Goal: Task Accomplishment & Management: Use online tool/utility

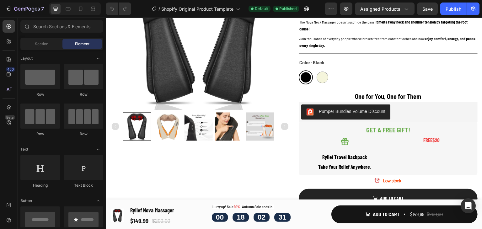
scroll to position [119, 0]
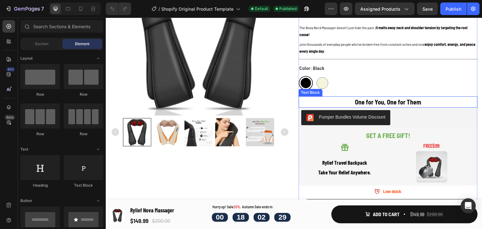
click at [408, 100] on strong "One for You, One for Them" at bounding box center [388, 102] width 66 height 8
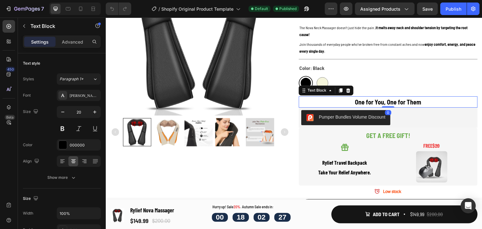
click at [355, 102] on strong "One for You, One for Them" at bounding box center [388, 102] width 66 height 8
click at [355, 103] on strong "One for You, One for Them" at bounding box center [388, 102] width 66 height 8
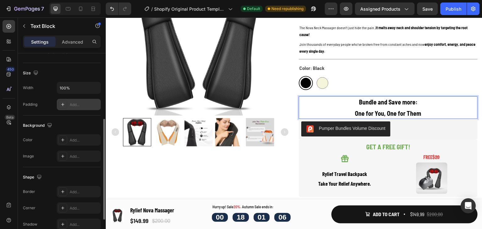
scroll to position [157, 0]
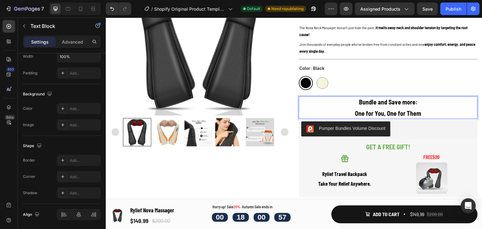
click at [410, 103] on strong "Bundle and Save more:" at bounding box center [388, 102] width 58 height 8
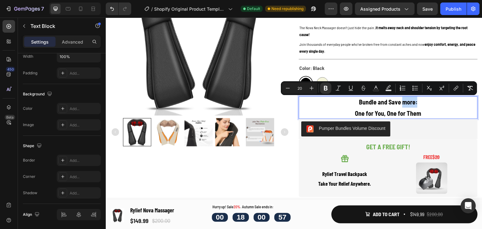
drag, startPoint x: 410, startPoint y: 103, endPoint x: 401, endPoint y: 105, distance: 8.8
click at [401, 105] on strong "Bundle and Save more:" at bounding box center [388, 102] width 58 height 8
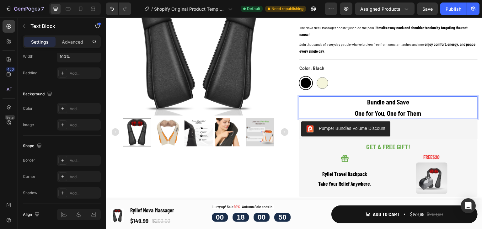
click at [417, 114] on strong "One for You, One for Them" at bounding box center [388, 113] width 66 height 8
click at [410, 104] on p "Bundle and Save" at bounding box center [388, 101] width 179 height 11
click at [405, 105] on strong "Bundle and Save:" at bounding box center [388, 102] width 44 height 8
click at [405, 104] on strong "Bundle and Save:" at bounding box center [388, 102] width 44 height 8
click at [415, 99] on p "Bundle and Save :" at bounding box center [388, 101] width 179 height 11
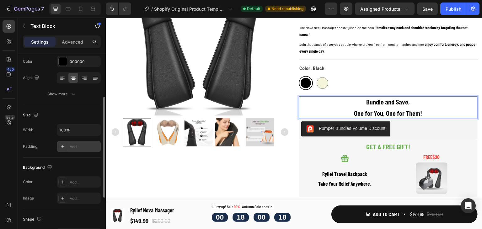
scroll to position [0, 0]
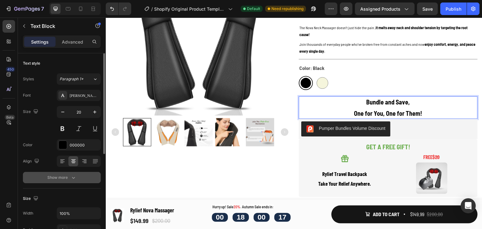
click at [59, 180] on div "Show more" at bounding box center [61, 177] width 29 height 6
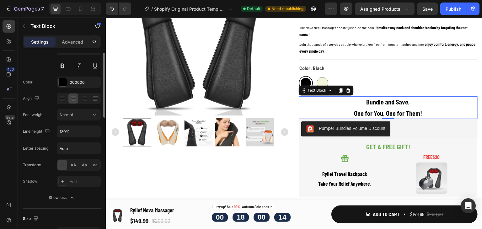
scroll to position [31, 0]
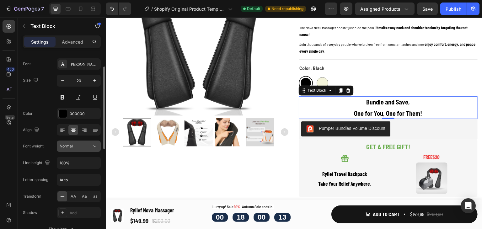
click at [78, 148] on div "Normal" at bounding box center [76, 146] width 32 height 6
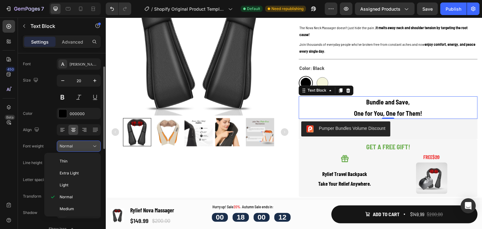
click at [78, 148] on div "Normal" at bounding box center [76, 146] width 32 height 6
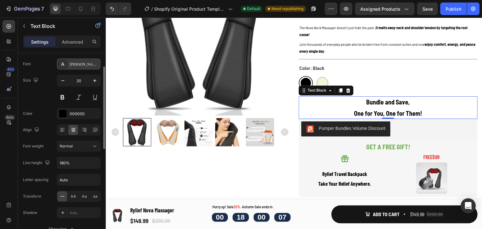
click at [79, 62] on div "[PERSON_NAME] Semi Condensed" at bounding box center [84, 64] width 29 height 6
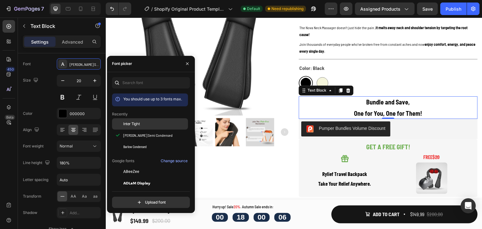
click at [138, 126] on span "Inter Tight" at bounding box center [131, 124] width 17 height 6
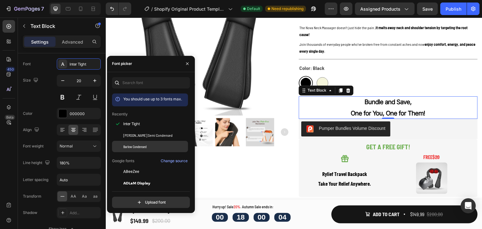
click at [129, 147] on span "Barlow Condensed" at bounding box center [134, 147] width 23 height 6
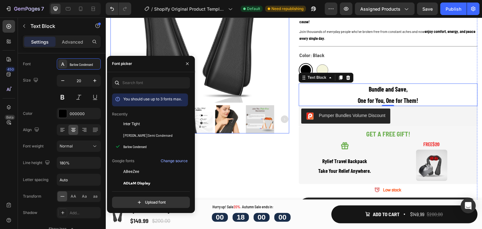
scroll to position [119, 0]
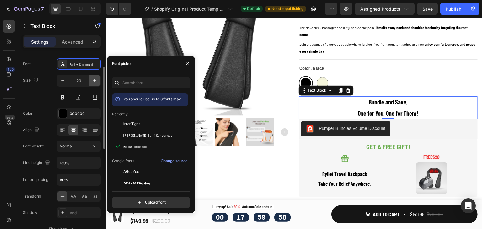
click at [94, 81] on icon "button" at bounding box center [95, 80] width 6 height 6
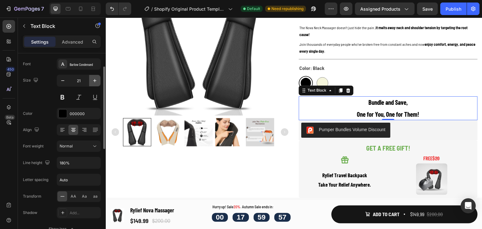
click at [93, 81] on icon "button" at bounding box center [95, 80] width 6 height 6
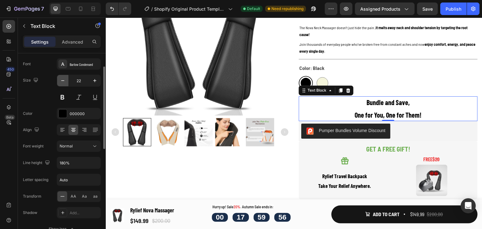
click at [63, 83] on icon "button" at bounding box center [63, 80] width 6 height 6
type input "21"
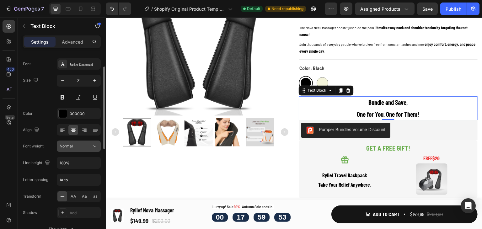
click at [91, 146] on div "Normal" at bounding box center [76, 146] width 32 height 6
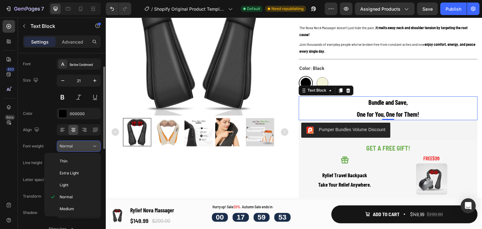
click at [90, 146] on div "Normal" at bounding box center [76, 146] width 32 height 6
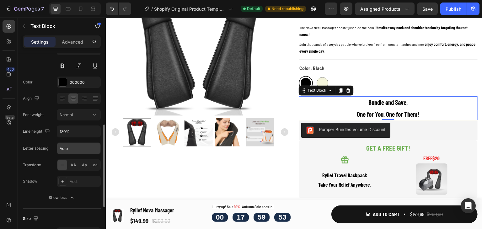
scroll to position [94, 0]
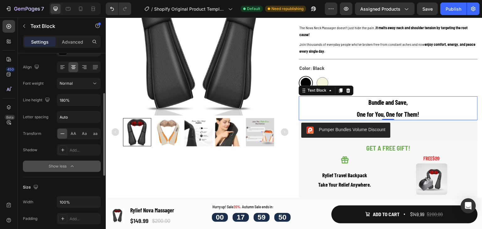
click at [58, 164] on div "Show less" at bounding box center [62, 166] width 27 height 6
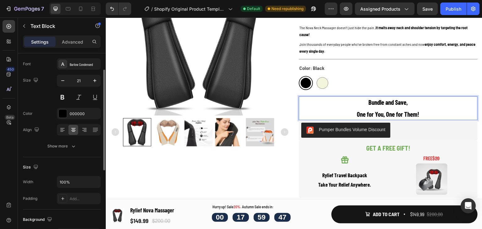
scroll to position [0, 0]
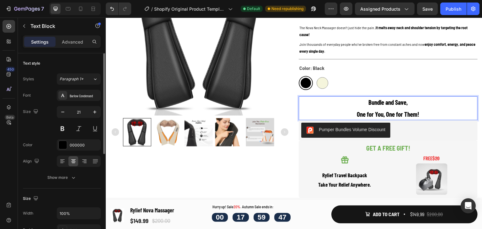
click at [65, 48] on div "Settings Advanced" at bounding box center [62, 44] width 88 height 18
click at [65, 45] on p "Advanced" at bounding box center [72, 42] width 21 height 7
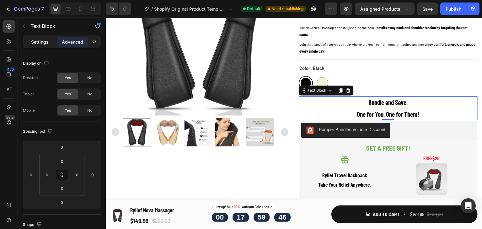
click at [36, 43] on p "Settings" at bounding box center [40, 42] width 18 height 7
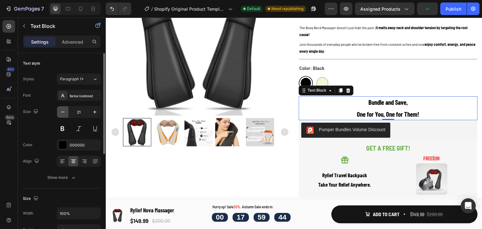
click at [63, 108] on button "button" at bounding box center [62, 111] width 11 height 11
type input "20"
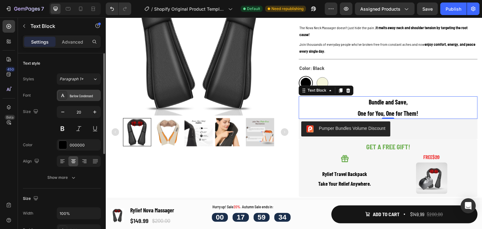
click at [64, 98] on icon at bounding box center [62, 95] width 5 height 5
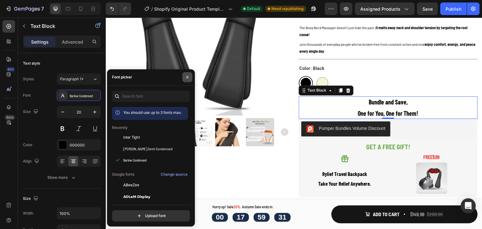
click at [185, 75] on icon "button" at bounding box center [187, 77] width 5 height 5
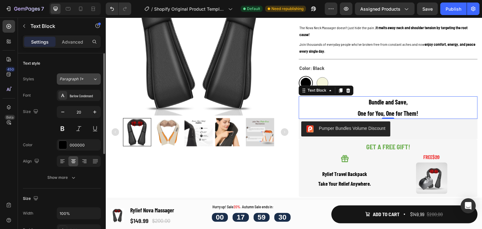
click at [77, 76] on span "Paragraph 1*" at bounding box center [72, 79] width 24 height 6
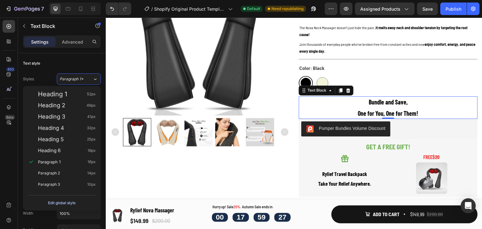
click at [61, 203] on div "Edit global style" at bounding box center [62, 203] width 28 height 8
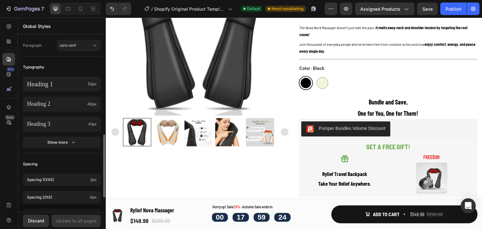
scroll to position [220, 0]
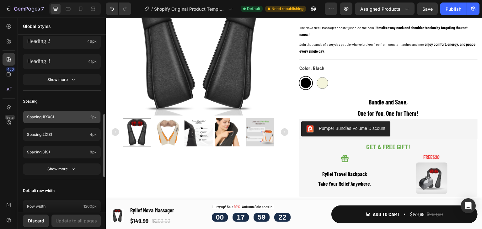
click at [61, 120] on div "Spacing 1 (xxs) 2px" at bounding box center [62, 117] width 78 height 13
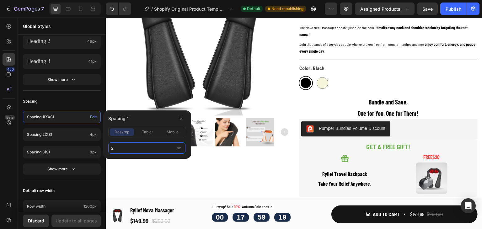
click at [117, 150] on input "2" at bounding box center [146, 147] width 77 height 11
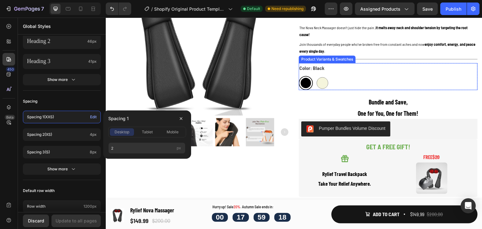
click at [365, 67] on div "Color: Black Black Black Beige Beige" at bounding box center [388, 76] width 179 height 27
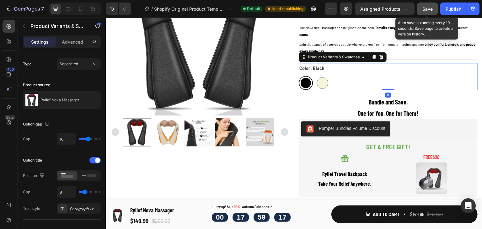
click at [429, 8] on span "Save" at bounding box center [427, 8] width 10 height 5
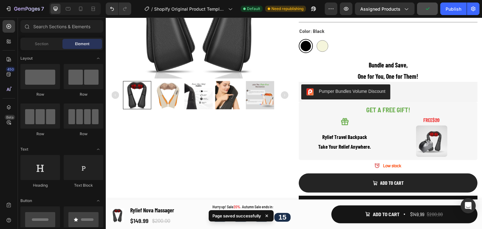
scroll to position [54, 0]
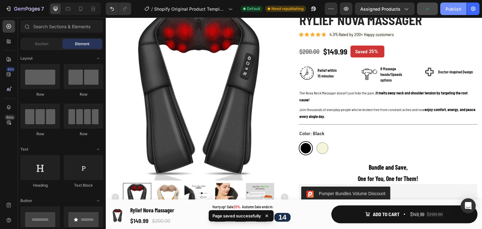
click at [443, 6] on button "Publish" at bounding box center [453, 9] width 26 height 13
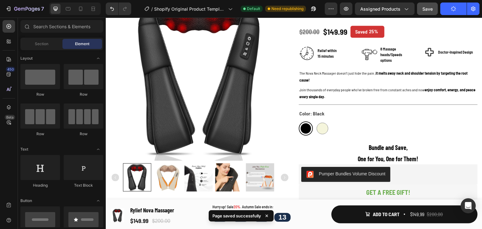
scroll to position [82, 0]
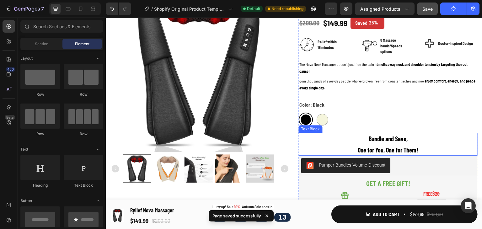
click at [417, 142] on p "Bundle and Save," at bounding box center [388, 138] width 179 height 11
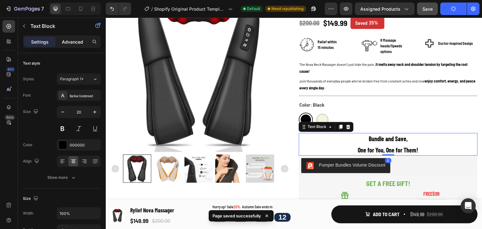
click at [73, 42] on p "Advanced" at bounding box center [72, 42] width 21 height 7
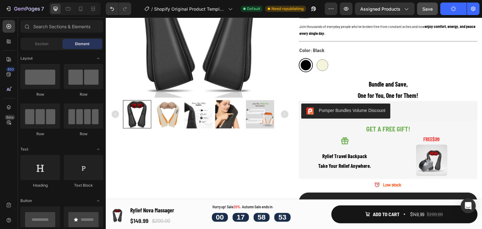
scroll to position [131, 0]
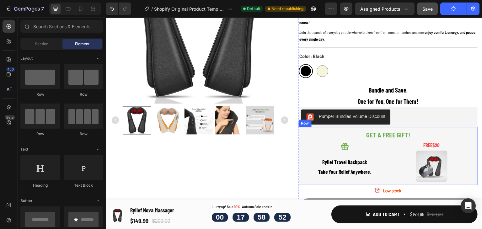
click at [299, 149] on div "GET A FREE GIFT! Text Block Icon Rylief Travel Backpack Take Your Relief Anywhe…" at bounding box center [388, 156] width 179 height 58
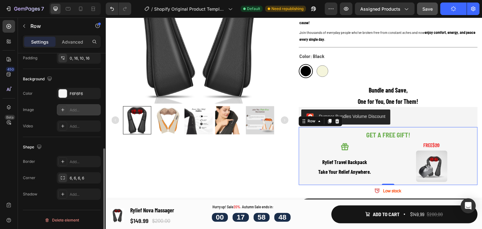
scroll to position [189, 0]
click at [86, 177] on div "6, 6, 6, 6" at bounding box center [79, 178] width 18 height 6
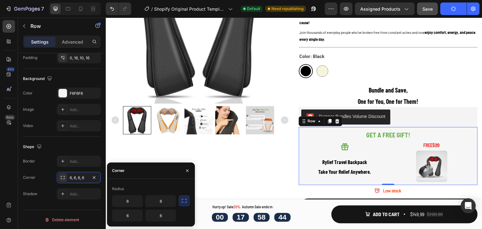
click at [186, 203] on icon "button" at bounding box center [184, 201] width 6 height 6
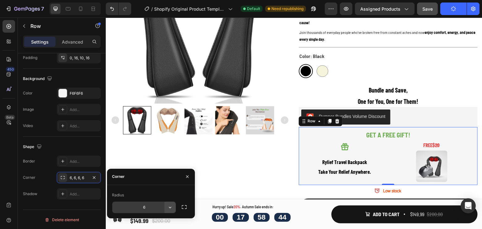
click at [167, 206] on icon "button" at bounding box center [170, 207] width 6 height 6
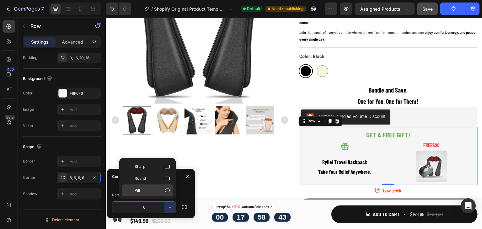
click at [156, 195] on div "Pill" at bounding box center [147, 190] width 51 height 12
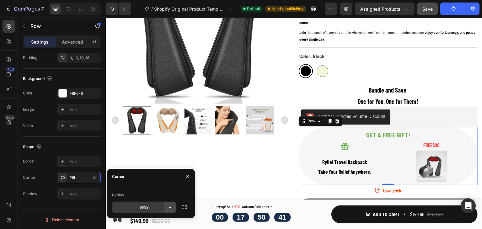
click at [168, 206] on icon "button" at bounding box center [170, 207] width 6 height 6
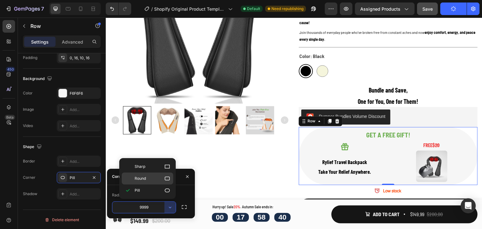
click at [156, 177] on p "Round" at bounding box center [153, 178] width 36 height 6
type input "8"
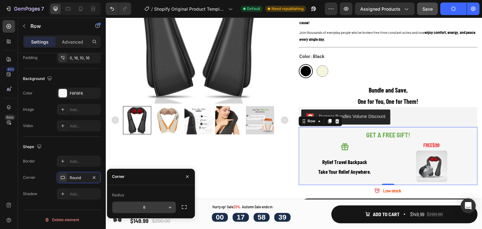
click at [149, 204] on input "8" at bounding box center [143, 207] width 63 height 11
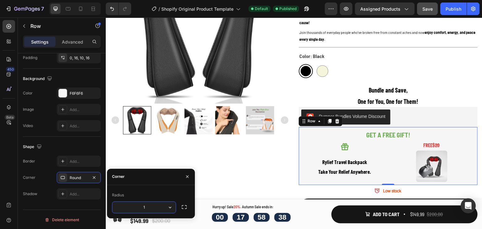
type input "12"
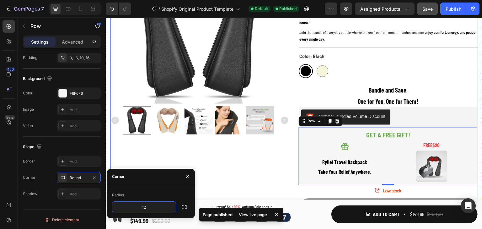
click at [209, 166] on div "Product Images" at bounding box center [199, 103] width 179 height 376
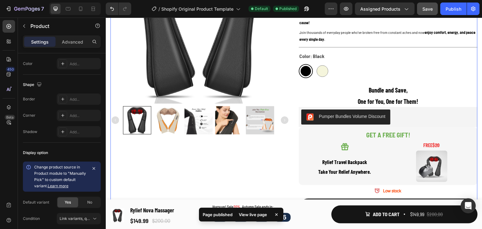
scroll to position [0, 0]
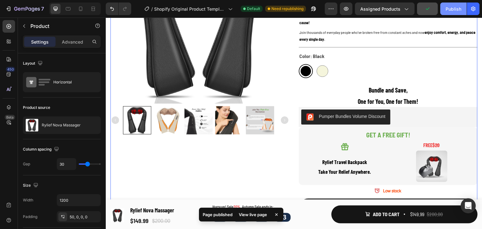
click at [447, 4] on button "Publish" at bounding box center [453, 9] width 26 height 13
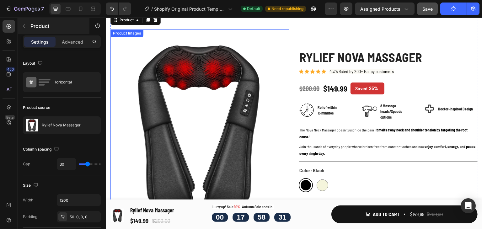
scroll to position [5, 0]
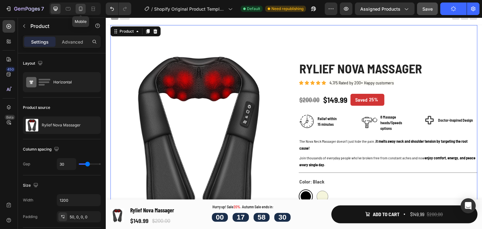
click at [78, 8] on icon at bounding box center [80, 9] width 6 height 6
type input "0"
type input "100%"
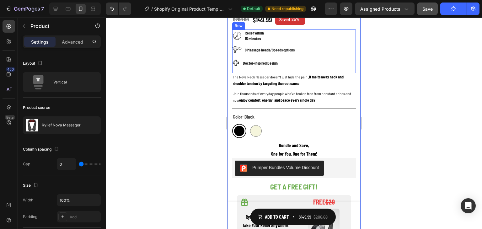
scroll to position [251, 0]
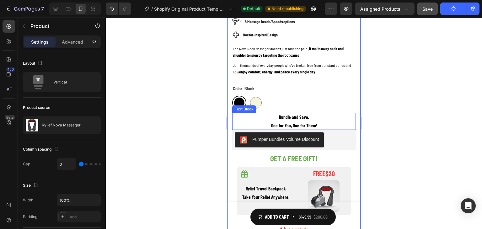
click at [319, 113] on p "Bundle and Save," at bounding box center [294, 117] width 124 height 8
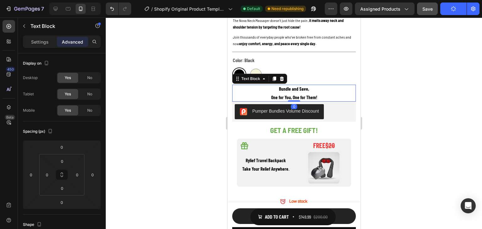
scroll to position [282, 0]
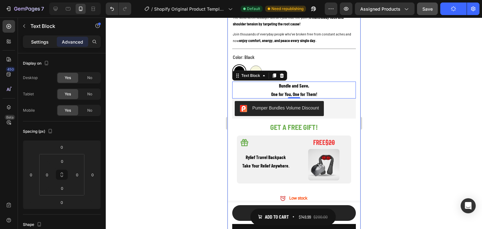
click at [43, 45] on div "Settings" at bounding box center [39, 42] width 31 height 10
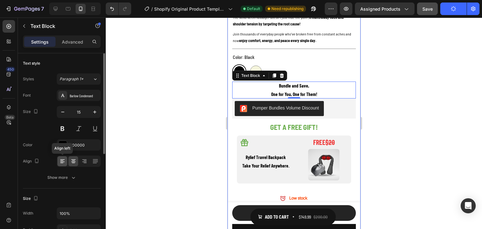
click at [61, 163] on icon at bounding box center [62, 161] width 6 height 6
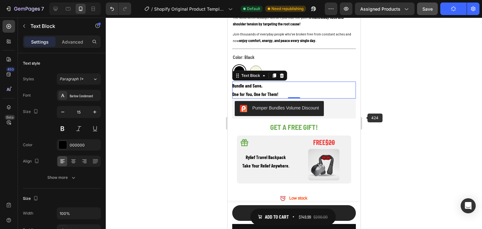
click at [378, 114] on div at bounding box center [294, 123] width 376 height 211
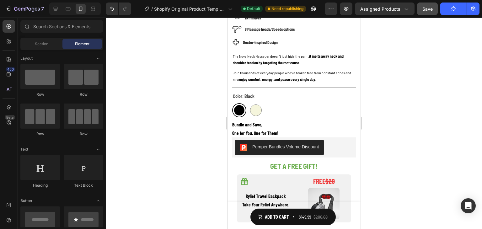
scroll to position [237, 0]
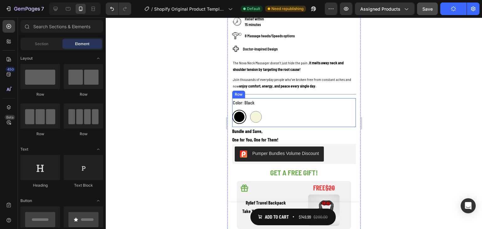
click at [257, 121] on div "Color: Black Black Black Beige Beige Product Variants & Swatches" at bounding box center [294, 112] width 124 height 29
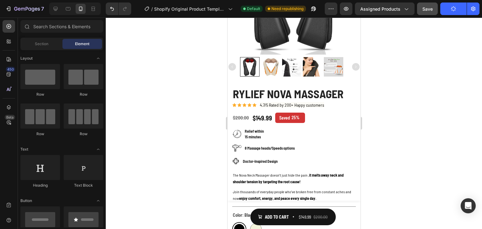
scroll to position [0, 0]
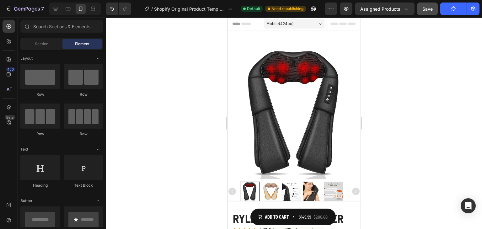
drag, startPoint x: 356, startPoint y: 51, endPoint x: 607, endPoint y: 40, distance: 250.9
click at [451, 12] on button "Publish" at bounding box center [453, 9] width 26 height 13
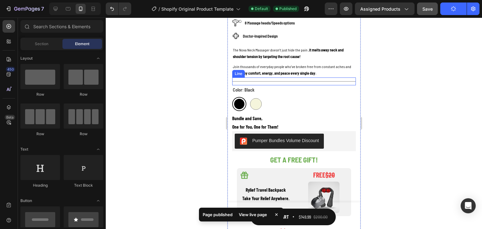
scroll to position [251, 0]
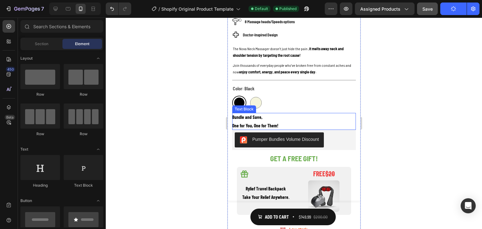
click at [259, 114] on strong "Bundle and Save," at bounding box center [247, 117] width 30 height 6
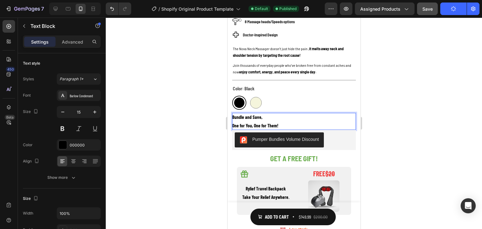
click at [259, 115] on strong "Bundle and Save," at bounding box center [247, 117] width 30 height 6
click at [445, 12] on button "Publish" at bounding box center [453, 9] width 26 height 13
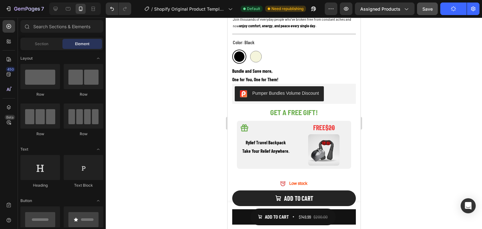
scroll to position [300, 0]
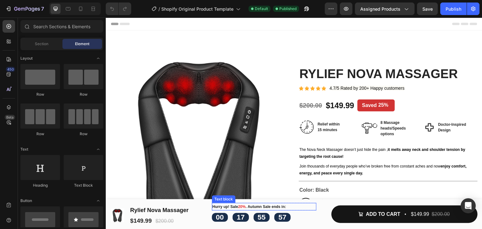
click at [266, 208] on span ". Autumn Sale ends in:" at bounding box center [266, 207] width 40 height 4
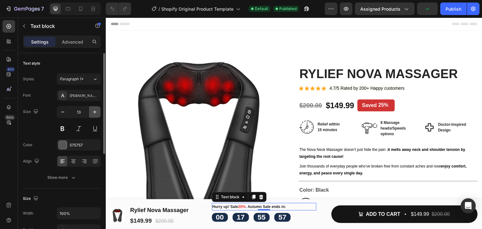
click at [95, 114] on icon "button" at bounding box center [95, 112] width 6 height 6
type input "15"
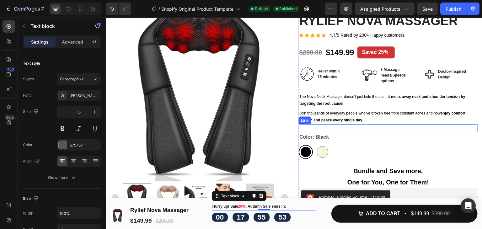
scroll to position [63, 0]
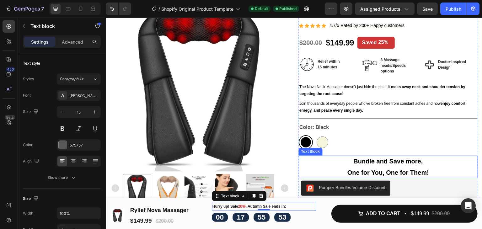
click at [394, 160] on strong "Bundle and Save more," at bounding box center [387, 161] width 69 height 7
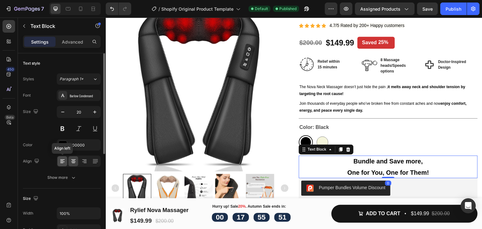
click at [63, 157] on div at bounding box center [62, 161] width 10 height 10
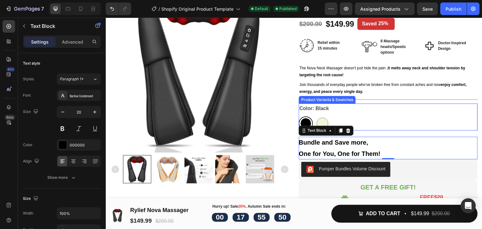
scroll to position [125, 0]
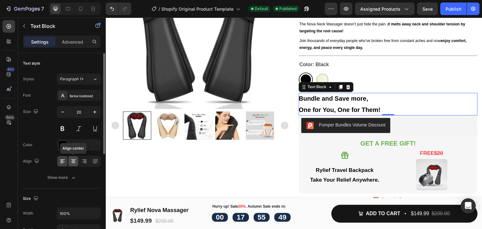
click at [77, 158] on div at bounding box center [73, 161] width 10 height 10
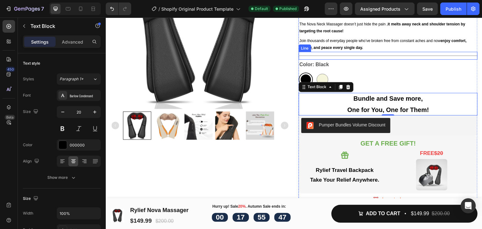
click at [361, 52] on div "Title Line" at bounding box center [388, 56] width 179 height 8
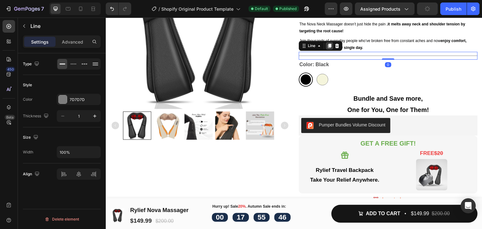
click at [328, 44] on icon at bounding box center [329, 46] width 3 height 4
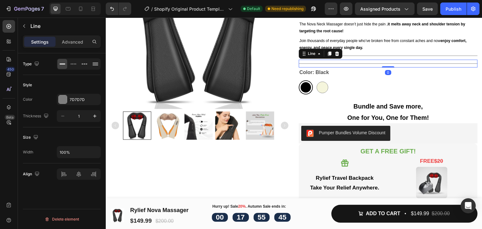
click at [357, 60] on div "Title Line 0" at bounding box center [388, 64] width 179 height 8
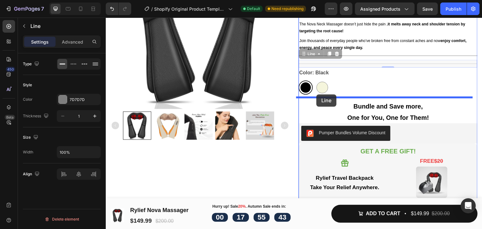
drag, startPoint x: 308, startPoint y: 52, endPoint x: 317, endPoint y: 94, distance: 43.5
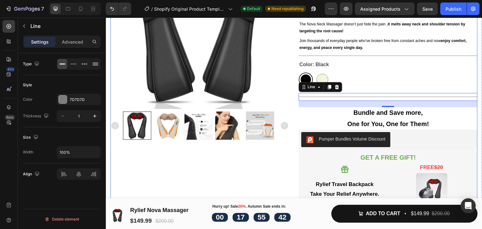
click at [252, 167] on div "Product Images" at bounding box center [199, 117] width 179 height 393
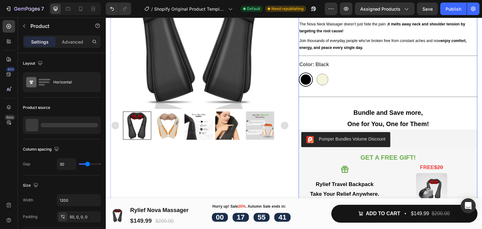
click at [390, 100] on div "Rylief Nova Massager Product Title Icon Icon Icon Icon Icon Icon List 4.7/5 Rat…" at bounding box center [388, 117] width 179 height 393
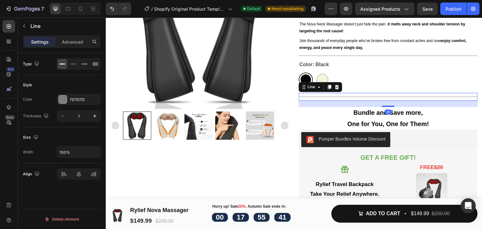
click at [389, 96] on div "Title Line 20" at bounding box center [388, 97] width 179 height 8
drag, startPoint x: 385, startPoint y: 103, endPoint x: 387, endPoint y: 89, distance: 13.7
click at [387, 87] on div "Rylief Nova Massager Product Title Icon Icon Icon Icon Icon Icon List 4.7/5 Rat…" at bounding box center [388, 117] width 179 height 393
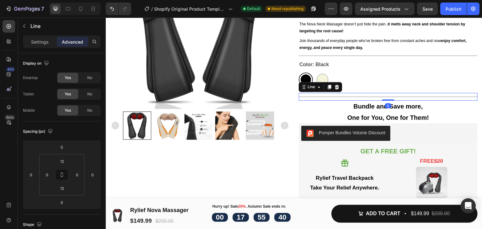
click at [387, 93] on div "Title Line 0" at bounding box center [388, 97] width 179 height 8
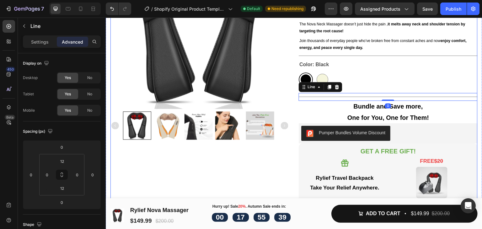
click at [218, 188] on div "Product Images" at bounding box center [199, 114] width 179 height 387
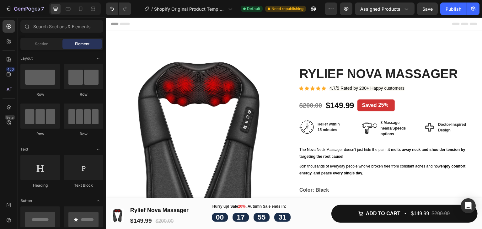
scroll to position [80, 0]
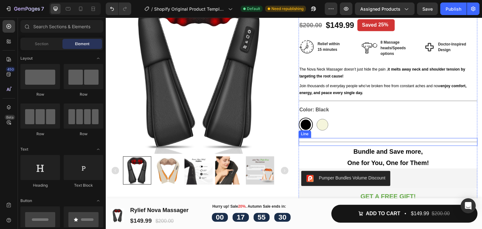
click at [361, 142] on div at bounding box center [388, 142] width 179 height 0
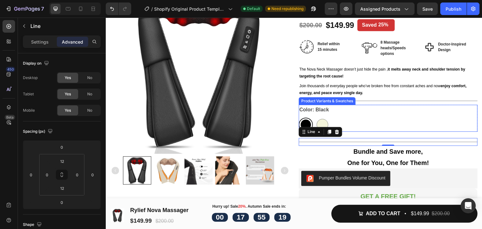
click at [460, 126] on div "Black Black Beige Beige" at bounding box center [388, 125] width 179 height 14
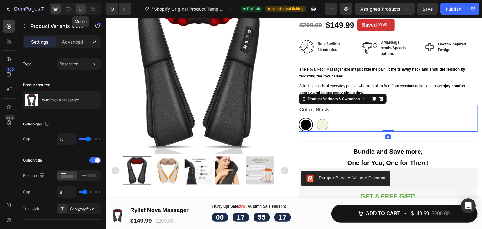
click at [81, 4] on div at bounding box center [81, 9] width 10 height 10
type input "12"
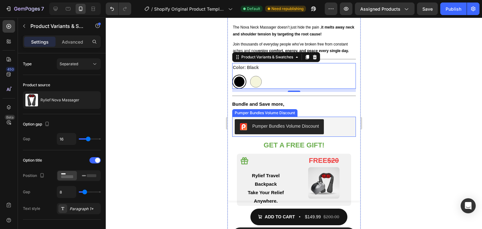
scroll to position [290, 0]
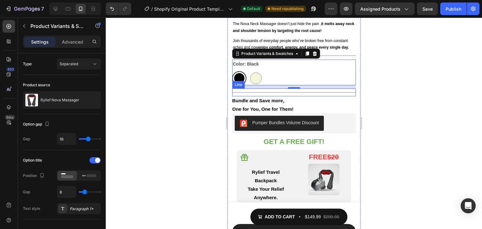
click at [416, 85] on div at bounding box center [294, 123] width 376 height 211
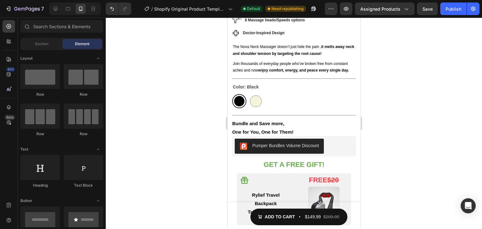
scroll to position [264, 0]
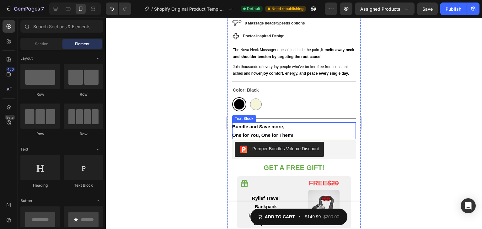
click at [263, 124] on strong "Bundle and Save more," at bounding box center [258, 126] width 52 height 5
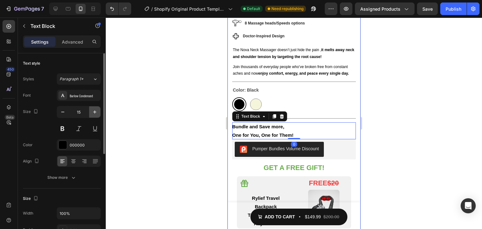
click at [97, 109] on icon "button" at bounding box center [95, 112] width 6 height 6
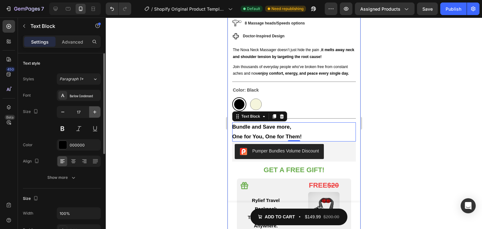
click at [97, 109] on icon "button" at bounding box center [95, 112] width 6 height 6
type input "18"
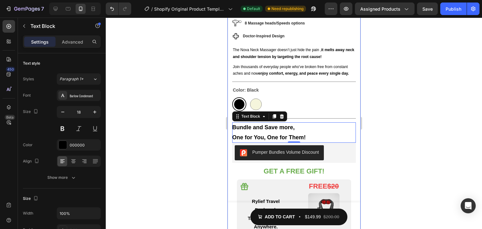
click at [402, 115] on div at bounding box center [294, 123] width 376 height 211
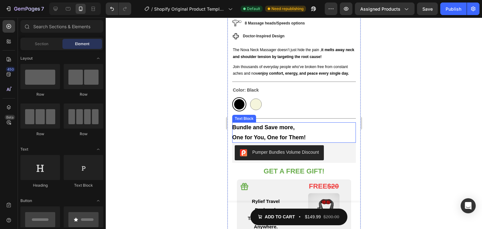
click at [275, 124] on strong "Bundle and Save more," at bounding box center [263, 127] width 62 height 6
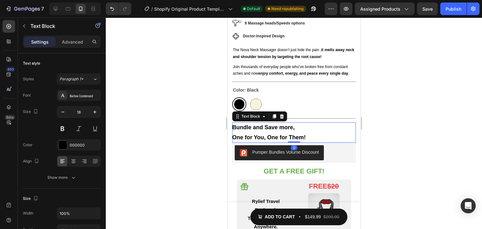
click at [278, 124] on strong "Bundle and Save more," at bounding box center [263, 127] width 62 height 6
click at [276, 124] on strong "Bundle and Save more," at bounding box center [263, 127] width 62 height 6
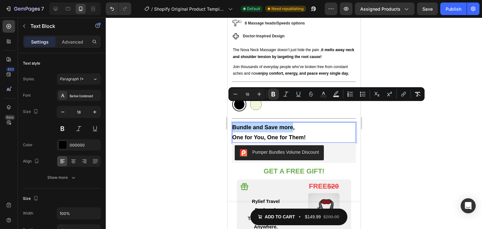
drag, startPoint x: 276, startPoint y: 109, endPoint x: 232, endPoint y: 110, distance: 43.6
click at [232, 124] on strong "Bundle and Save more," at bounding box center [263, 127] width 62 height 6
click at [323, 95] on icon "Editor contextual toolbar" at bounding box center [323, 94] width 6 height 6
type input "000000"
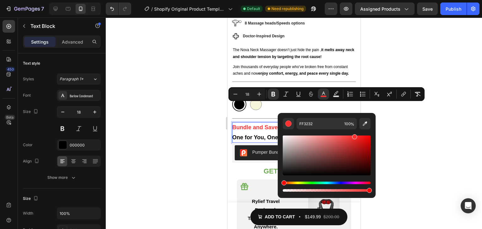
drag, startPoint x: 324, startPoint y: 151, endPoint x: 354, endPoint y: 133, distance: 34.2
click at [354, 133] on div "Editor contextual toolbar" at bounding box center [327, 161] width 88 height 64
type input "B75050"
drag, startPoint x: 354, startPoint y: 137, endPoint x: 333, endPoint y: 147, distance: 23.3
click at [333, 147] on div "Editor contextual toolbar" at bounding box center [333, 147] width 5 height 5
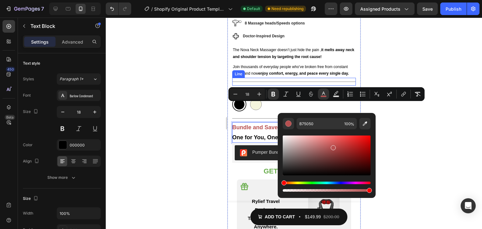
click at [292, 86] on div "Color: Black Black Black Beige Beige" at bounding box center [294, 99] width 124 height 26
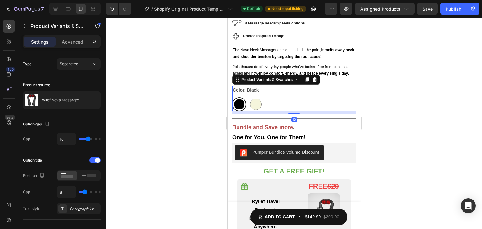
click at [390, 96] on div at bounding box center [294, 123] width 376 height 211
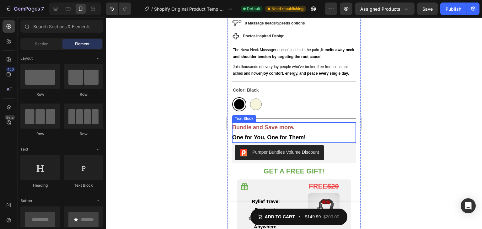
click at [281, 122] on p "Bundle and Save more ," at bounding box center [294, 127] width 124 height 10
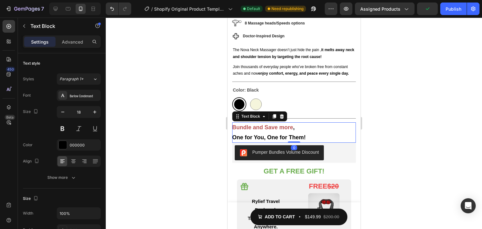
click at [280, 122] on p "Bundle and Save more ," at bounding box center [294, 127] width 124 height 10
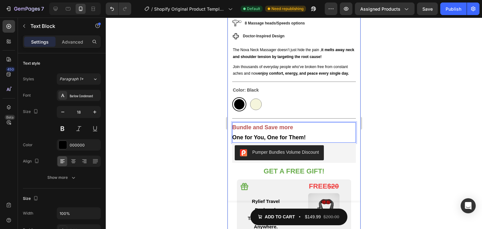
click at [414, 105] on div at bounding box center [294, 123] width 376 height 211
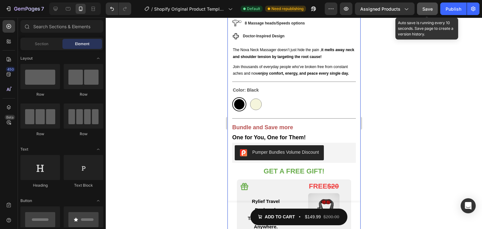
click at [431, 8] on span "Save" at bounding box center [427, 8] width 10 height 5
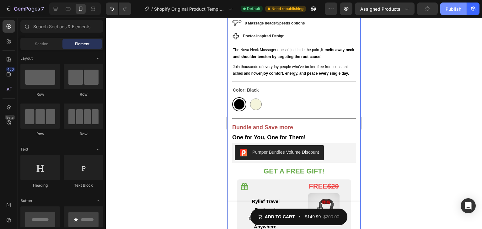
click at [461, 8] on div "Publish" at bounding box center [454, 9] width 16 height 7
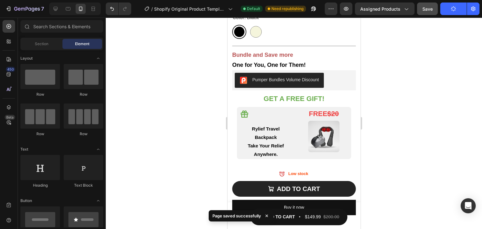
scroll to position [356, 0]
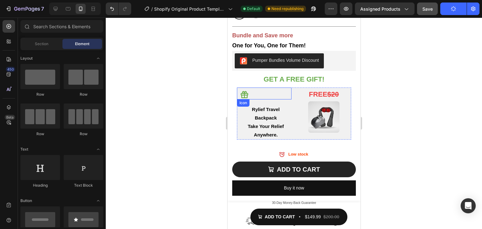
click at [281, 88] on div "Icon" at bounding box center [264, 94] width 55 height 12
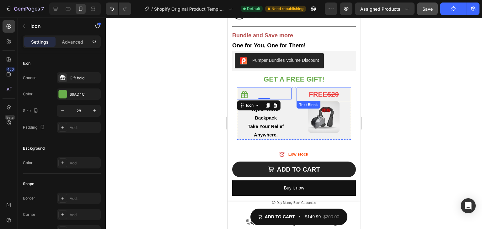
click at [297, 88] on p "FREE $20" at bounding box center [323, 94] width 53 height 13
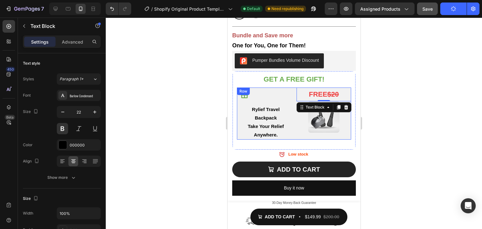
click at [291, 88] on div "Icon Rylief Travel Backpack Take Your Relief Anywhere. Text Block FREE $20 Text…" at bounding box center [294, 114] width 114 height 52
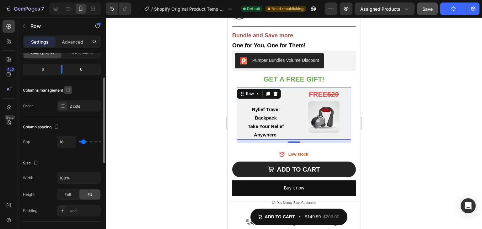
scroll to position [0, 0]
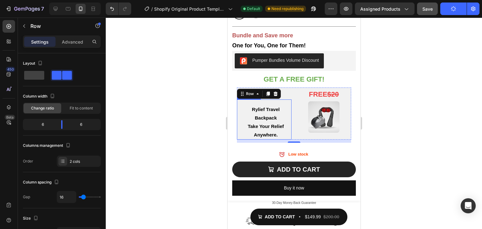
click at [275, 105] on p "Rylief Travel Backpack" at bounding box center [265, 113] width 50 height 17
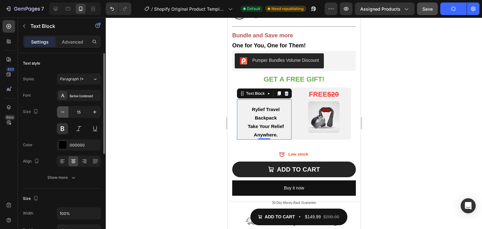
click at [61, 113] on icon "button" at bounding box center [63, 112] width 6 height 6
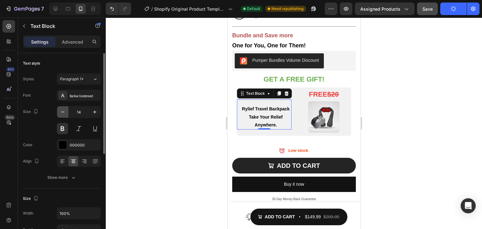
click at [61, 113] on icon "button" at bounding box center [63, 112] width 6 height 6
type input "12"
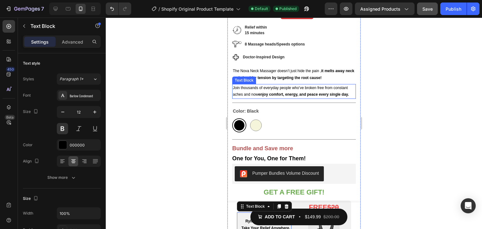
scroll to position [231, 0]
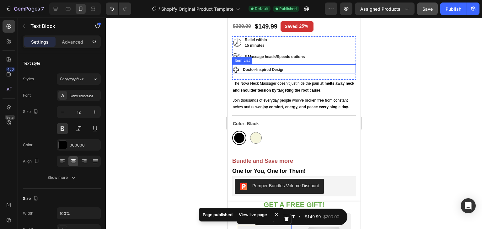
click at [263, 67] on strong "Doctor-Inspired Design" at bounding box center [264, 69] width 42 height 4
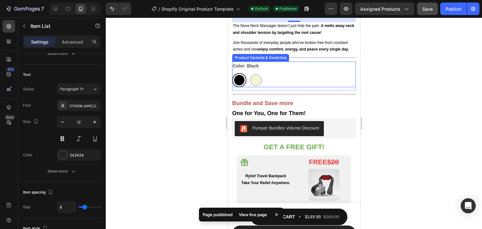
scroll to position [293, 0]
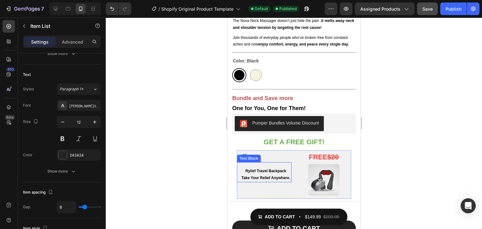
click at [263, 168] on p "Rylief Travel Backpack" at bounding box center [265, 171] width 50 height 7
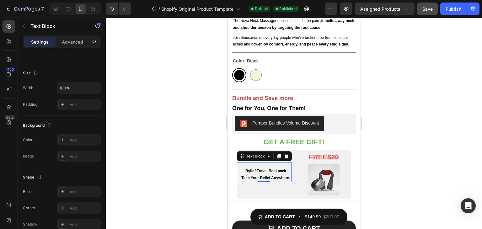
scroll to position [0, 0]
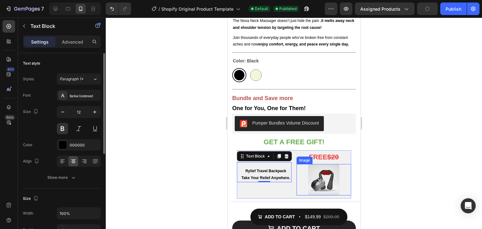
click at [327, 164] on img at bounding box center [323, 179] width 31 height 31
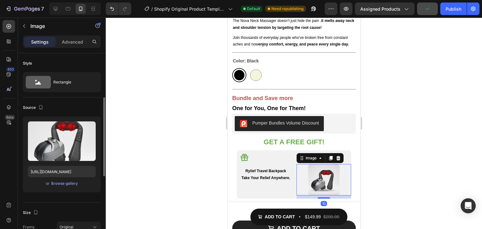
scroll to position [63, 0]
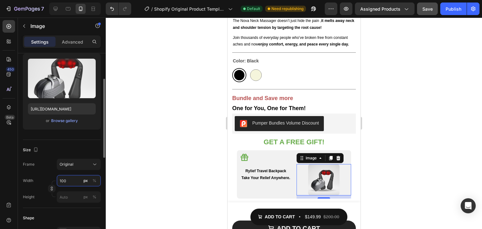
click at [76, 178] on input "100" at bounding box center [79, 180] width 44 height 11
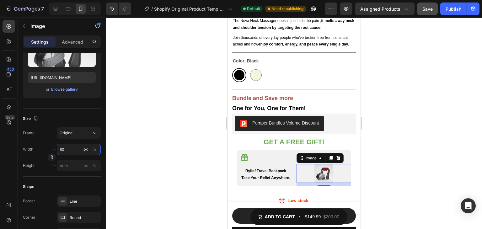
type input "6"
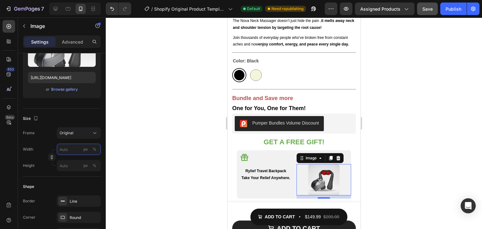
type input "6"
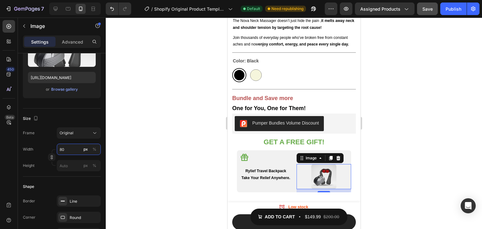
type input "8"
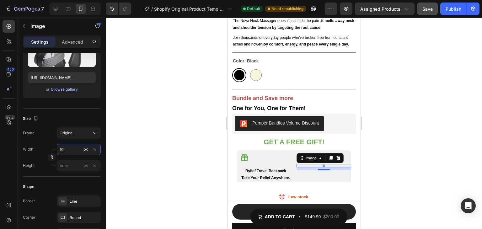
type input "1"
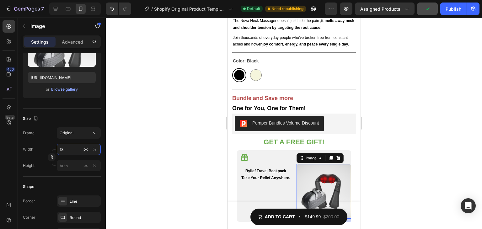
type input "1"
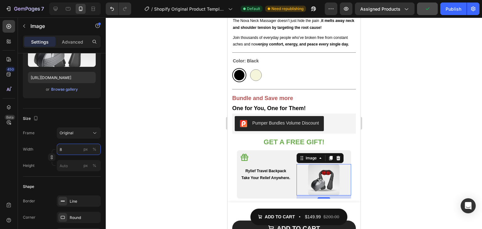
type input "80"
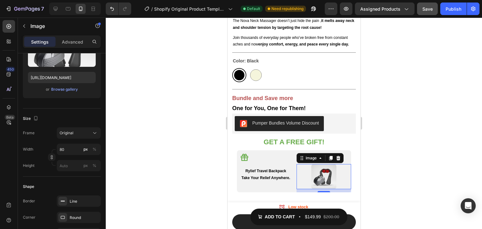
click at [472, 149] on div at bounding box center [294, 123] width 376 height 211
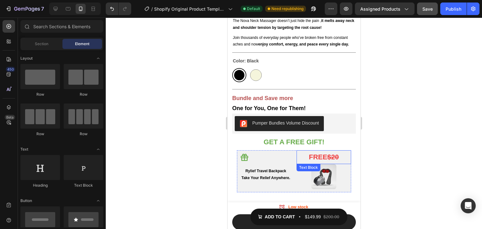
click at [327, 153] on strong "$20" at bounding box center [333, 157] width 12 height 8
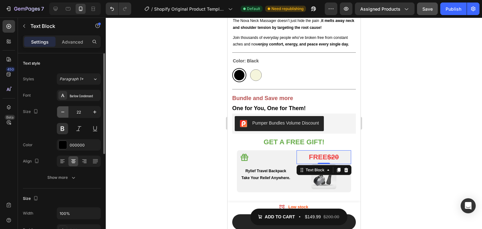
click at [61, 113] on icon "button" at bounding box center [63, 112] width 6 height 6
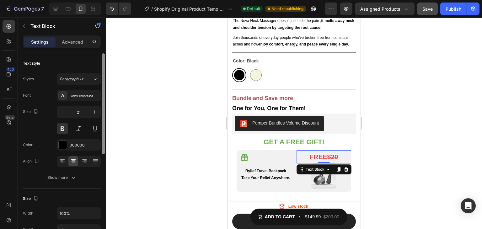
type input "20"
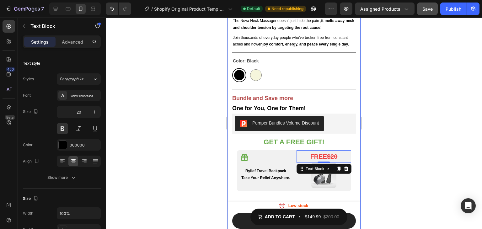
click at [355, 128] on div "Rylief Nova Massager Product Title Icon Icon Icon Icon Icon Icon List 4.7/5 Rat…" at bounding box center [293, 115] width 133 height 414
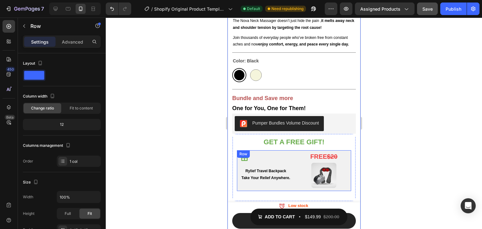
click at [387, 140] on div at bounding box center [294, 123] width 376 height 211
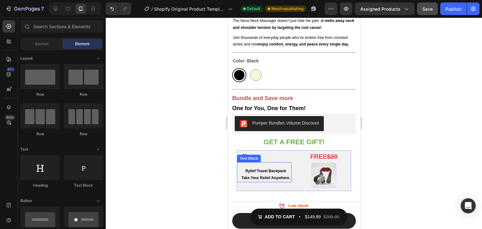
click at [271, 168] on p "Rylief Travel Backpack" at bounding box center [265, 171] width 50 height 7
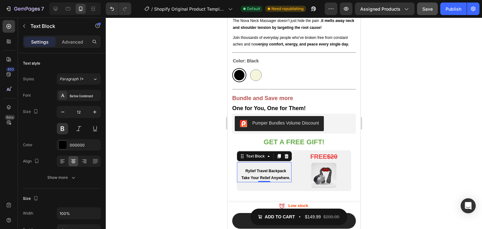
click at [246, 168] on p "Rylief Travel Backpack" at bounding box center [265, 171] width 50 height 7
click at [74, 40] on p "Advanced" at bounding box center [72, 42] width 21 height 7
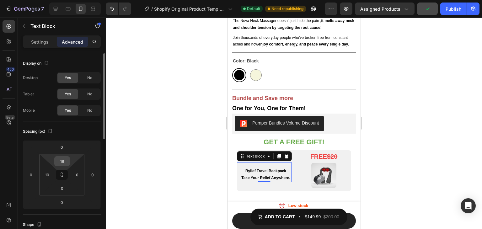
click at [63, 162] on input "16" at bounding box center [62, 161] width 13 height 9
type input "10"
click at [472, 127] on div at bounding box center [294, 123] width 376 height 211
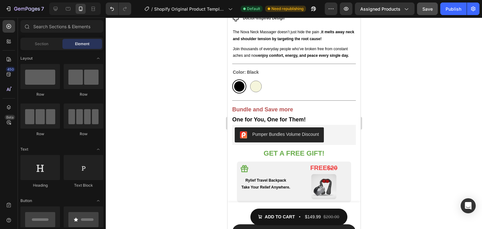
scroll to position [276, 0]
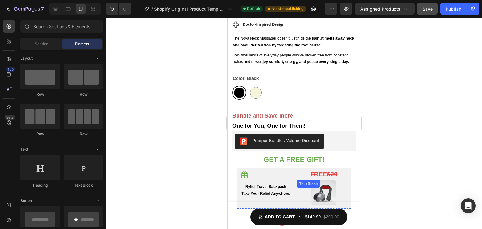
click at [319, 171] on strong "FREE" at bounding box center [318, 174] width 17 height 7
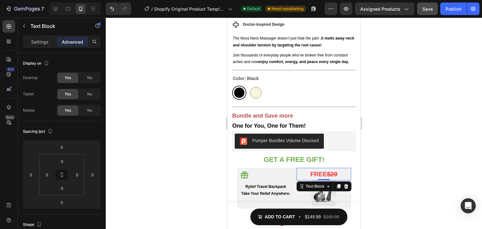
click at [319, 171] on strong "FREE" at bounding box center [318, 174] width 17 height 7
click at [320, 171] on strong "FREE" at bounding box center [318, 174] width 17 height 7
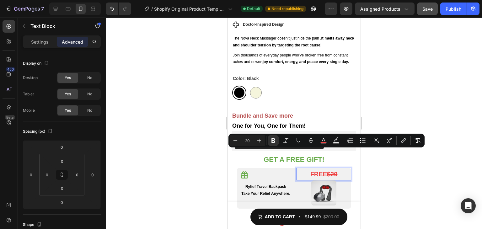
drag, startPoint x: 320, startPoint y: 156, endPoint x: 309, endPoint y: 157, distance: 10.7
click at [310, 171] on strong "FREE" at bounding box center [318, 174] width 17 height 7
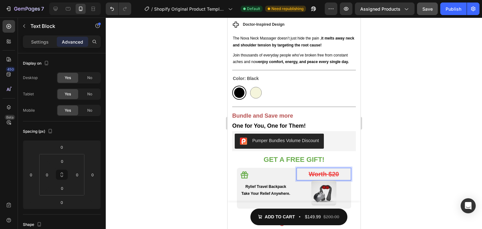
click at [322, 171] on strong "Worth $20" at bounding box center [323, 174] width 30 height 7
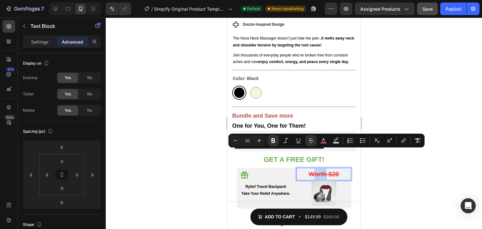
drag, startPoint x: 320, startPoint y: 155, endPoint x: 310, endPoint y: 155, distance: 10.7
click at [310, 171] on strong "Worth $20" at bounding box center [323, 174] width 30 height 7
drag, startPoint x: 310, startPoint y: 155, endPoint x: 318, endPoint y: 156, distance: 8.2
click at [318, 171] on strong "Worth $20" at bounding box center [323, 174] width 30 height 7
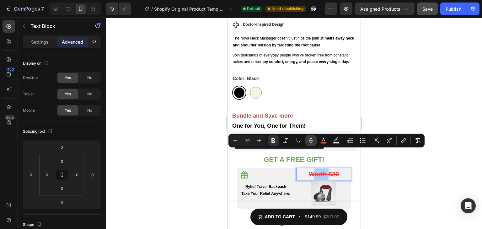
click at [309, 141] on icon "Editor contextual toolbar" at bounding box center [311, 140] width 6 height 6
click at [373, 161] on div at bounding box center [294, 123] width 376 height 211
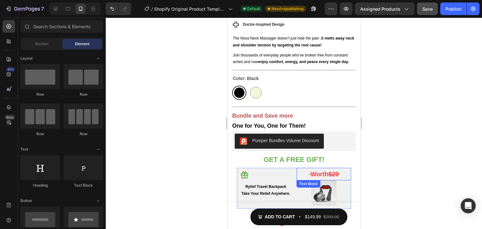
click at [308, 171] on strong "Rich Text Editor. Editing area: main" at bounding box center [309, 174] width 2 height 7
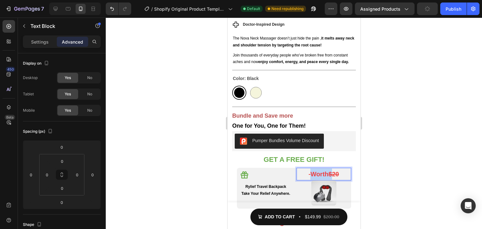
click at [310, 171] on strong "Worth" at bounding box center [319, 174] width 18 height 7
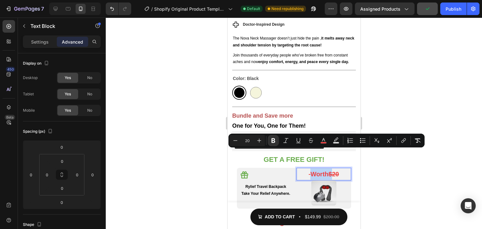
click at [310, 171] on strong "Worth" at bounding box center [319, 174] width 18 height 7
click at [309, 171] on span "Worth $20" at bounding box center [323, 174] width 30 height 7
click at [312, 141] on icon "Editor contextual toolbar" at bounding box center [311, 139] width 4 height 3
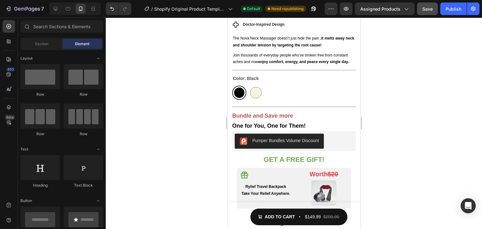
scroll to position [461, 0]
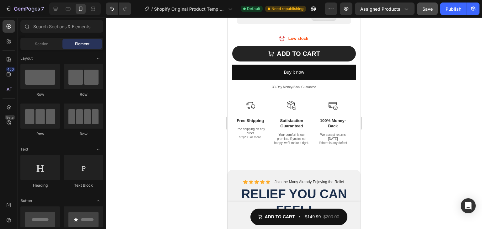
click at [394, 87] on div at bounding box center [294, 123] width 376 height 211
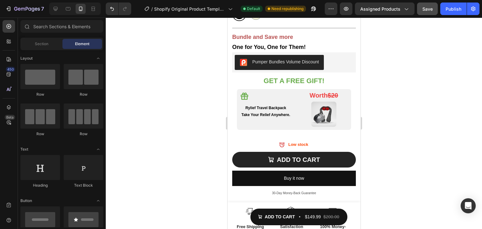
scroll to position [351, 0]
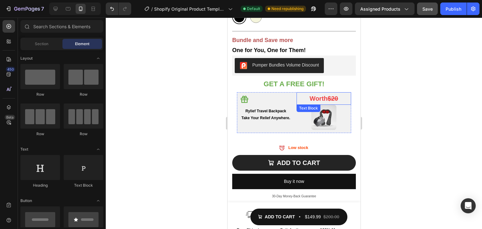
click at [327, 95] on strong "$20" at bounding box center [332, 98] width 10 height 7
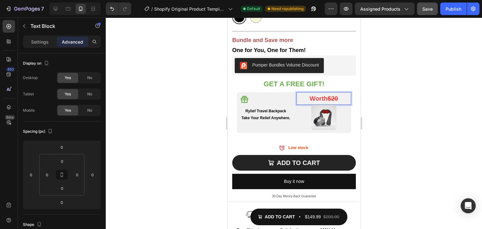
click at [327, 95] on strong "$20" at bounding box center [332, 98] width 10 height 7
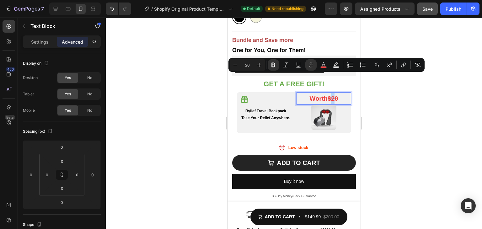
click at [327, 95] on strong "$20" at bounding box center [332, 98] width 10 height 7
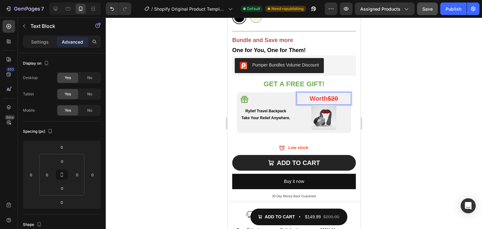
click at [327, 95] on strong "$20" at bounding box center [332, 98] width 10 height 7
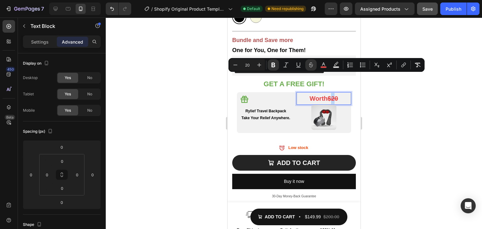
click at [327, 95] on strong "$20" at bounding box center [332, 98] width 10 height 7
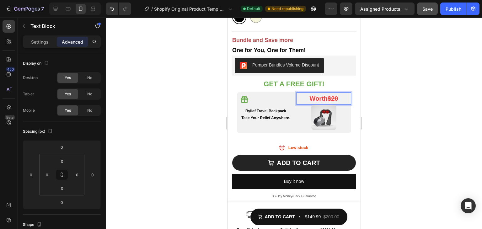
drag, startPoint x: 331, startPoint y: 80, endPoint x: 324, endPoint y: 80, distance: 6.9
click at [327, 95] on strong "$20" at bounding box center [332, 98] width 10 height 7
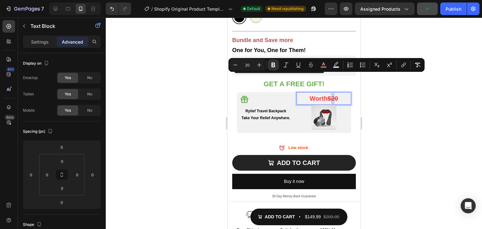
click at [327, 95] on strong "$20" at bounding box center [332, 98] width 10 height 7
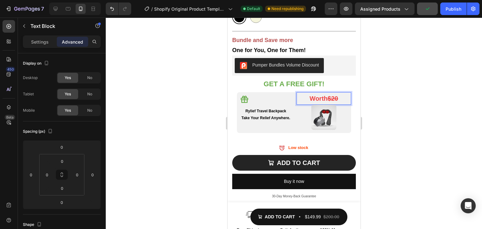
click at [310, 95] on strong "Worth" at bounding box center [318, 98] width 18 height 7
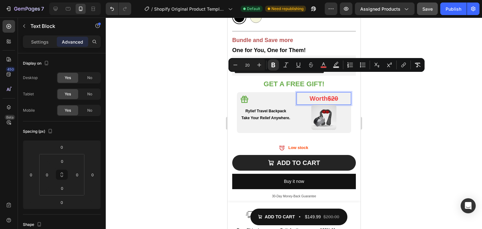
drag, startPoint x: 310, startPoint y: 79, endPoint x: 332, endPoint y: 81, distance: 21.4
click at [332, 95] on span "Worth $20" at bounding box center [323, 98] width 29 height 7
click at [310, 65] on icon "Editor contextual toolbar" at bounding box center [311, 63] width 4 height 3
click at [334, 93] on p "Worth $20" at bounding box center [323, 98] width 53 height 11
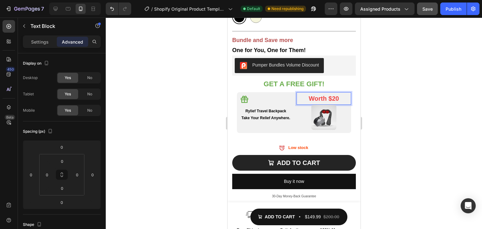
drag, startPoint x: 334, startPoint y: 81, endPoint x: 324, endPoint y: 81, distance: 9.7
click at [324, 93] on p "Worth $20" at bounding box center [323, 98] width 53 height 11
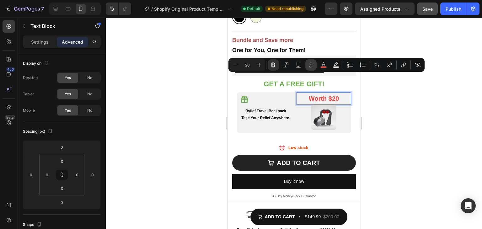
click at [313, 65] on icon "Editor contextual toolbar" at bounding box center [311, 65] width 6 height 6
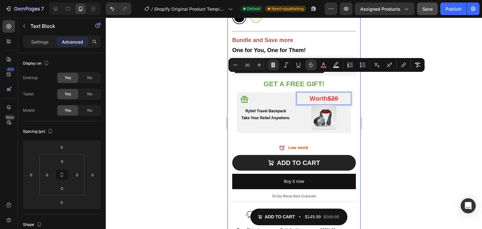
drag, startPoint x: 384, startPoint y: 105, endPoint x: 127, endPoint y: 76, distance: 258.6
click at [384, 105] on div at bounding box center [294, 123] width 376 height 211
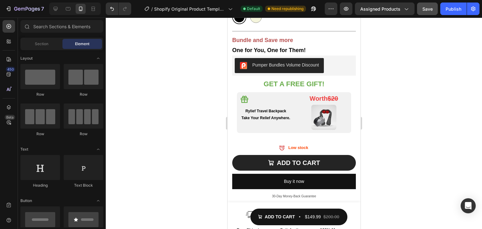
click at [424, 11] on div "Save" at bounding box center [427, 9] width 10 height 7
click at [452, 6] on div "Publish" at bounding box center [454, 9] width 16 height 7
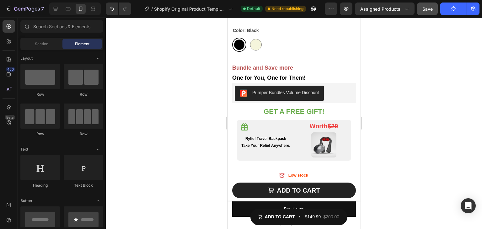
scroll to position [303, 0]
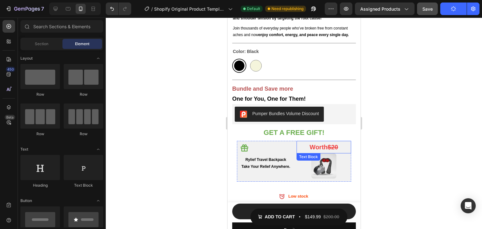
click at [328, 144] on strong "$20" at bounding box center [332, 147] width 10 height 7
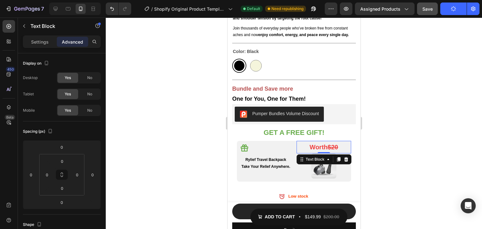
click at [332, 144] on strong "$20" at bounding box center [332, 147] width 10 height 7
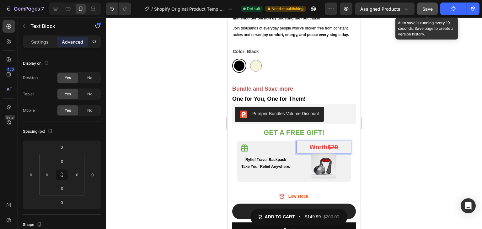
click at [433, 8] on span "Save" at bounding box center [427, 8] width 10 height 5
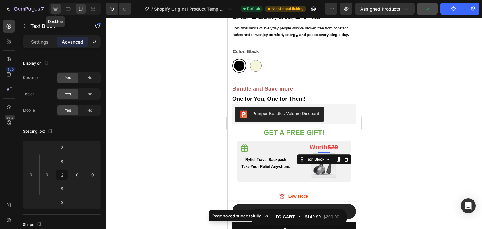
click at [56, 12] on div at bounding box center [56, 9] width 10 height 10
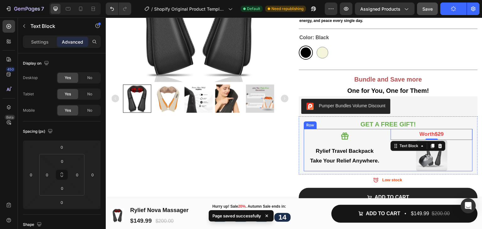
scroll to position [144, 0]
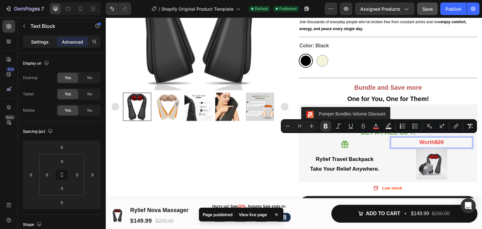
click at [32, 41] on p "Settings" at bounding box center [40, 42] width 18 height 7
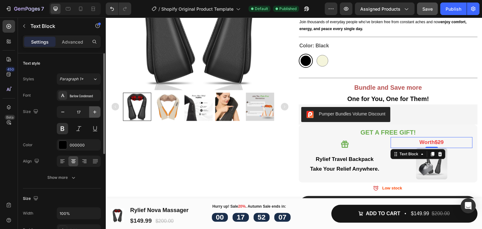
click at [94, 112] on icon "button" at bounding box center [94, 111] width 3 height 3
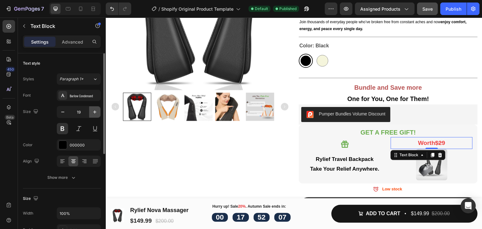
type input "20"
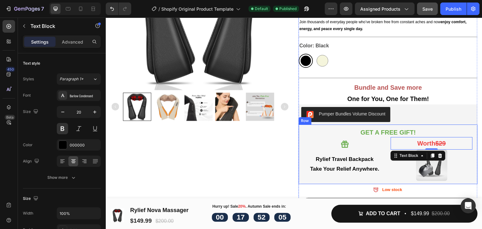
click at [258, 156] on div "Product Images" at bounding box center [199, 104] width 179 height 404
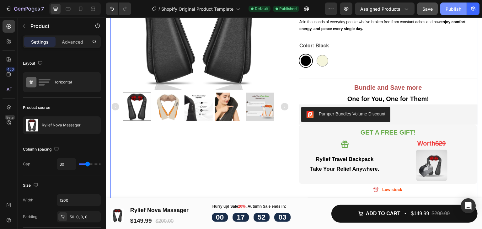
click at [448, 9] on div "Publish" at bounding box center [454, 9] width 16 height 7
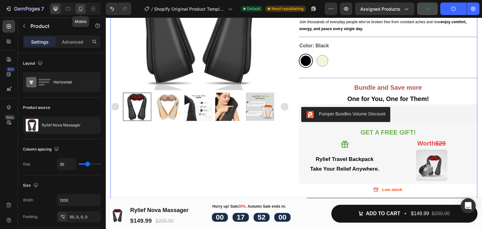
click at [79, 8] on icon at bounding box center [80, 9] width 6 height 6
type input "0"
type input "100%"
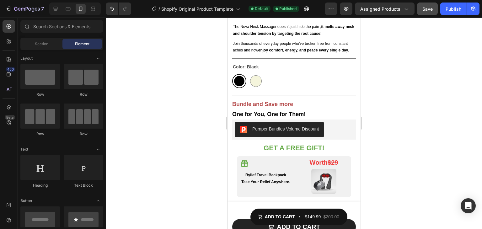
scroll to position [285, 0]
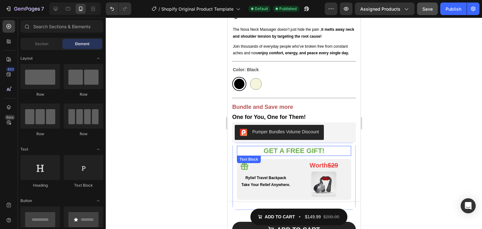
click at [302, 147] on p "GET A FREE GIFT!" at bounding box center [293, 151] width 113 height 9
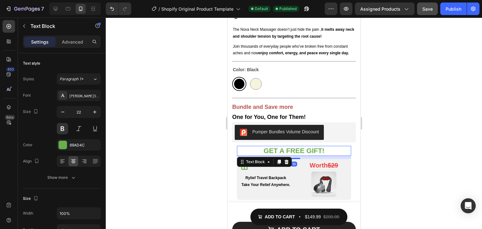
click at [307, 147] on p "GET A FREE GIFT!" at bounding box center [293, 151] width 113 height 9
click at [318, 147] on p "GET A FREE GIFT!" at bounding box center [293, 151] width 113 height 9
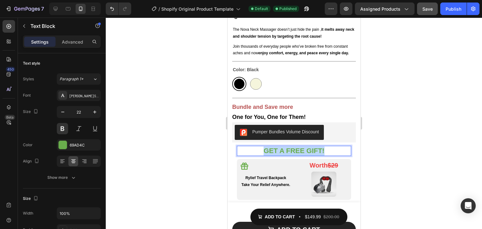
drag, startPoint x: 318, startPoint y: 130, endPoint x: 268, endPoint y: 130, distance: 49.9
click at [268, 147] on p "GET A FREE GIFT!" at bounding box center [293, 151] width 113 height 9
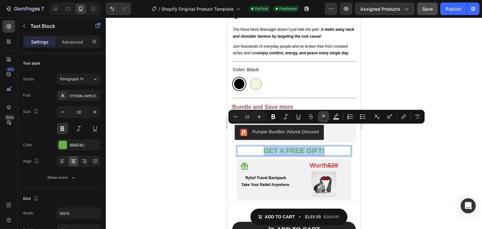
click at [323, 120] on rect "Editor contextual toolbar" at bounding box center [324, 119] width 6 height 2
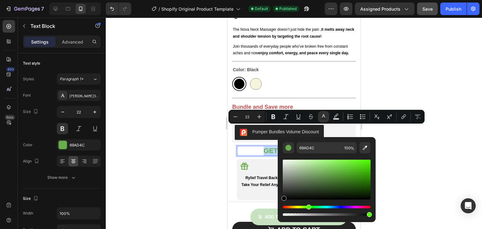
type input "000000"
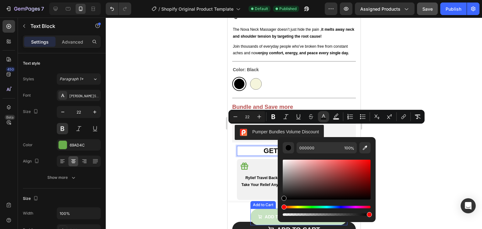
drag, startPoint x: 558, startPoint y: 189, endPoint x: 251, endPoint y: 214, distance: 308.1
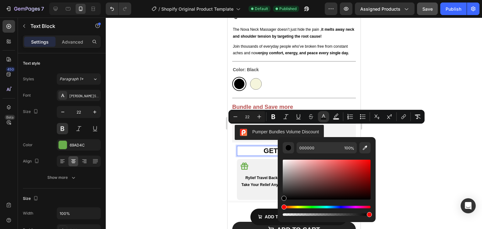
click at [428, 136] on div at bounding box center [294, 123] width 376 height 211
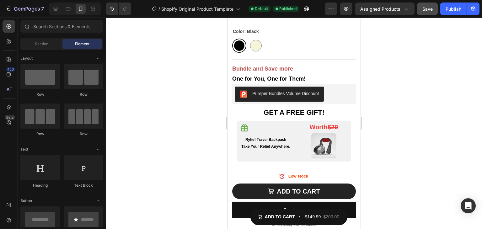
scroll to position [329, 0]
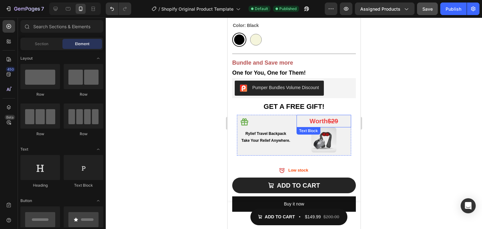
click at [328, 118] on strong "$29" at bounding box center [332, 121] width 10 height 7
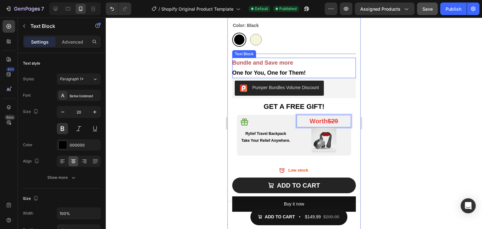
click at [273, 60] on strong "Bundle and Save more" at bounding box center [262, 63] width 61 height 6
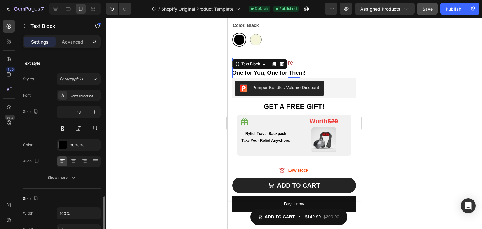
scroll to position [94, 0]
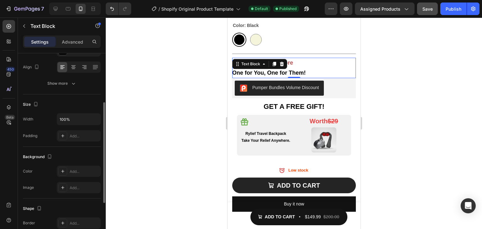
click at [273, 62] on icon at bounding box center [273, 64] width 3 height 4
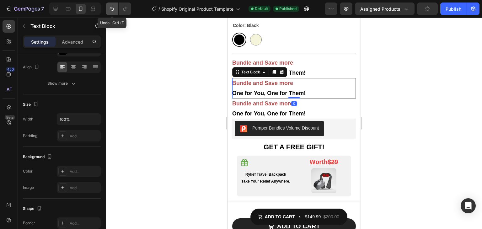
click at [115, 7] on icon "Undo/Redo" at bounding box center [112, 9] width 6 height 6
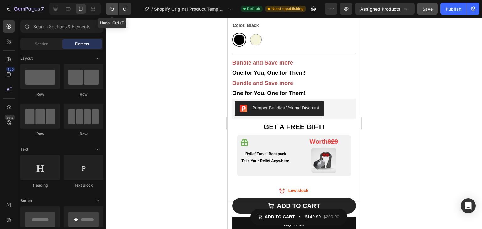
click at [110, 9] on icon "Undo/Redo" at bounding box center [112, 9] width 6 height 6
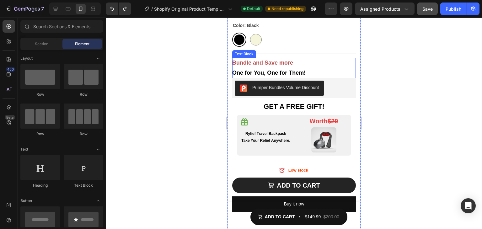
click at [288, 58] on p "Bundle and Save more" at bounding box center [294, 63] width 124 height 10
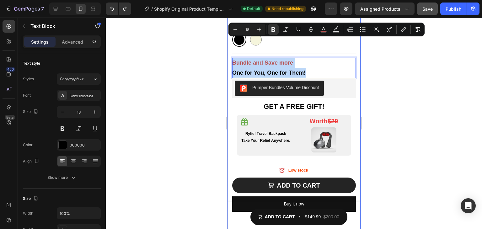
drag, startPoint x: 291, startPoint y: 53, endPoint x: 229, endPoint y: 40, distance: 63.4
click at [229, 40] on div "Rylief Nova Massager Product Title Icon Icon Icon Icon Icon Icon List 4.7/5 Rat…" at bounding box center [293, 79] width 133 height 414
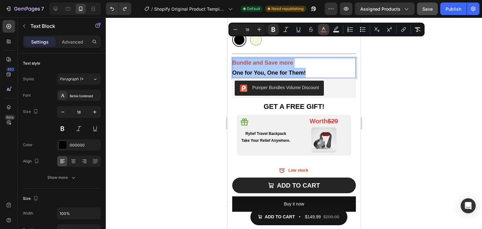
click at [320, 31] on button "color" at bounding box center [323, 29] width 11 height 11
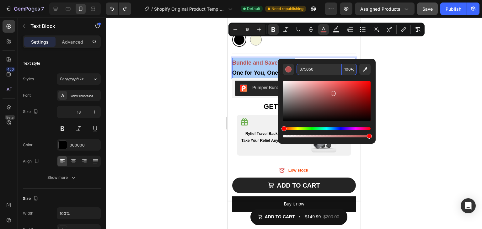
click at [428, 82] on div at bounding box center [294, 123] width 376 height 211
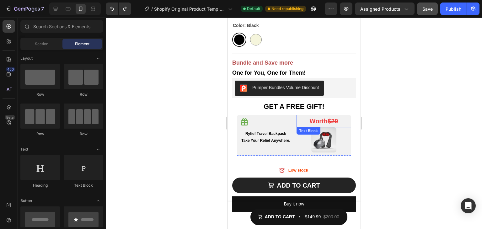
click at [332, 118] on strong "$29" at bounding box center [332, 121] width 10 height 7
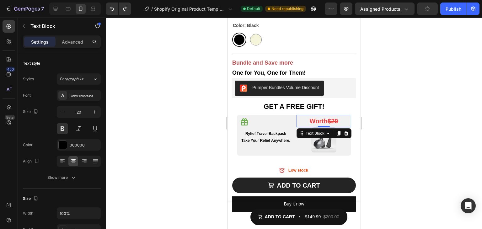
click at [318, 118] on strong "Worth" at bounding box center [318, 121] width 18 height 7
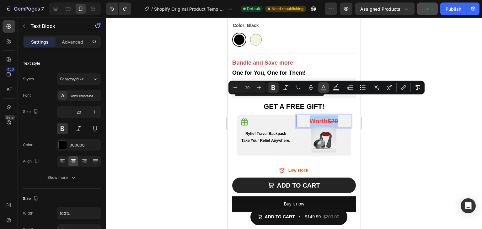
click at [324, 89] on rect "Editor contextual toolbar" at bounding box center [324, 90] width 6 height 2
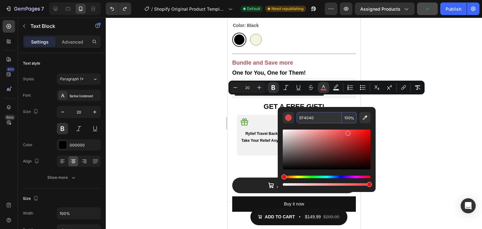
click at [314, 119] on input "EF4040" at bounding box center [318, 117] width 45 height 11
paste input "B75050"
type input "B75050"
click at [403, 111] on div at bounding box center [294, 123] width 376 height 211
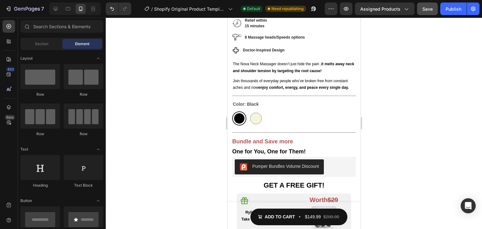
scroll to position [268, 0]
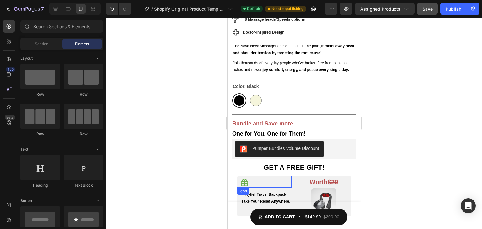
click at [246, 179] on icon at bounding box center [244, 182] width 8 height 7
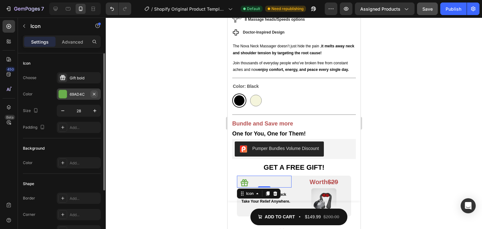
click at [93, 93] on icon "button" at bounding box center [94, 94] width 5 height 5
click at [72, 94] on div "Add..." at bounding box center [84, 95] width 29 height 6
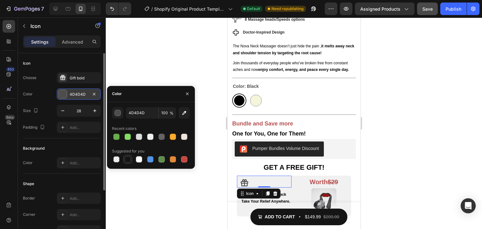
click at [125, 160] on div at bounding box center [128, 159] width 6 height 6
type input "151515"
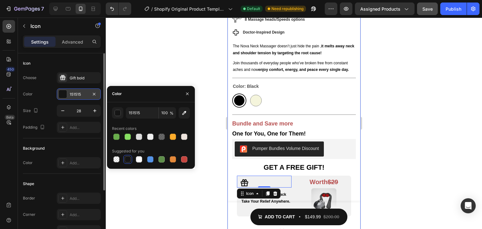
click at [431, 145] on div at bounding box center [294, 123] width 376 height 211
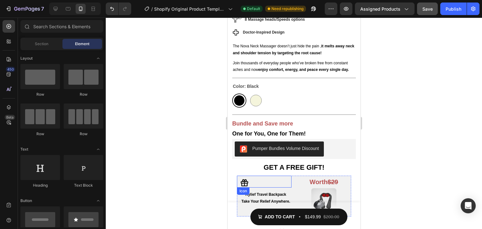
click at [244, 179] on icon at bounding box center [244, 182] width 8 height 7
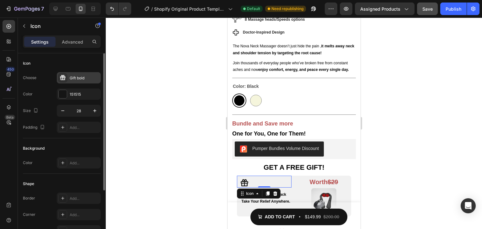
click at [87, 78] on div "Gift bold" at bounding box center [84, 78] width 29 height 6
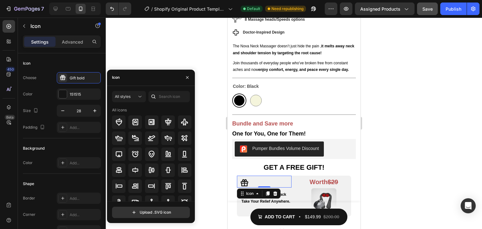
click at [128, 76] on div "Icon" at bounding box center [151, 78] width 88 height 16
click at [163, 98] on input "text" at bounding box center [168, 96] width 41 height 11
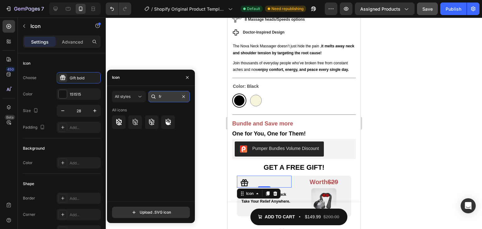
type input "f"
type input "gift"
click at [170, 121] on icon at bounding box center [168, 122] width 8 height 8
click at [415, 172] on div at bounding box center [294, 123] width 376 height 211
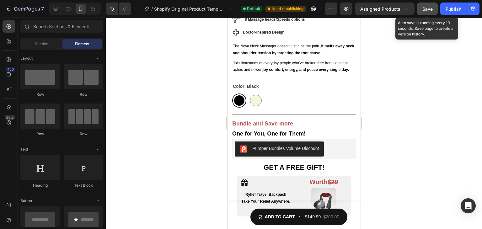
click at [433, 4] on button "Save" at bounding box center [427, 9] width 21 height 13
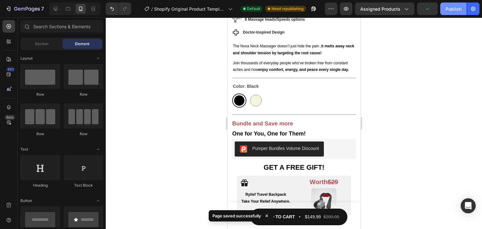
click at [448, 5] on button "Publish" at bounding box center [453, 9] width 26 height 13
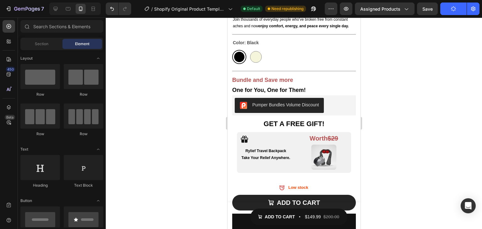
scroll to position [300, 0]
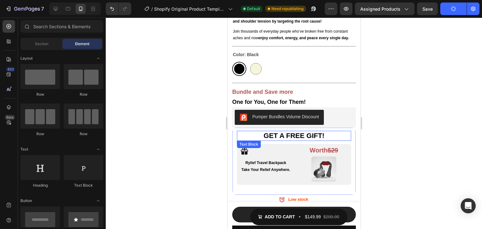
click at [313, 132] on span "GET A FREE GIFT!" at bounding box center [293, 136] width 61 height 8
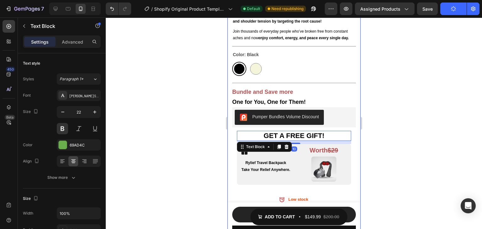
click at [392, 115] on div at bounding box center [294, 123] width 376 height 211
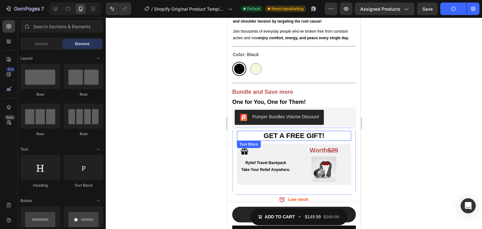
click at [317, 131] on p "GET A FREE GIFT!" at bounding box center [293, 135] width 113 height 9
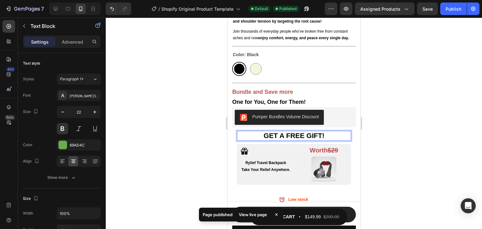
click at [267, 131] on p "GET A FREE GIFT!" at bounding box center [293, 135] width 113 height 9
click at [365, 100] on div at bounding box center [294, 123] width 376 height 211
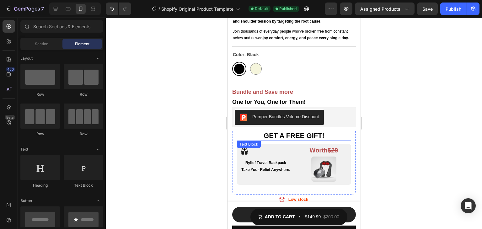
click at [330, 131] on p "GET A FREE GIFT!" at bounding box center [293, 135] width 113 height 9
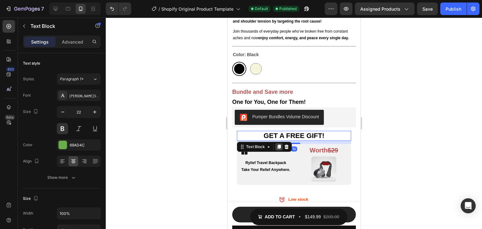
click at [279, 145] on icon at bounding box center [278, 147] width 3 height 4
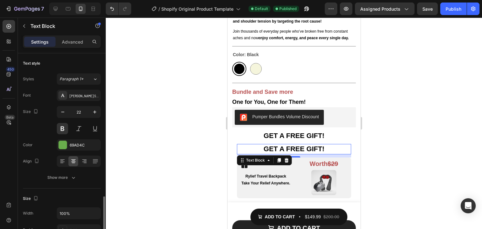
scroll to position [94, 0]
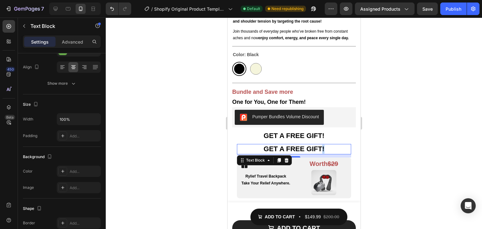
click at [313, 145] on span "GET A FREE GIFT!" at bounding box center [293, 149] width 61 height 8
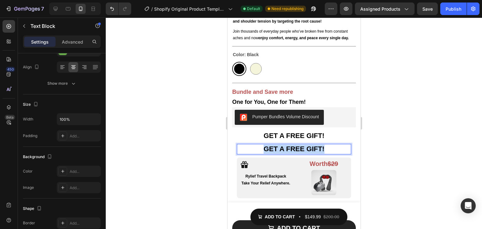
click at [313, 145] on span "GET A FREE GIFT!" at bounding box center [293, 149] width 61 height 8
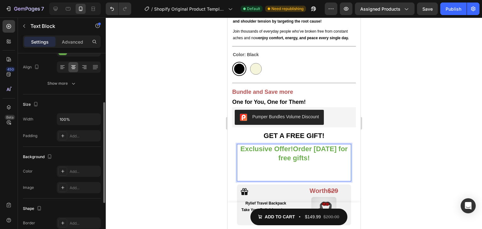
scroll to position [0, 0]
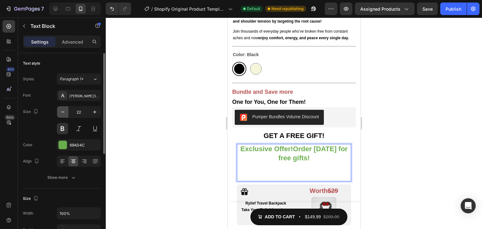
click at [65, 110] on icon "button" at bounding box center [63, 112] width 6 height 6
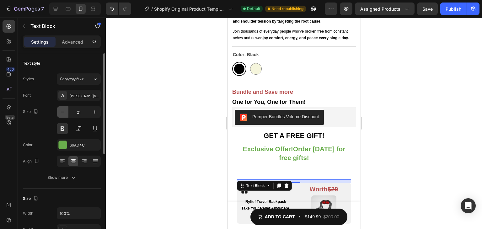
click at [65, 110] on icon "button" at bounding box center [63, 112] width 6 height 6
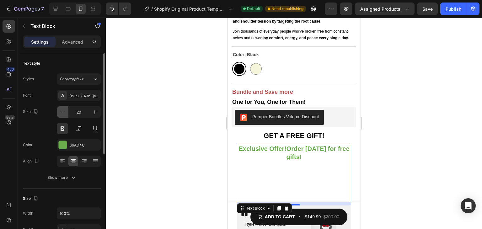
click at [65, 110] on icon "button" at bounding box center [63, 112] width 6 height 6
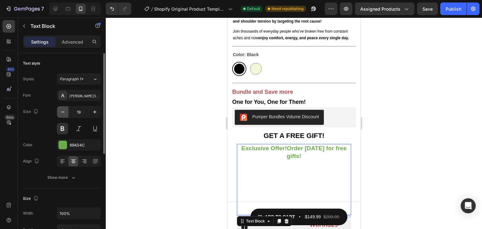
click at [64, 114] on icon "button" at bounding box center [63, 112] width 6 height 6
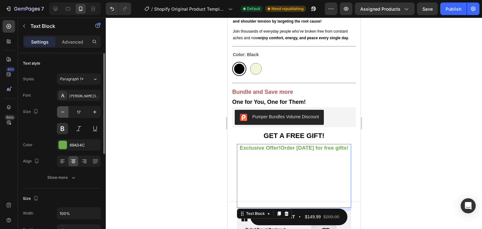
click at [64, 114] on icon "button" at bounding box center [63, 112] width 6 height 6
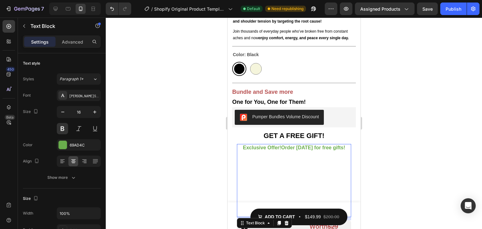
type input "15"
click at [287, 170] on p "Rich Text Editor. Editing area: main" at bounding box center [293, 187] width 113 height 73
click at [278, 196] on p "⁠⁠⁠⁠⁠⁠⁠" at bounding box center [293, 187] width 113 height 73
drag, startPoint x: 278, startPoint y: 196, endPoint x: 253, endPoint y: 140, distance: 61.1
click at [253, 151] on p "⁠⁠⁠⁠⁠⁠⁠" at bounding box center [293, 187] width 113 height 73
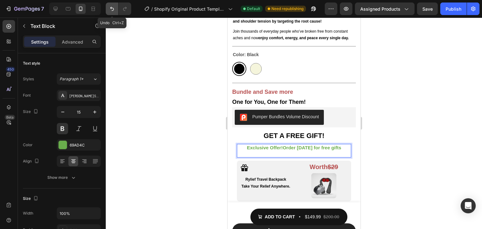
click at [114, 14] on button "Undo/Redo" at bounding box center [112, 9] width 13 height 13
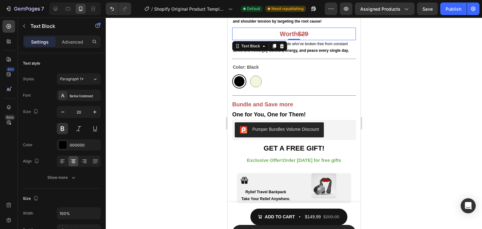
scroll to position [312, 0]
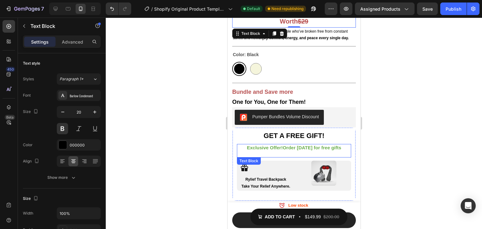
click at [312, 145] on p "Exclusive Offer! Order today for free gifts" at bounding box center [293, 151] width 113 height 12
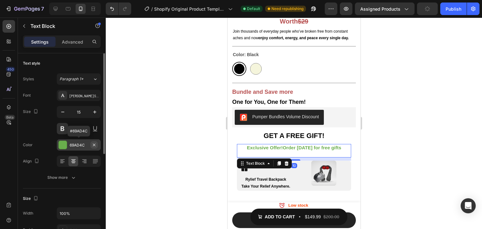
click at [93, 144] on icon "button" at bounding box center [94, 144] width 3 height 3
click at [63, 144] on icon at bounding box center [62, 144] width 5 height 5
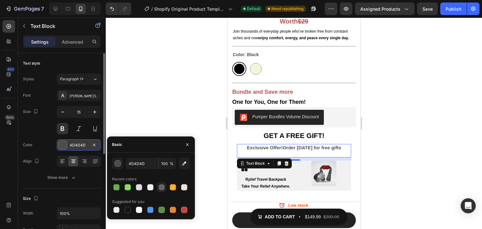
click at [162, 190] on div at bounding box center [161, 187] width 6 height 6
type input "151515"
type input "63"
click at [141, 188] on div at bounding box center [139, 187] width 6 height 6
type input "DDDDDD"
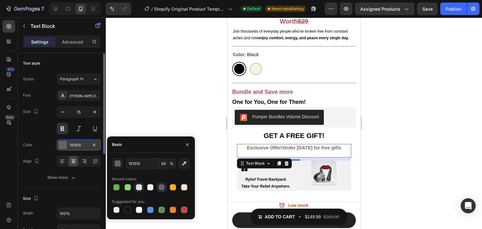
type input "100"
click at [163, 187] on div at bounding box center [161, 187] width 6 height 6
type input "151515"
type input "63"
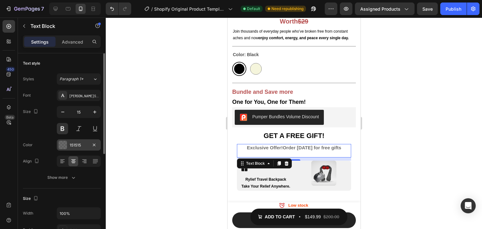
click at [403, 127] on div at bounding box center [294, 123] width 376 height 211
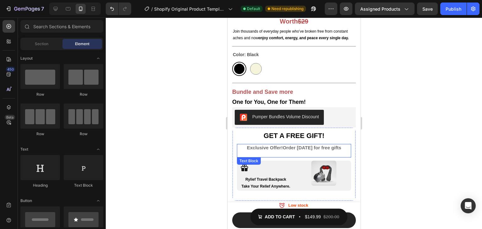
click at [300, 145] on p "Exclusive Offer! Order today for free gifts" at bounding box center [293, 151] width 113 height 12
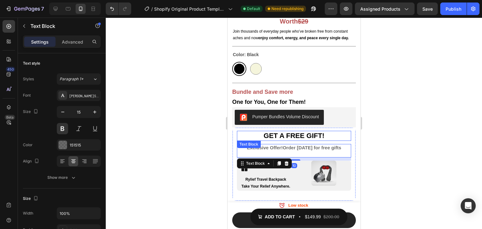
click at [284, 132] on span "GET A FREE GIFT!" at bounding box center [293, 136] width 61 height 8
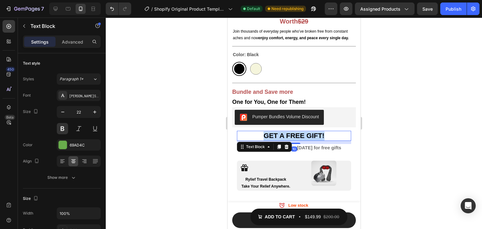
click at [284, 132] on span "GET A FREE GIFT!" at bounding box center [293, 136] width 61 height 8
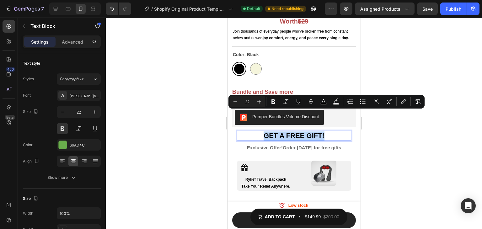
click at [284, 132] on span "GET A FREE GIFT!" at bounding box center [293, 136] width 61 height 8
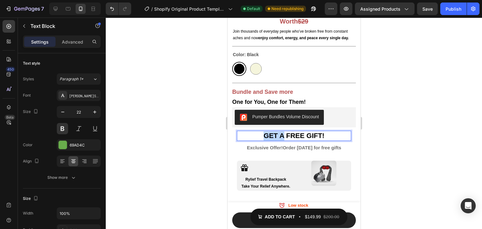
drag, startPoint x: 283, startPoint y: 116, endPoint x: 262, endPoint y: 117, distance: 20.4
click at [262, 131] on p "GET A FREE GIFT!" at bounding box center [293, 135] width 113 height 9
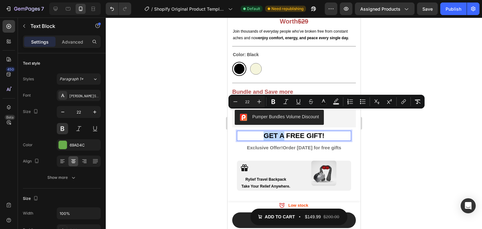
click at [284, 132] on span "GET A FREE GIFT!" at bounding box center [293, 136] width 61 height 8
drag, startPoint x: 284, startPoint y: 117, endPoint x: 266, endPoint y: 118, distance: 17.6
click at [266, 131] on p "GET A FREE GIFT!" at bounding box center [293, 135] width 113 height 9
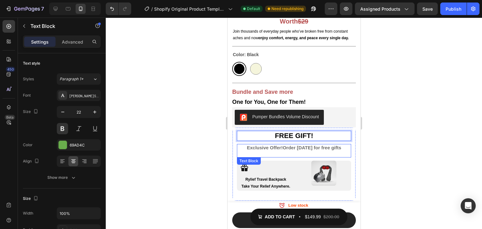
click at [309, 145] on p "Exclusive Offer! Order today for free gifts" at bounding box center [293, 151] width 113 height 12
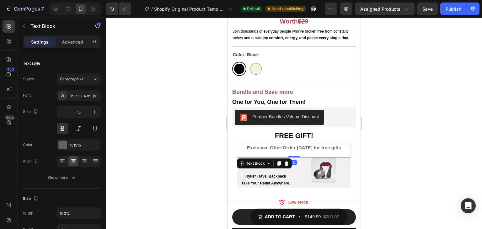
drag, startPoint x: 293, startPoint y: 141, endPoint x: 680, endPoint y: 158, distance: 387.9
click at [293, 144] on div "Exclusive Offer! Order today for free gifts Text Block 0" at bounding box center [294, 150] width 114 height 13
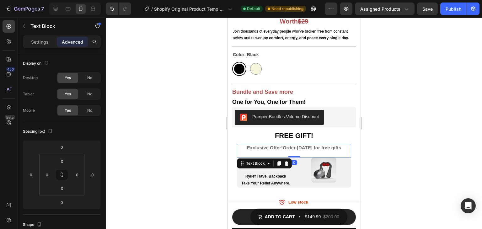
click at [470, 142] on div at bounding box center [294, 123] width 376 height 211
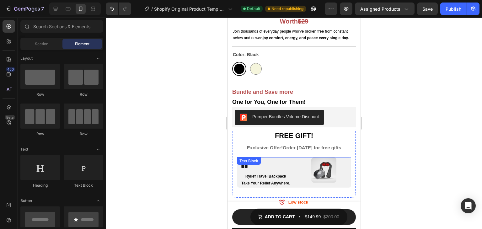
click at [332, 145] on p "Exclusive Offer! Order today for free gifts" at bounding box center [293, 151] width 113 height 12
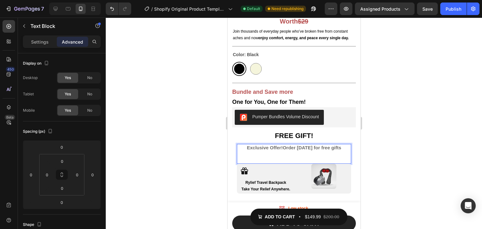
click at [325, 145] on p "Exclusive Offer! Order today for free gifts ⁠⁠⁠⁠⁠⁠⁠" at bounding box center [293, 154] width 113 height 19
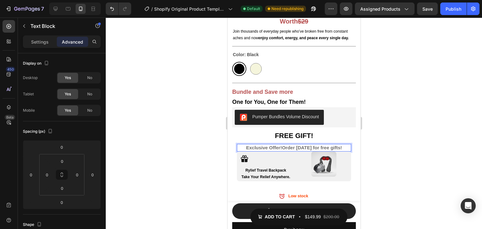
click at [415, 121] on div at bounding box center [294, 123] width 376 height 211
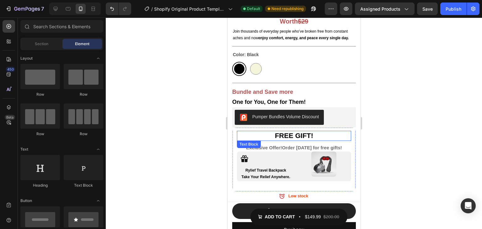
click at [278, 132] on span "FREE GIFT!" at bounding box center [294, 136] width 38 height 8
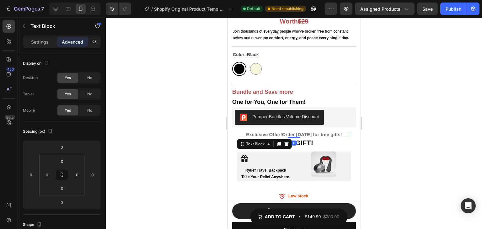
click at [365, 120] on div at bounding box center [294, 123] width 376 height 211
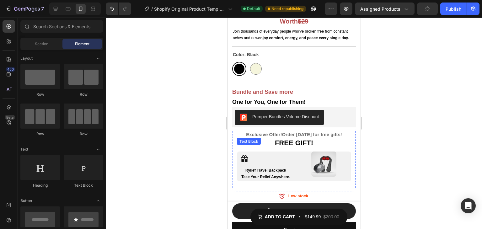
click at [330, 131] on p "Exclusive Offer! Order today for free gifts!" at bounding box center [293, 134] width 113 height 6
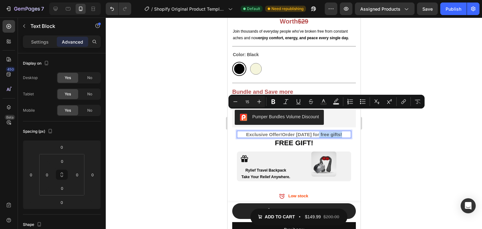
drag, startPoint x: 332, startPoint y: 115, endPoint x: 311, endPoint y: 116, distance: 21.1
click at [311, 131] on p "Exclusive Offer! Order today for free gifts!" at bounding box center [293, 134] width 113 height 6
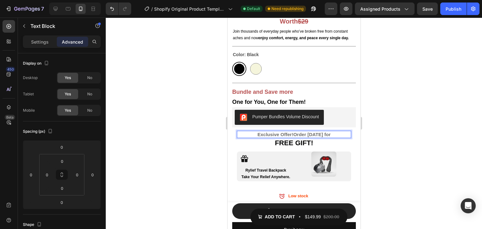
click at [411, 120] on div at bounding box center [294, 123] width 376 height 211
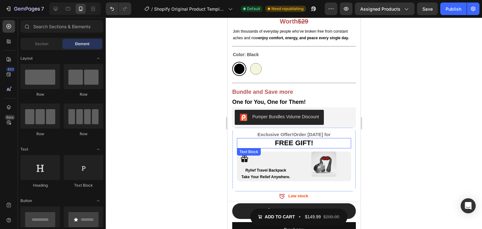
click at [318, 139] on p "FREE GIFT!" at bounding box center [293, 143] width 113 height 9
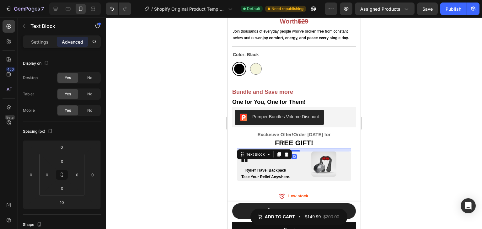
click at [433, 114] on div at bounding box center [294, 123] width 376 height 211
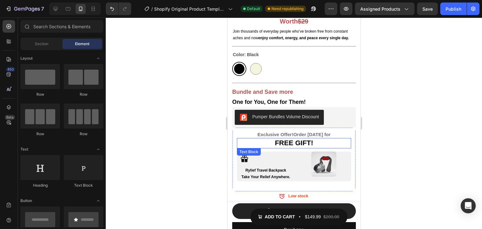
click at [309, 139] on p "FREE GIFT!" at bounding box center [293, 143] width 113 height 9
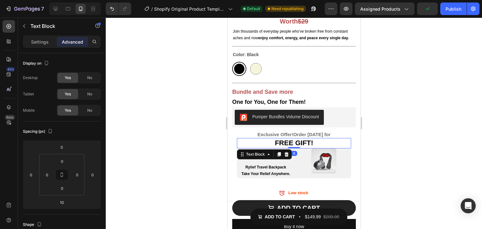
click at [294, 138] on div "FREE GIFT! Text Block 6" at bounding box center [294, 143] width 114 height 10
type input "0"
click at [393, 102] on div at bounding box center [294, 123] width 376 height 211
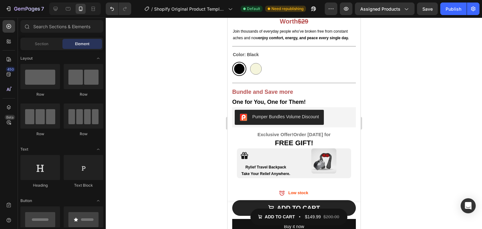
click at [428, 16] on div "7 / Shopify Original Product Template Default Need republishing Preview Assigne…" at bounding box center [241, 9] width 482 height 18
click at [429, 12] on div "Save" at bounding box center [427, 9] width 10 height 7
click at [457, 13] on button "Publish" at bounding box center [453, 9] width 26 height 13
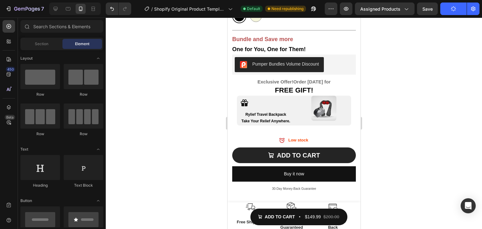
scroll to position [368, 0]
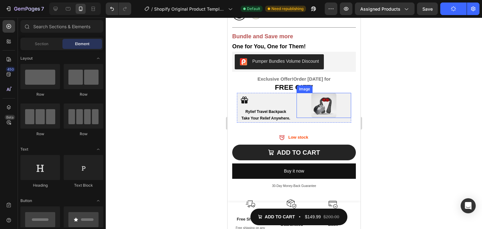
click at [318, 93] on img at bounding box center [323, 105] width 25 height 25
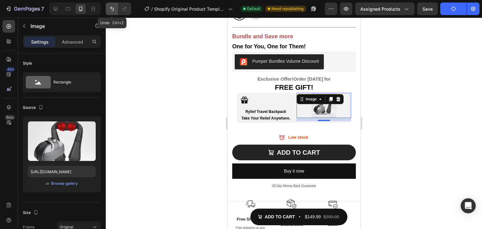
click at [112, 10] on icon "Undo/Redo" at bounding box center [112, 9] width 6 height 6
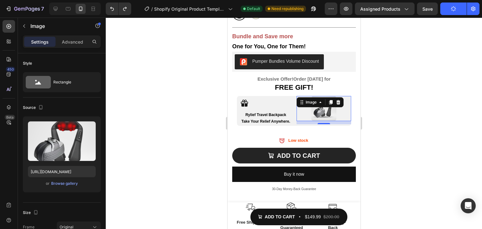
click at [454, 75] on div at bounding box center [294, 123] width 376 height 211
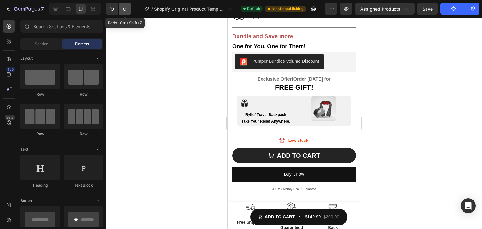
click at [123, 11] on icon "Undo/Redo" at bounding box center [125, 9] width 6 height 6
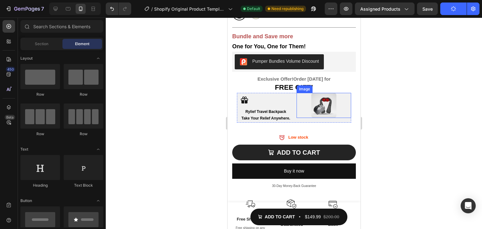
click at [328, 93] on img at bounding box center [323, 105] width 25 height 25
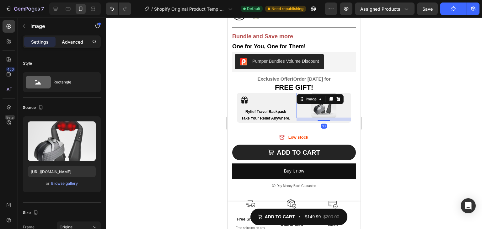
click at [60, 44] on div "Advanced" at bounding box center [72, 42] width 31 height 10
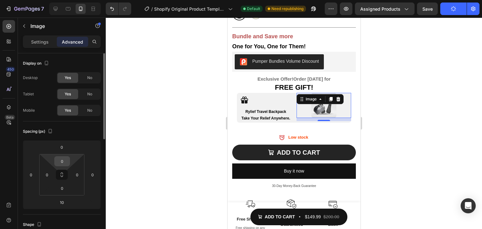
click at [65, 161] on input "0" at bounding box center [62, 161] width 13 height 9
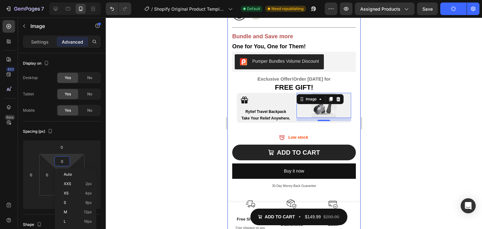
type input "6"
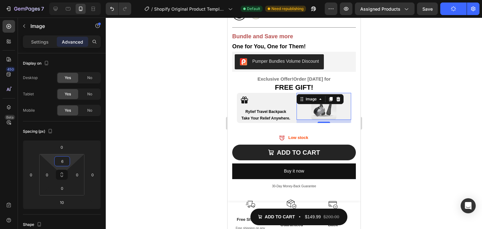
click at [397, 111] on div at bounding box center [294, 123] width 376 height 211
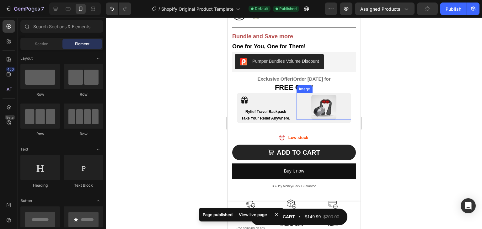
click at [318, 95] on img at bounding box center [323, 107] width 25 height 25
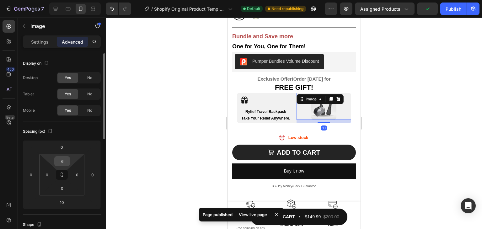
click at [64, 165] on input "6" at bounding box center [62, 161] width 13 height 9
type input "10"
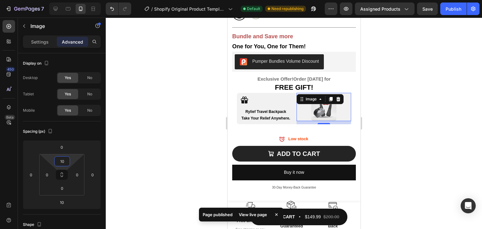
click at [448, 85] on div at bounding box center [294, 123] width 376 height 211
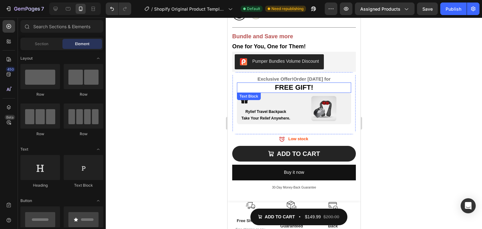
click at [271, 93] on div "Icon" at bounding box center [264, 99] width 55 height 12
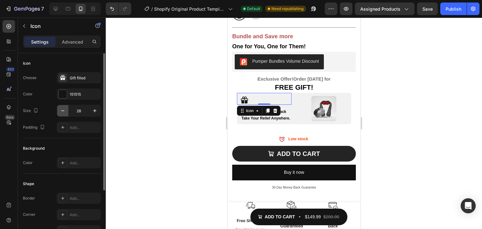
click at [64, 108] on icon "button" at bounding box center [63, 111] width 6 height 6
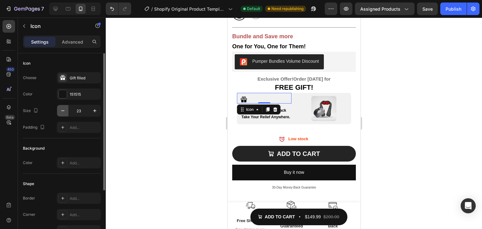
click at [64, 108] on icon "button" at bounding box center [63, 111] width 6 height 6
type input "20"
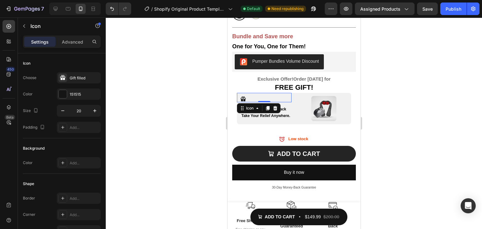
click at [381, 96] on div at bounding box center [294, 123] width 376 height 211
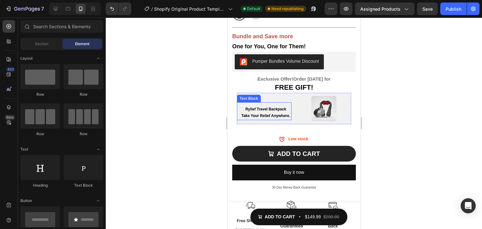
click at [265, 106] on p "Rylief Travel Backpack" at bounding box center [265, 109] width 50 height 7
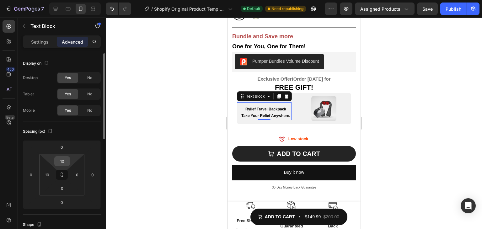
click at [69, 160] on div "10" at bounding box center [62, 161] width 16 height 10
click at [65, 157] on input "10" at bounding box center [62, 161] width 13 height 9
click at [425, 124] on div at bounding box center [294, 123] width 376 height 211
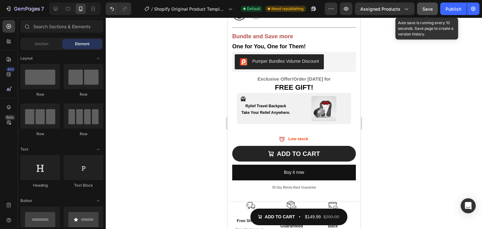
click at [433, 8] on button "Save" at bounding box center [427, 9] width 21 height 13
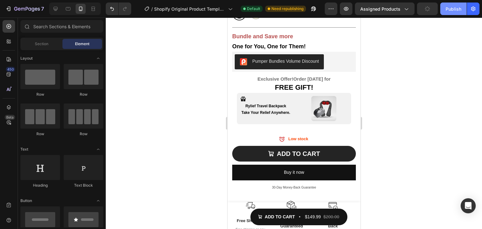
click at [453, 8] on div "Publish" at bounding box center [454, 9] width 16 height 7
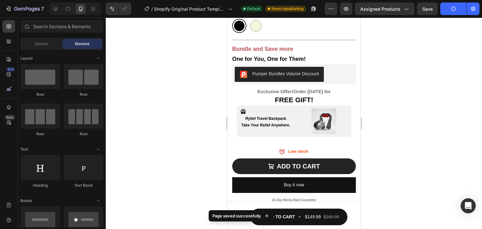
scroll to position [0, 0]
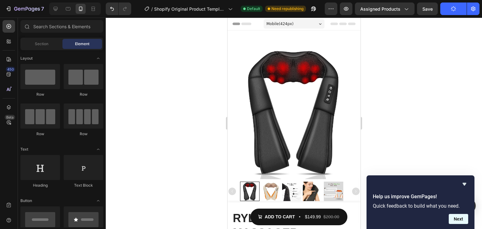
click at [457, 218] on button "Next" at bounding box center [458, 219] width 19 height 10
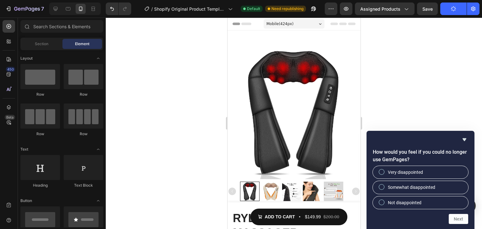
click at [446, 106] on div at bounding box center [294, 123] width 376 height 211
click at [443, 105] on div at bounding box center [294, 123] width 376 height 211
click at [465, 141] on icon "Hide survey" at bounding box center [465, 140] width 8 height 8
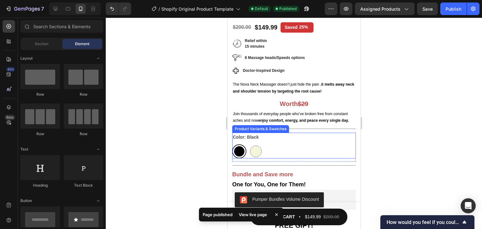
scroll to position [229, 0]
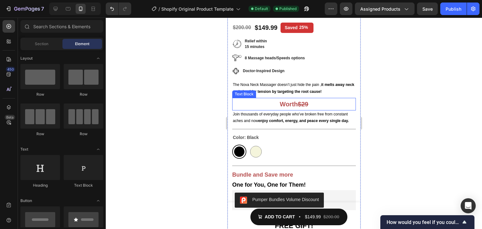
click at [281, 101] on strong "Worth" at bounding box center [289, 104] width 18 height 7
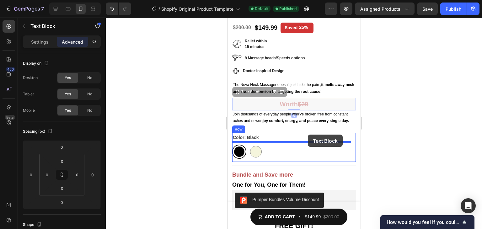
scroll to position [323, 0]
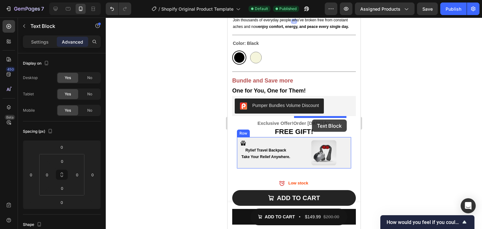
drag, startPoint x: 245, startPoint y: 74, endPoint x: 312, endPoint y: 120, distance: 80.5
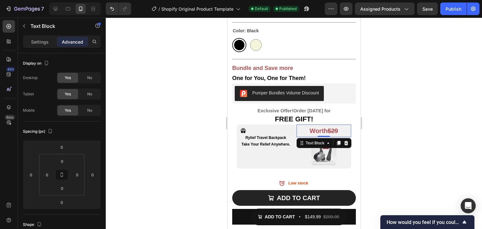
scroll to position [311, 0]
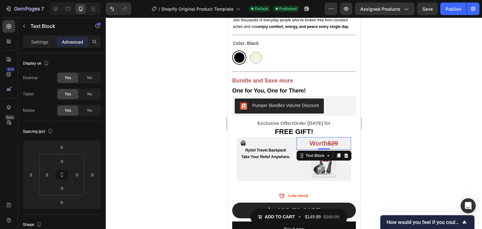
click at [411, 124] on div at bounding box center [294, 123] width 376 height 211
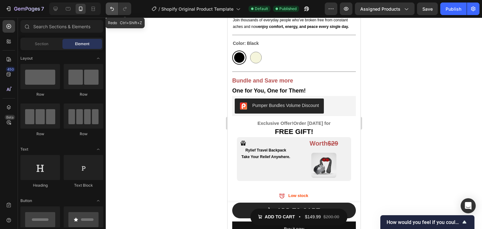
click at [106, 7] on button "Undo/Redo" at bounding box center [112, 9] width 13 height 13
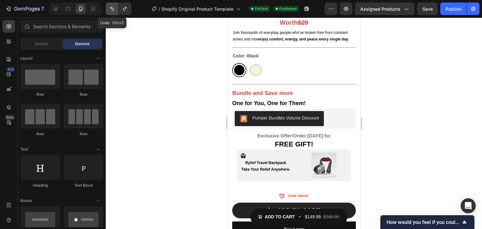
scroll to position [323, 0]
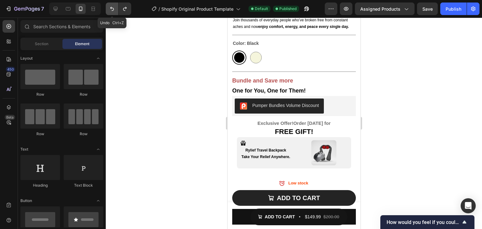
click at [113, 9] on icon "Undo/Redo" at bounding box center [112, 9] width 6 height 6
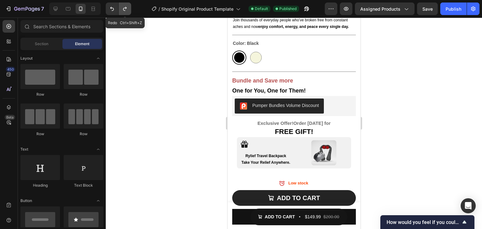
click at [126, 12] on icon "Undo/Redo" at bounding box center [125, 9] width 6 height 6
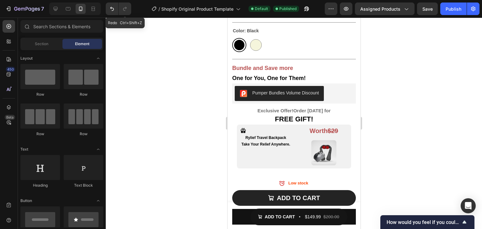
scroll to position [311, 0]
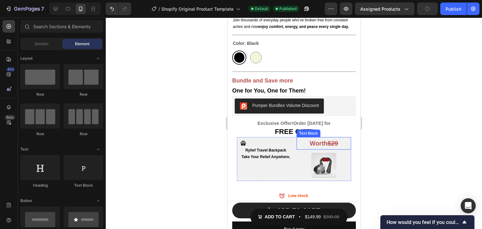
click at [329, 140] on strong "$29" at bounding box center [332, 143] width 10 height 7
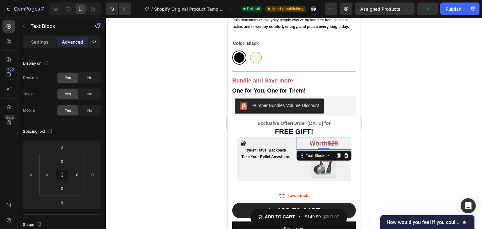
click at [382, 127] on div at bounding box center [294, 123] width 376 height 211
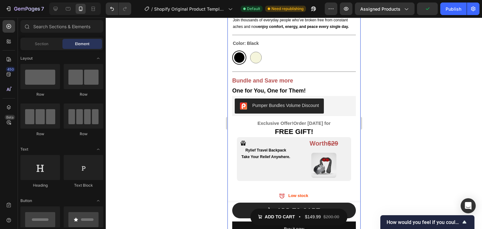
click at [307, 153] on div at bounding box center [323, 165] width 55 height 25
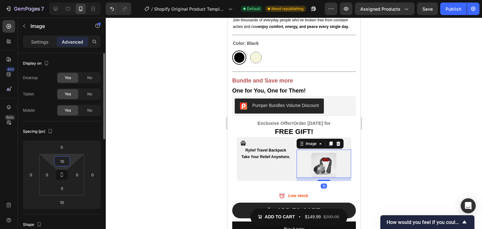
click at [64, 161] on input "10" at bounding box center [62, 161] width 13 height 9
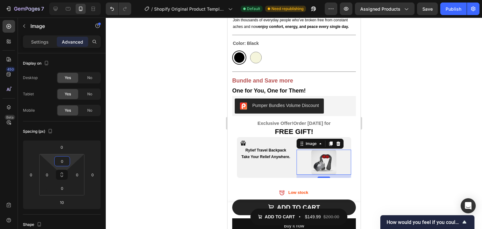
click at [409, 100] on div at bounding box center [294, 123] width 376 height 211
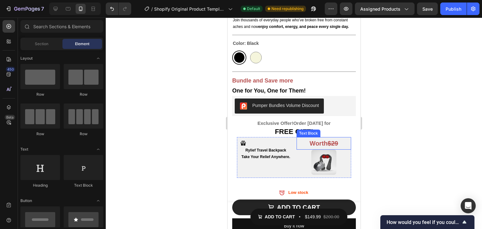
click at [328, 140] on strong "$29" at bounding box center [332, 143] width 10 height 7
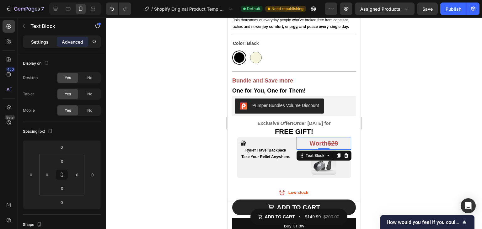
click at [40, 40] on p "Settings" at bounding box center [40, 42] width 18 height 7
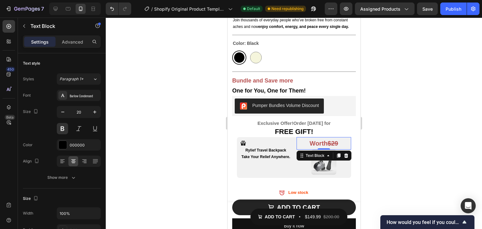
click at [387, 118] on div at bounding box center [294, 123] width 376 height 211
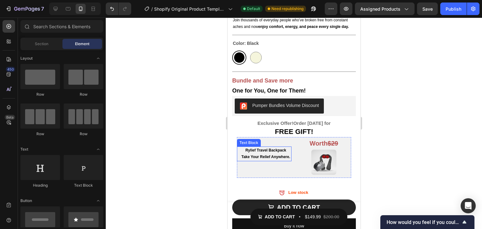
click at [266, 147] on p "Rylief Travel Backpack" at bounding box center [265, 150] width 50 height 7
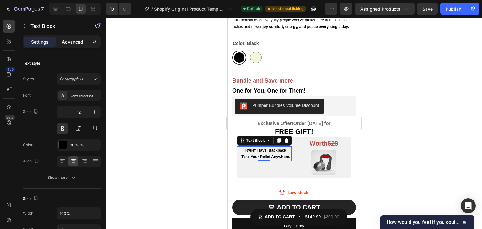
click at [72, 44] on p "Advanced" at bounding box center [72, 42] width 21 height 7
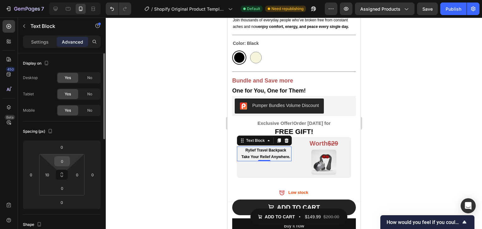
click at [62, 163] on input "0" at bounding box center [62, 161] width 13 height 9
type input "16"
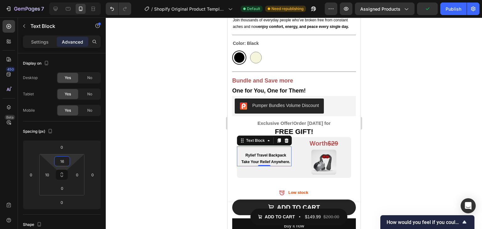
click at [402, 128] on div at bounding box center [294, 123] width 376 height 211
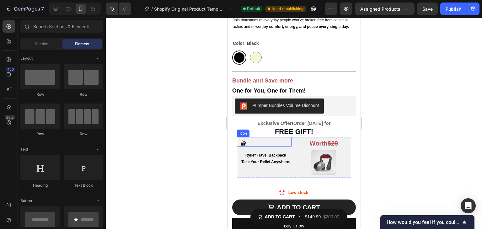
click at [245, 140] on icon at bounding box center [243, 143] width 6 height 6
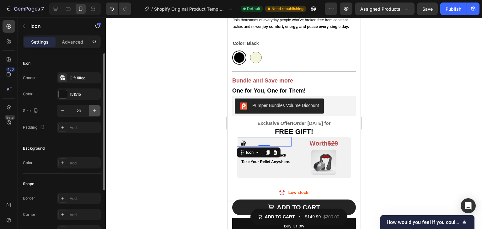
click at [92, 108] on icon "button" at bounding box center [95, 111] width 6 height 6
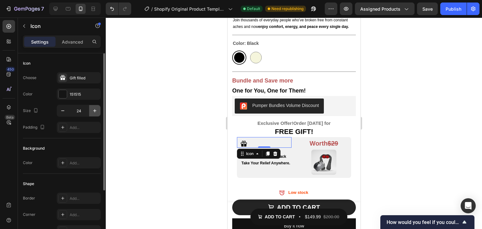
type input "25"
click at [133, 114] on div at bounding box center [294, 123] width 376 height 211
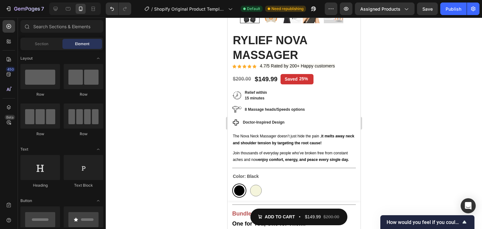
scroll to position [196, 0]
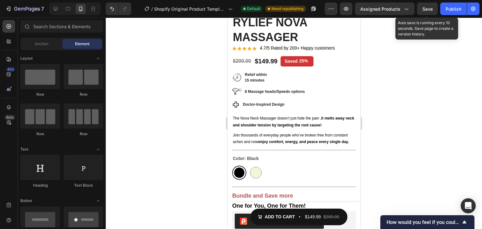
click at [430, 9] on span "Save" at bounding box center [427, 8] width 10 height 5
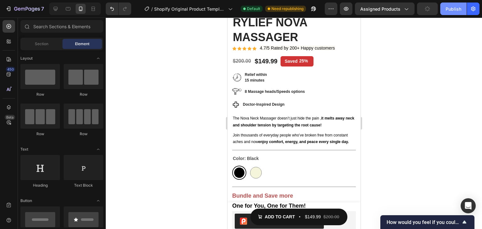
click at [446, 8] on button "Publish" at bounding box center [453, 9] width 26 height 13
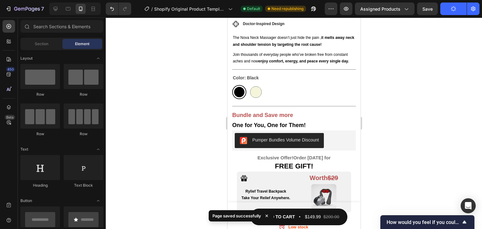
scroll to position [300, 0]
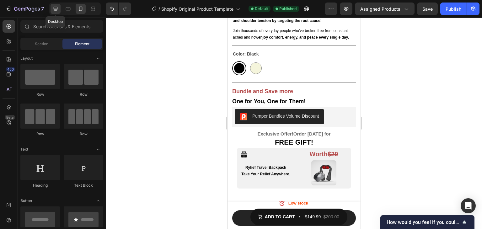
click at [60, 7] on div at bounding box center [56, 9] width 10 height 10
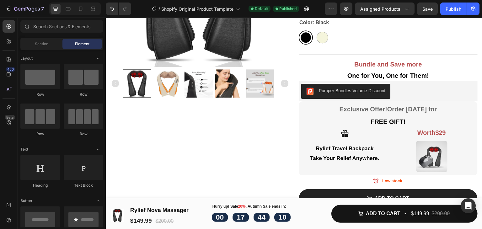
scroll to position [165, 0]
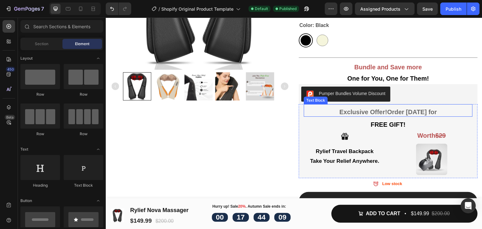
click at [409, 109] on p "Exclusive Offer! Order [DATE] for" at bounding box center [388, 112] width 168 height 8
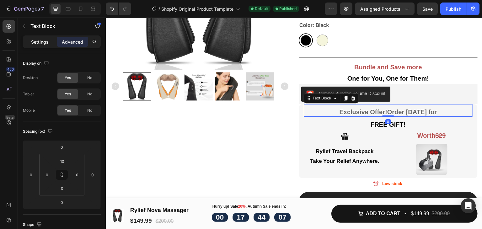
click at [48, 40] on p "Settings" at bounding box center [40, 42] width 18 height 7
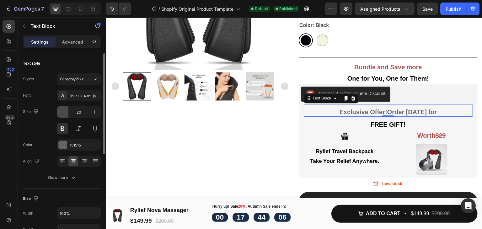
click at [61, 108] on button "button" at bounding box center [62, 111] width 11 height 11
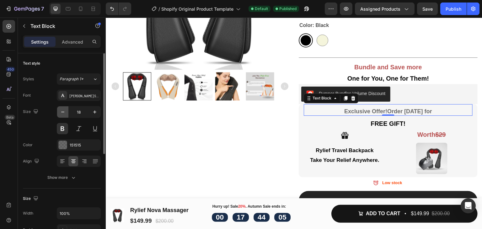
click at [61, 108] on button "button" at bounding box center [62, 111] width 11 height 11
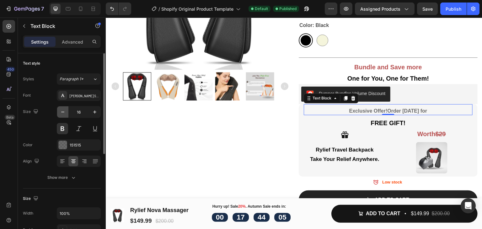
click at [61, 108] on button "button" at bounding box center [62, 111] width 11 height 11
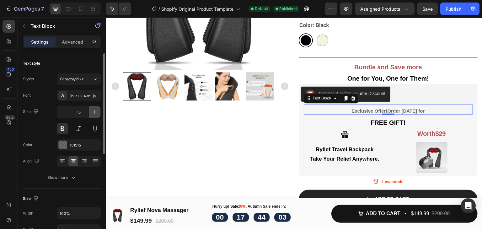
click at [97, 110] on icon "button" at bounding box center [95, 112] width 6 height 6
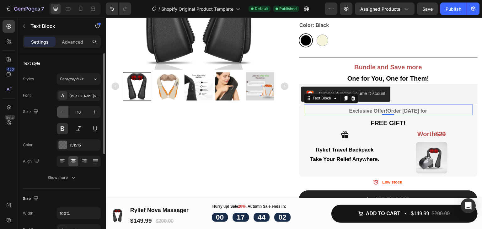
click at [64, 109] on icon "button" at bounding box center [63, 112] width 6 height 6
type input "15"
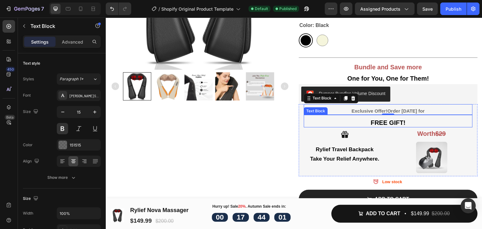
click at [404, 119] on p "FREE GIFT!" at bounding box center [388, 123] width 168 height 8
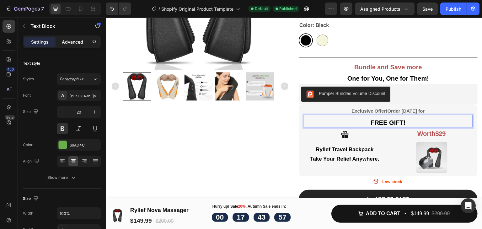
click at [70, 39] on p "Advanced" at bounding box center [72, 42] width 21 height 7
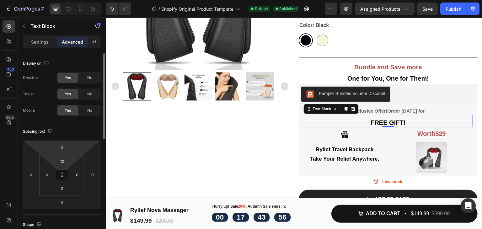
click at [70, 0] on html "7 / Shopify Original Product Template Default Published Preview Assigned Produc…" at bounding box center [241, 0] width 482 height 0
click at [61, 162] on input "10" at bounding box center [62, 161] width 13 height 9
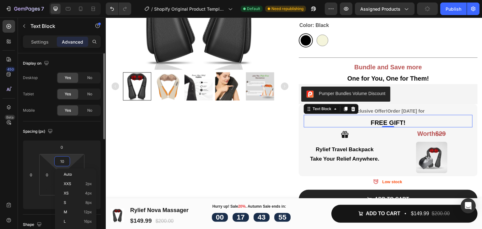
click at [67, 161] on input "10" at bounding box center [62, 161] width 13 height 9
type input "1"
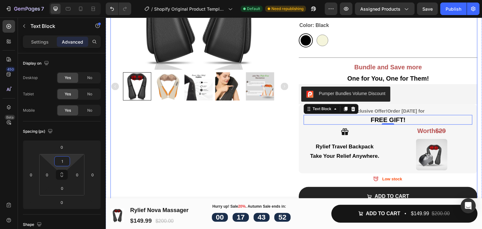
click at [247, 141] on div "Product Images" at bounding box center [199, 87] width 179 height 413
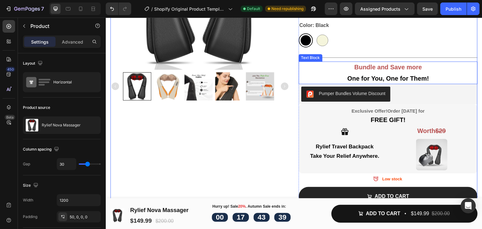
click at [408, 64] on strong "Bundle and Save more" at bounding box center [388, 67] width 68 height 7
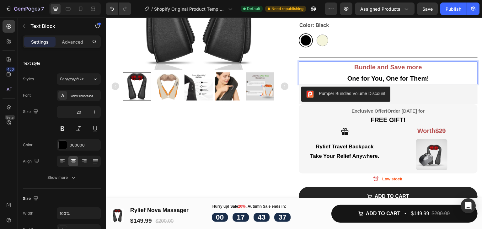
click at [411, 63] on p "Bundle and Save more" at bounding box center [388, 66] width 179 height 11
drag, startPoint x: 410, startPoint y: 63, endPoint x: 355, endPoint y: 64, distance: 54.9
click at [355, 64] on p "Bundle and Save more" at bounding box center [388, 66] width 179 height 11
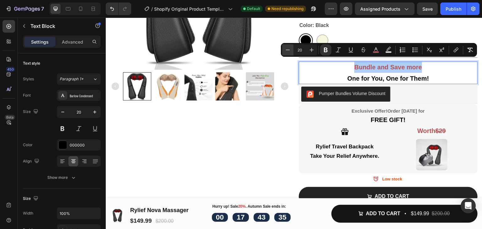
click at [291, 48] on icon "Editor contextual toolbar" at bounding box center [288, 50] width 6 height 6
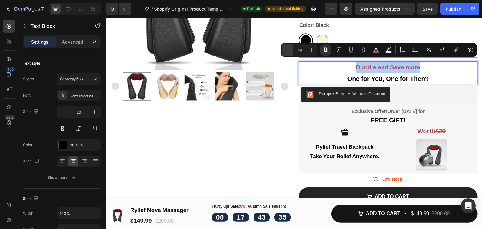
click at [291, 48] on icon "Editor contextual toolbar" at bounding box center [288, 50] width 6 height 6
type input "18"
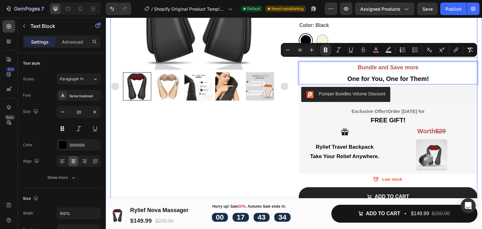
click at [258, 152] on div "Product Images" at bounding box center [199, 88] width 179 height 414
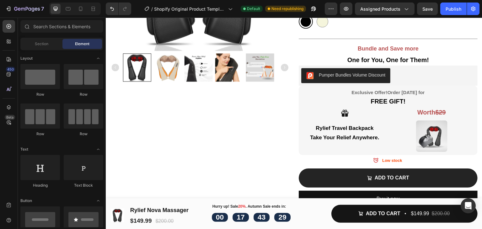
scroll to position [200, 0]
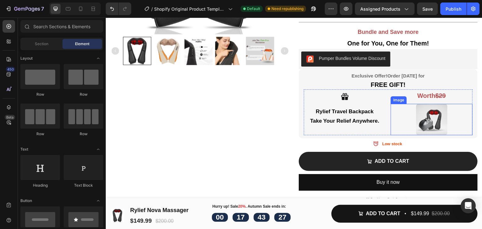
click at [427, 104] on img at bounding box center [431, 119] width 31 height 31
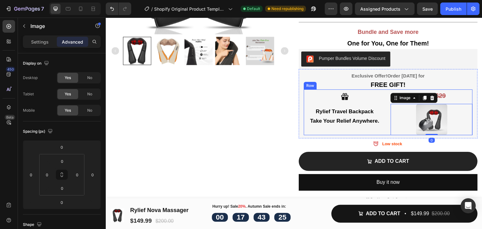
click at [451, 90] on p "Worth $29" at bounding box center [431, 95] width 81 height 11
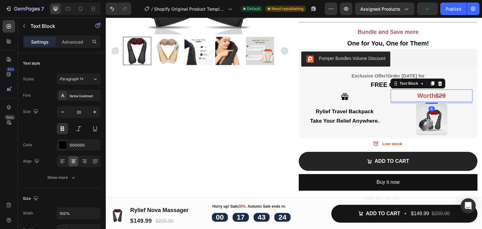
drag, startPoint x: 425, startPoint y: 99, endPoint x: 428, endPoint y: 87, distance: 12.5
click at [428, 89] on div "Worth $29 Text Block 6" at bounding box center [432, 95] width 82 height 13
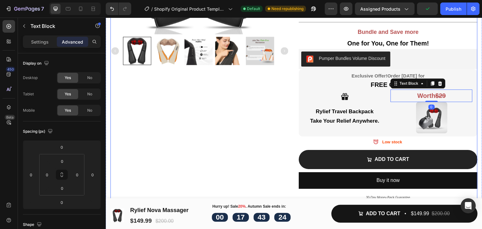
click at [250, 139] on div "Product Images" at bounding box center [199, 52] width 179 height 412
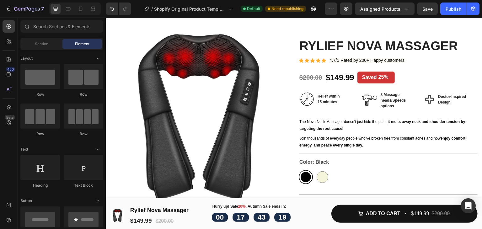
scroll to position [6, 0]
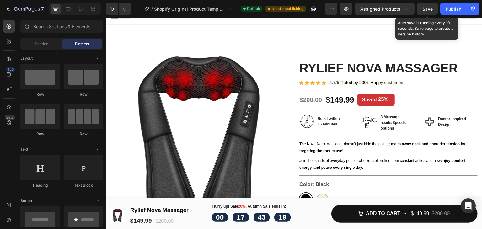
click at [425, 10] on span "Save" at bounding box center [427, 8] width 10 height 5
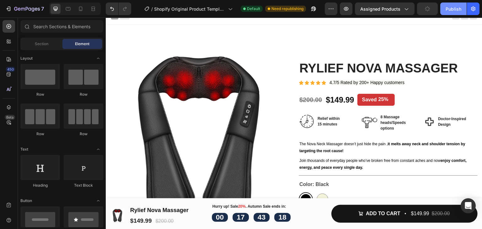
click at [448, 9] on div "Publish" at bounding box center [454, 9] width 16 height 7
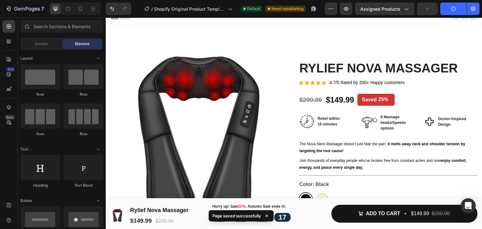
scroll to position [127, 0]
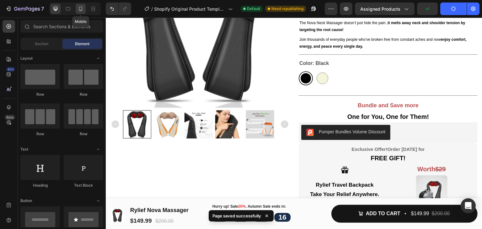
click at [84, 7] on div at bounding box center [81, 9] width 10 height 10
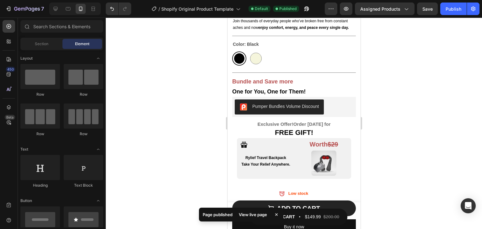
scroll to position [313, 0]
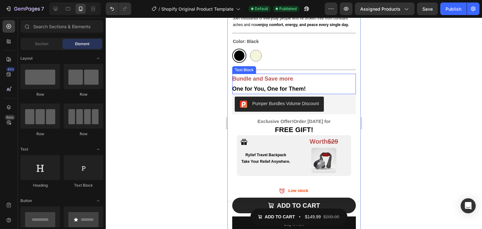
click at [270, 76] on strong "Bundle and Save more" at bounding box center [262, 79] width 61 height 6
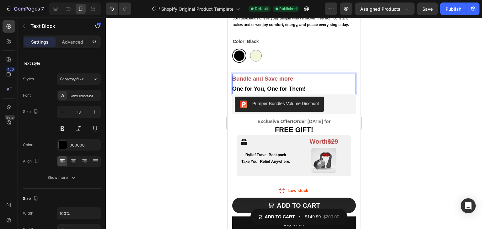
click at [276, 76] on strong "Bundle and Save more" at bounding box center [262, 79] width 61 height 6
click at [288, 84] on p "One for You, One for Them!" at bounding box center [294, 89] width 124 height 10
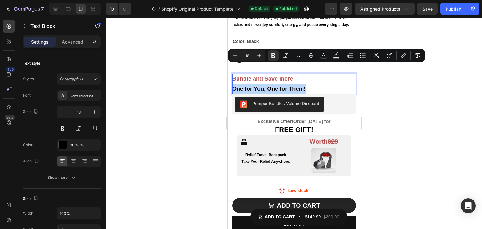
drag, startPoint x: 286, startPoint y: 69, endPoint x: 232, endPoint y: 71, distance: 53.1
click at [232, 84] on p "One for You, One for Them!" at bounding box center [294, 89] width 124 height 10
click at [258, 54] on icon "Editor contextual toolbar" at bounding box center [259, 55] width 6 height 6
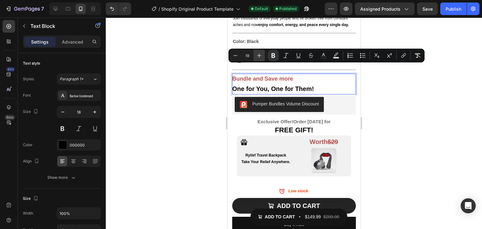
type input "20"
click at [408, 87] on div at bounding box center [294, 123] width 376 height 211
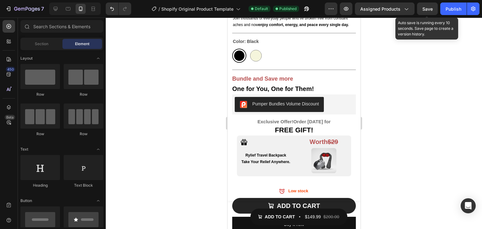
click at [433, 6] on button "Save" at bounding box center [427, 9] width 21 height 13
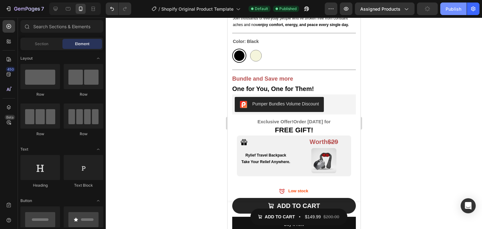
click at [446, 6] on div "Publish" at bounding box center [454, 9] width 16 height 7
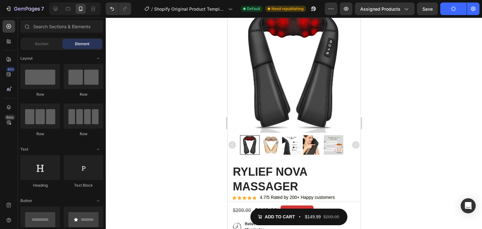
scroll to position [0, 0]
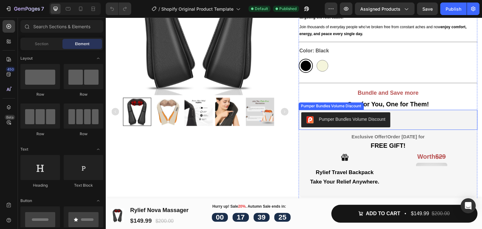
scroll to position [157, 0]
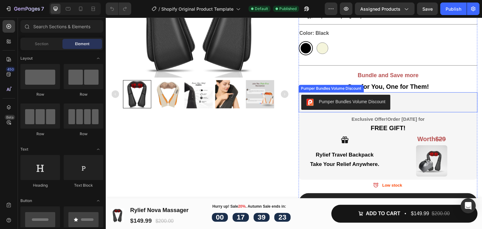
click at [456, 95] on div "Pumper Bundles Volume Discount" at bounding box center [388, 102] width 174 height 15
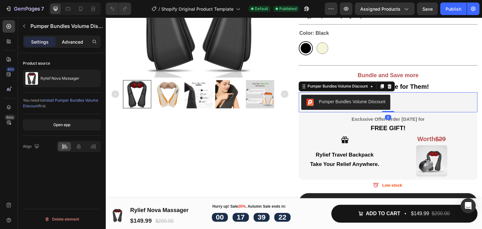
click at [77, 44] on p "Advanced" at bounding box center [72, 42] width 21 height 7
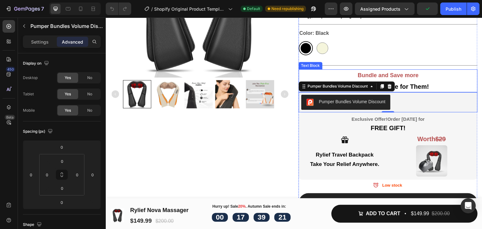
click at [435, 81] on p "One for You, One for Them!" at bounding box center [388, 86] width 179 height 11
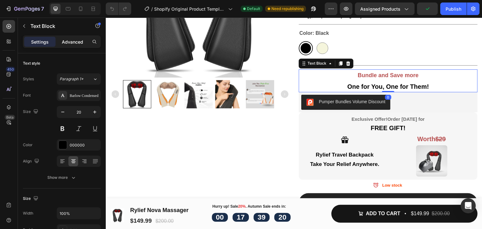
click at [75, 40] on p "Advanced" at bounding box center [72, 42] width 21 height 7
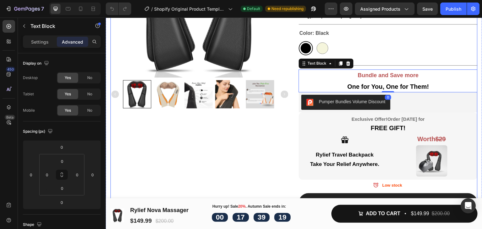
click at [248, 141] on div "Product Images" at bounding box center [199, 87] width 179 height 397
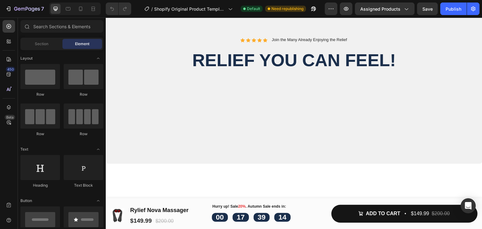
scroll to position [449, 0]
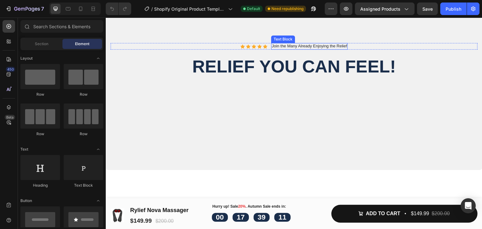
click at [289, 49] on p "Join the Many Already Enjoying the Relief" at bounding box center [309, 46] width 75 height 5
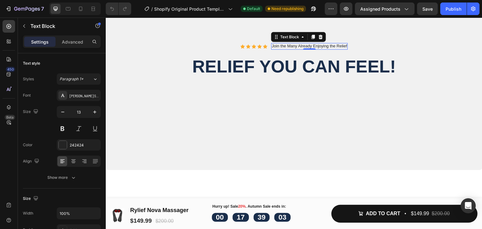
click at [297, 49] on p "Join the Many Already Enjoying the Relief" at bounding box center [309, 46] width 75 height 5
click at [298, 49] on p "Join the Many Already Enjoying the Relief" at bounding box center [309, 46] width 75 height 5
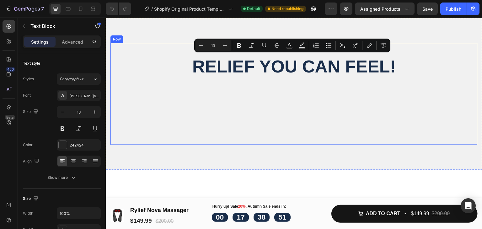
drag, startPoint x: 289, startPoint y: 57, endPoint x: 296, endPoint y: 62, distance: 8.2
click at [296, 62] on div "Icon Icon Icon Icon Icon Icon List Join the Many Already Enjoying the Relief Te…" at bounding box center [293, 94] width 367 height 102
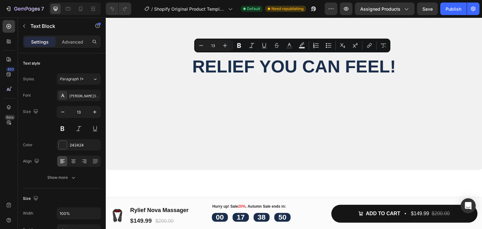
click at [291, 49] on p "Join the Many Already Enjoying the Relief" at bounding box center [309, 46] width 75 height 5
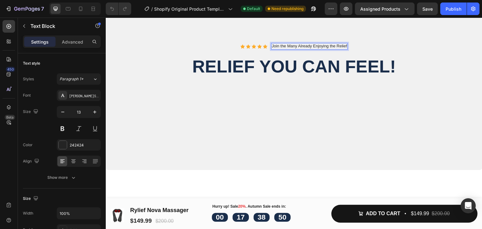
click at [288, 49] on p "Join the Many Already Enjoying the Relief" at bounding box center [309, 46] width 75 height 5
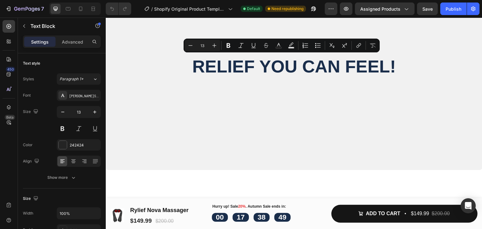
drag, startPoint x: 288, startPoint y: 58, endPoint x: 276, endPoint y: 59, distance: 11.6
click at [276, 49] on p "Join the Many Already Enjoying the Relief" at bounding box center [309, 46] width 75 height 5
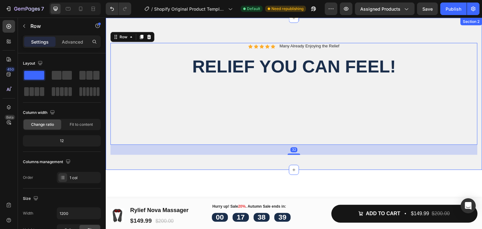
click at [244, 29] on div "Icon Icon Icon Icon Icon Icon List Many Already Enjoying the Relief Text Block …" at bounding box center [294, 94] width 376 height 152
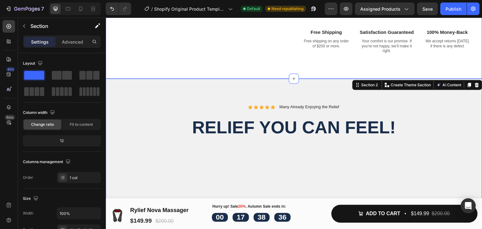
scroll to position [387, 0]
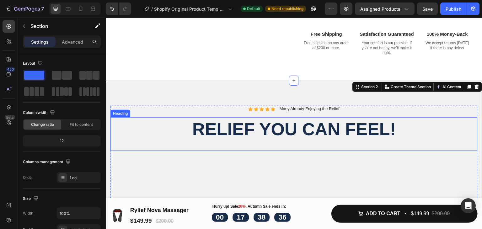
click at [245, 136] on h2 "Relief You Can Feel!" at bounding box center [293, 129] width 367 height 24
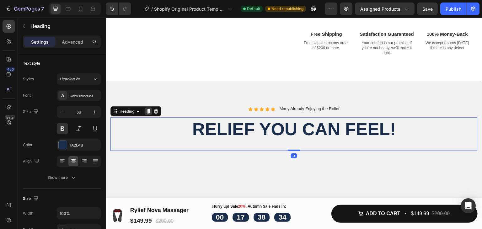
click at [148, 114] on icon at bounding box center [148, 111] width 3 height 4
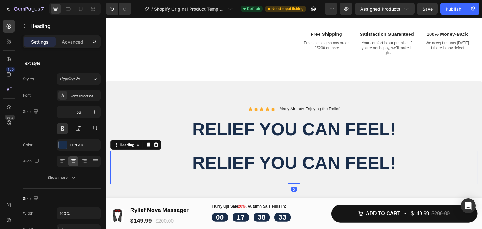
click at [175, 166] on h2 "Relief You Can Feel!" at bounding box center [293, 163] width 367 height 24
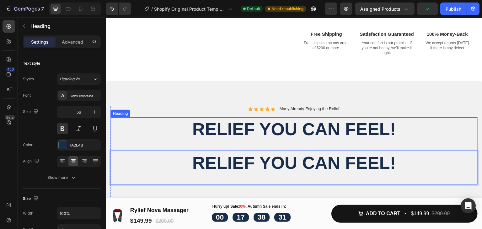
click at [151, 141] on h2 "Relief You Can Feel!" at bounding box center [293, 129] width 367 height 24
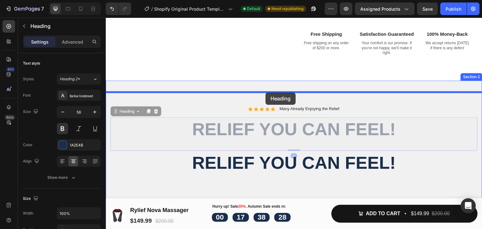
drag, startPoint x: 131, startPoint y: 124, endPoint x: 265, endPoint y: 93, distance: 138.0
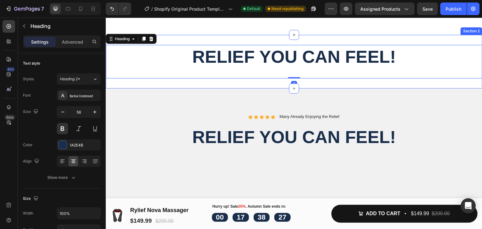
scroll to position [449, 0]
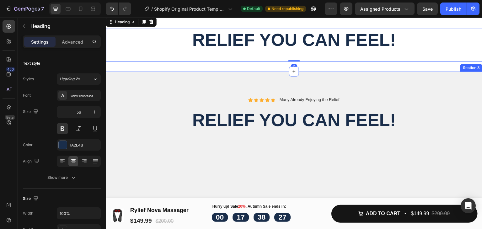
click at [235, 89] on div "Icon Icon Icon Icon Icon Icon List Many Already Enjoying the Relief Text Block …" at bounding box center [294, 148] width 376 height 152
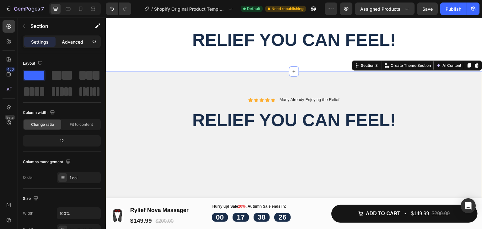
click at [72, 45] on div "Advanced" at bounding box center [72, 42] width 31 height 10
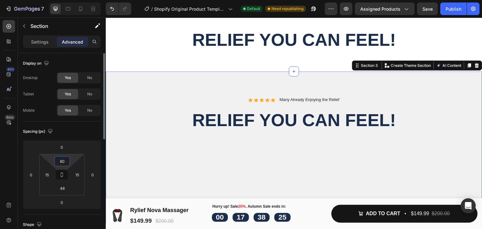
click at [62, 162] on input "80" at bounding box center [62, 161] width 13 height 9
click at [67, 163] on input "80" at bounding box center [62, 161] width 13 height 9
type input "8"
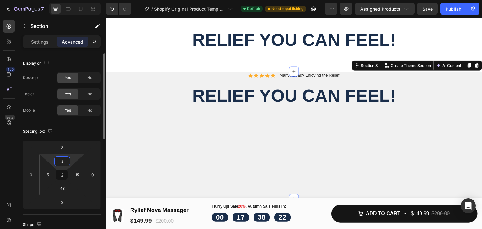
type input "20"
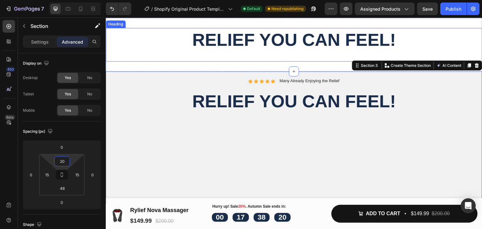
click at [241, 72] on div "Relief You Can Feel! Heading Section 2" at bounding box center [294, 45] width 376 height 54
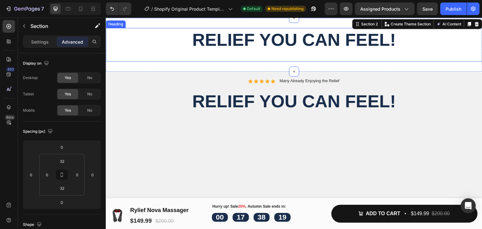
click at [249, 61] on div "Relief You Can Feel! Heading" at bounding box center [294, 45] width 376 height 34
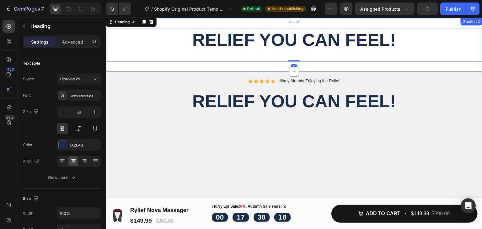
click at [201, 72] on div "Relief You Can Feel! Heading 0 Section 2" at bounding box center [294, 45] width 376 height 54
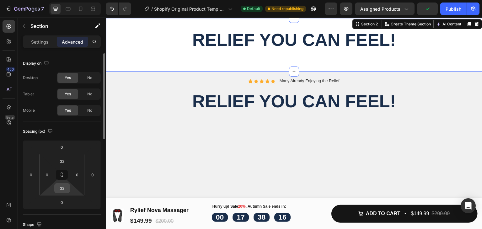
click at [65, 189] on input "32" at bounding box center [62, 188] width 13 height 9
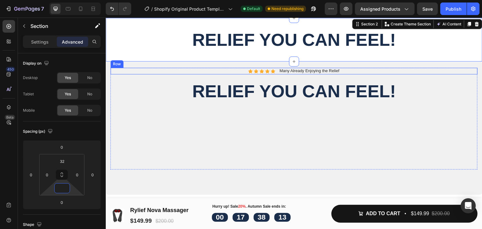
click at [214, 77] on div "Icon Icon Icon Icon Icon Icon List Many Already Enjoying the Relief Text Block …" at bounding box center [294, 127] width 376 height 133
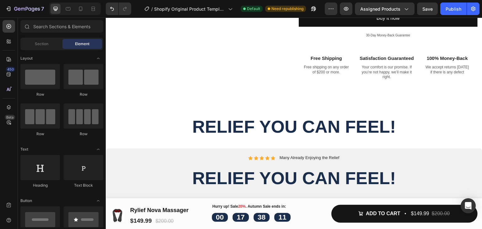
scroll to position [368, 0]
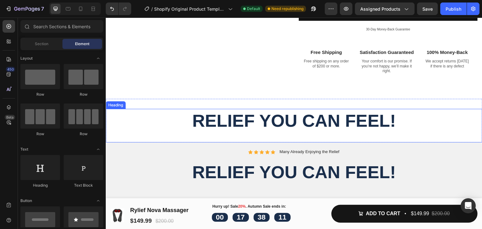
click at [346, 133] on h2 "Relief You Can Feel!" at bounding box center [294, 121] width 376 height 24
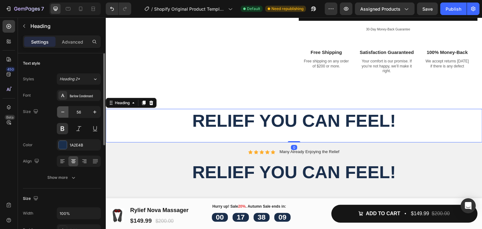
click at [61, 110] on icon "button" at bounding box center [63, 112] width 6 height 6
click at [61, 109] on icon "button" at bounding box center [63, 112] width 6 height 6
click at [62, 109] on icon "button" at bounding box center [63, 112] width 6 height 6
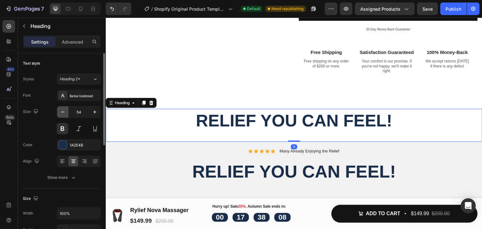
click at [62, 109] on icon "button" at bounding box center [63, 112] width 6 height 6
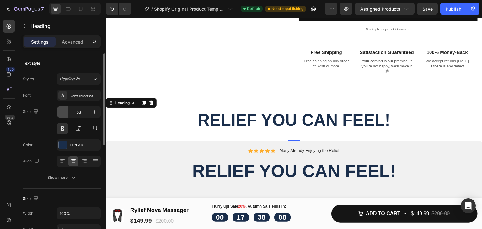
click at [62, 109] on icon "button" at bounding box center [63, 112] width 6 height 6
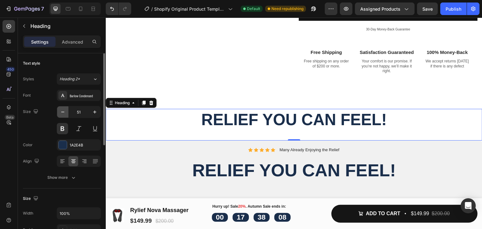
click at [62, 109] on icon "button" at bounding box center [63, 112] width 6 height 6
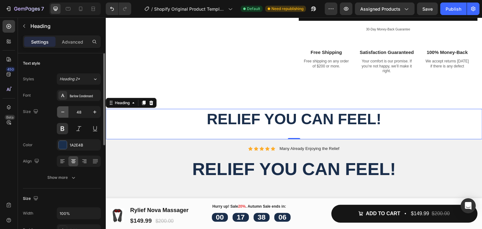
click at [62, 109] on icon "button" at bounding box center [63, 112] width 6 height 6
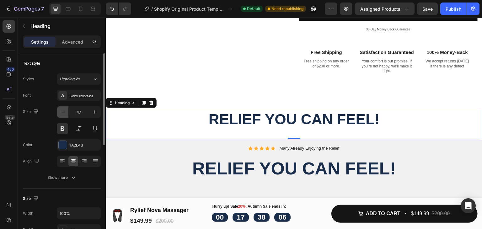
click at [62, 109] on icon "button" at bounding box center [63, 112] width 6 height 6
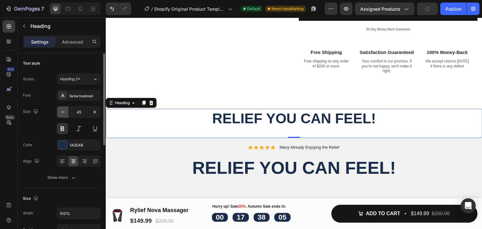
click at [62, 109] on icon "button" at bounding box center [63, 112] width 6 height 6
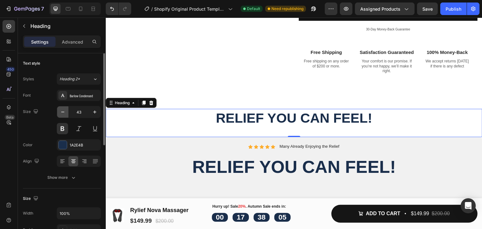
click at [62, 109] on icon "button" at bounding box center [63, 112] width 6 height 6
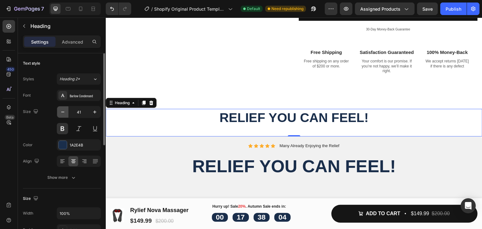
click at [62, 109] on icon "button" at bounding box center [63, 112] width 6 height 6
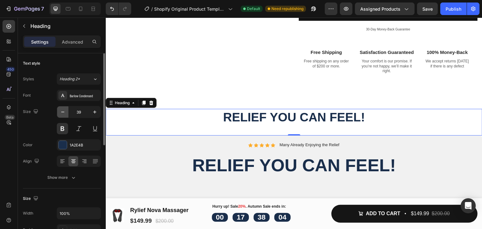
click at [62, 109] on icon "button" at bounding box center [63, 112] width 6 height 6
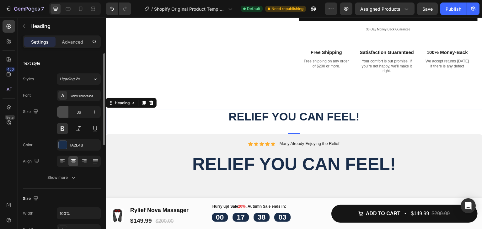
click at [62, 109] on icon "button" at bounding box center [63, 112] width 6 height 6
click at [93, 111] on icon "button" at bounding box center [95, 112] width 6 height 6
type input "38"
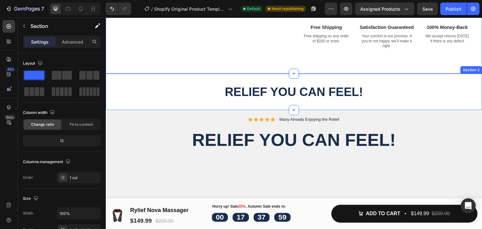
scroll to position [400, 0]
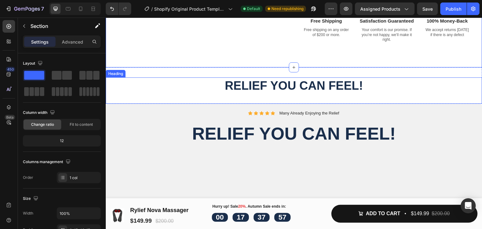
click at [343, 94] on h2 "Relief You Can Feel!" at bounding box center [294, 85] width 376 height 17
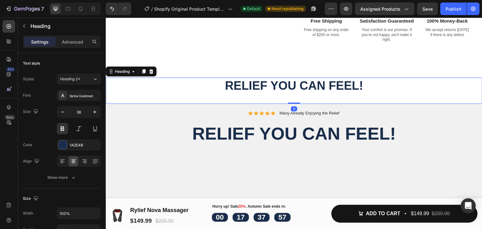
click at [338, 94] on h2 "Relief You Can Feel!" at bounding box center [294, 85] width 376 height 17
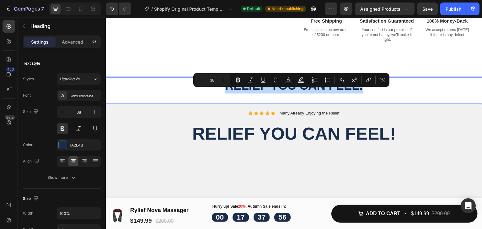
drag, startPoint x: 338, startPoint y: 100, endPoint x: 225, endPoint y: 97, distance: 112.7
click at [225, 93] on p "Relief You Can Feel!" at bounding box center [293, 85] width 375 height 15
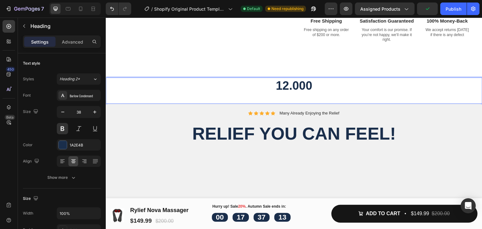
click at [286, 93] on p "12.000" at bounding box center [293, 85] width 375 height 15
click at [334, 93] on p "120.000" at bounding box center [293, 85] width 375 height 15
click at [292, 93] on p "120.000" at bounding box center [293, 85] width 375 height 15
click at [287, 93] on p "120. 000" at bounding box center [293, 85] width 375 height 15
click at [294, 93] on p "120 . 000" at bounding box center [293, 85] width 375 height 15
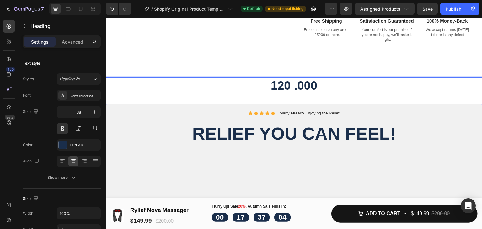
click at [291, 93] on p "120 .000" at bounding box center [293, 85] width 375 height 15
click at [312, 93] on p "120.000" at bounding box center [293, 85] width 375 height 15
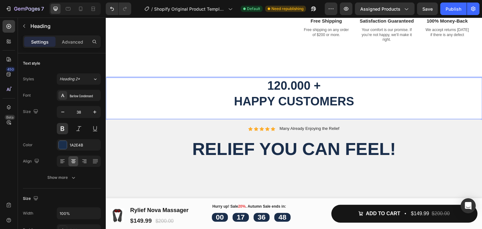
click at [259, 101] on p "120.000 + Happy Customers" at bounding box center [293, 93] width 375 height 31
click at [252, 109] on p "120.000 + Happy Customers" at bounding box center [293, 93] width 375 height 31
click at [420, 105] on p "120.000 + Happy Customers" at bounding box center [293, 93] width 375 height 31
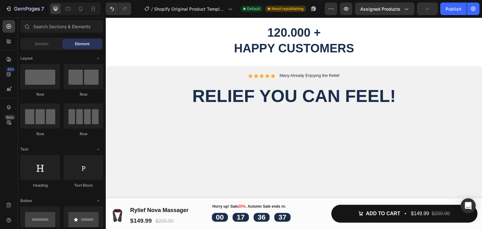
scroll to position [429, 0]
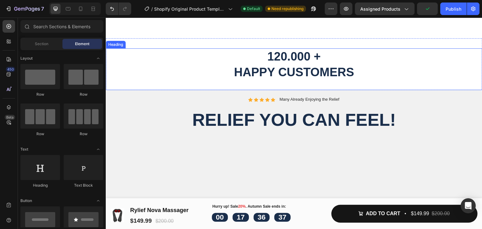
click at [328, 80] on p "120.000 + Happy Customers" at bounding box center [293, 64] width 375 height 31
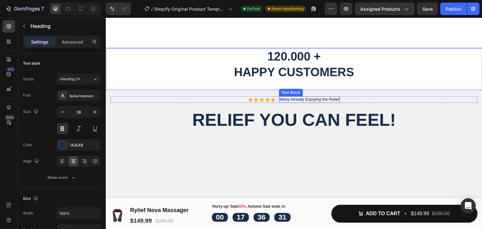
click at [283, 102] on p "Many Already Enjoying the Relief" at bounding box center [310, 99] width 60 height 5
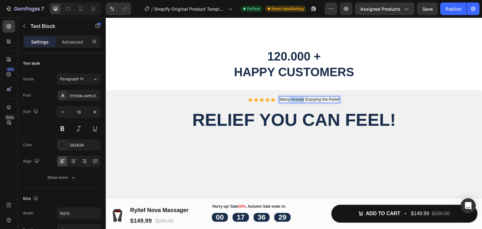
click at [290, 102] on p "Many Already Enjoying the Relief" at bounding box center [310, 99] width 60 height 5
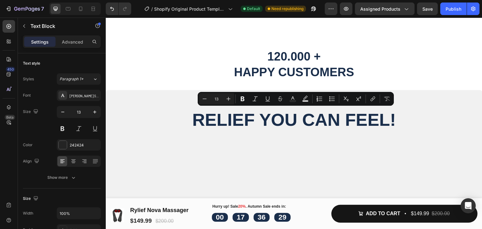
click at [290, 102] on p "Many Already Enjoying the Relief" at bounding box center [310, 99] width 60 height 5
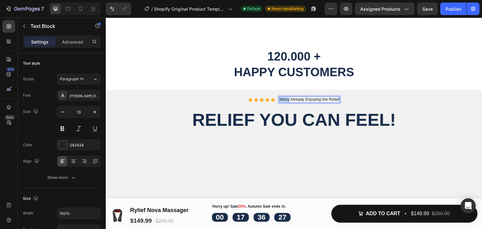
drag, startPoint x: 290, startPoint y: 112, endPoint x: 281, endPoint y: 114, distance: 8.3
click at [281, 102] on p "Many Already Enjoying the Relief" at bounding box center [310, 99] width 60 height 5
click at [371, 76] on p "120.000 + Happy Customers" at bounding box center [293, 64] width 375 height 31
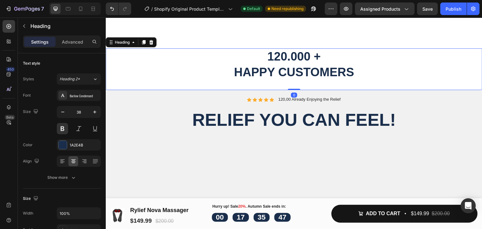
click at [355, 90] on div "120.000 + Happy Customers Heading 0" at bounding box center [294, 69] width 376 height 42
click at [354, 104] on div "Icon Icon Icon Icon Icon Icon List 120,00 Already Enjoying the Relief Text Bloc…" at bounding box center [294, 156] width 376 height 133
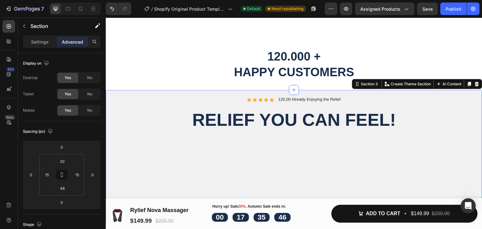
click at [355, 106] on div "Icon Icon Icon Icon Icon Icon List 120,00 Already Enjoying the Relief Text Bloc…" at bounding box center [294, 156] width 376 height 133
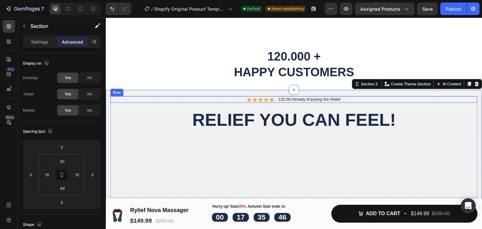
click at [339, 103] on div "Icon Icon Icon Icon Icon Icon List 120,00 Already Enjoying the Relief Text Bloc…" at bounding box center [293, 99] width 367 height 7
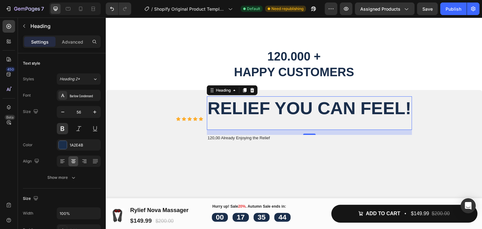
click at [292, 116] on h2 "Relief You Can Feel!" at bounding box center [309, 108] width 205 height 24
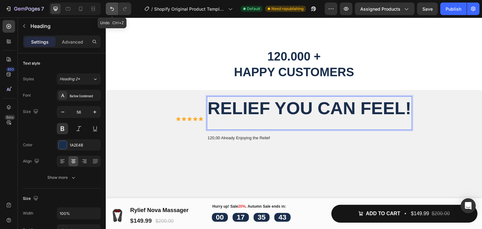
drag, startPoint x: 118, startPoint y: 8, endPoint x: 65, endPoint y: 40, distance: 62.3
click at [118, 8] on button "Undo/Redo" at bounding box center [112, 9] width 13 height 13
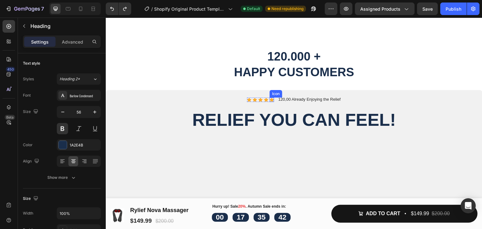
click at [276, 103] on div "Icon Icon Icon Icon Icon Icon List 120,00 Already Enjoying the Relief Text Bloc…" at bounding box center [293, 99] width 367 height 7
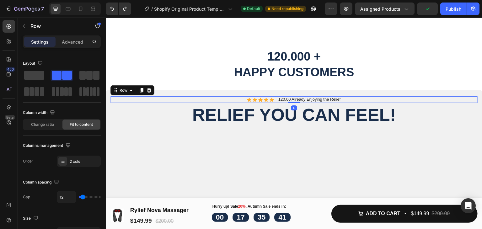
drag, startPoint x: 291, startPoint y: 119, endPoint x: 296, endPoint y: 100, distance: 19.6
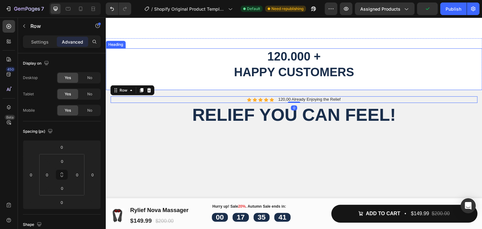
click at [384, 76] on p "120.000 + Happy Customers" at bounding box center [293, 64] width 375 height 31
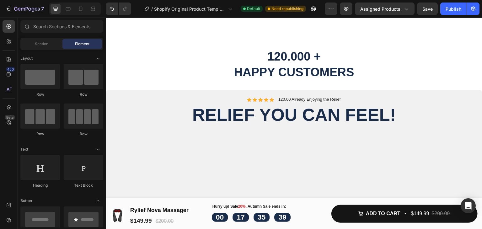
scroll to position [467, 0]
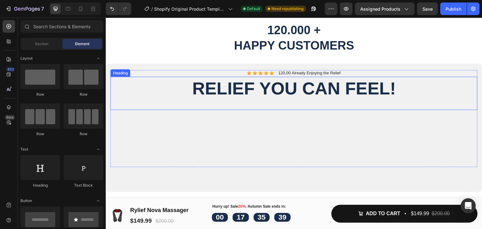
drag, startPoint x: 322, startPoint y: 81, endPoint x: 317, endPoint y: 82, distance: 4.8
click at [321, 81] on h2 "Relief You Can Feel!" at bounding box center [293, 89] width 367 height 24
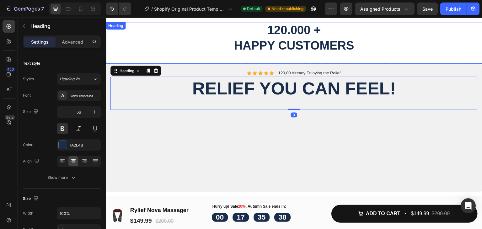
click at [301, 55] on div "120.000 + Happy Customers Heading" at bounding box center [294, 43] width 376 height 42
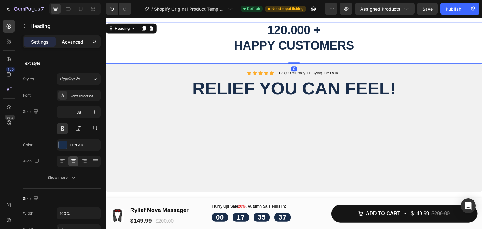
click at [72, 42] on p "Advanced" at bounding box center [72, 42] width 21 height 7
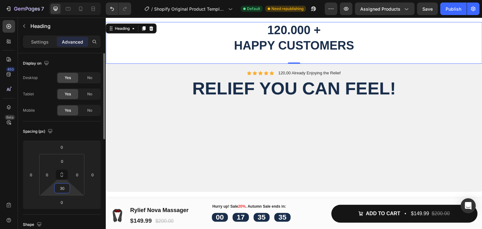
click at [65, 187] on input "30" at bounding box center [62, 188] width 13 height 9
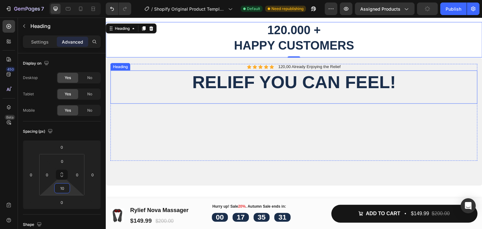
type input "10"
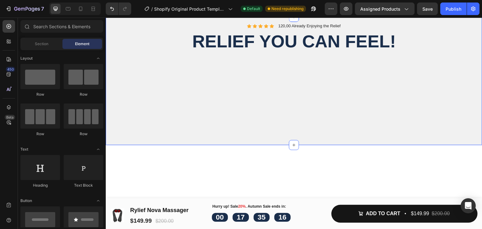
scroll to position [454, 0]
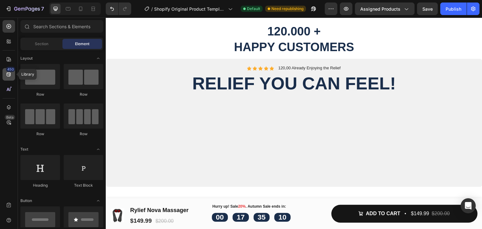
click at [8, 71] on div "450" at bounding box center [10, 69] width 9 height 5
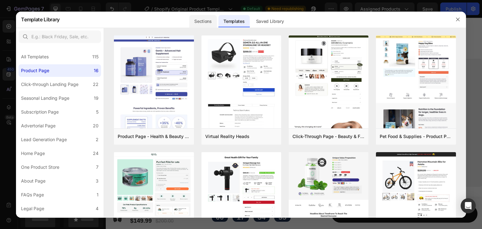
click at [207, 21] on div "Sections" at bounding box center [202, 21] width 27 height 13
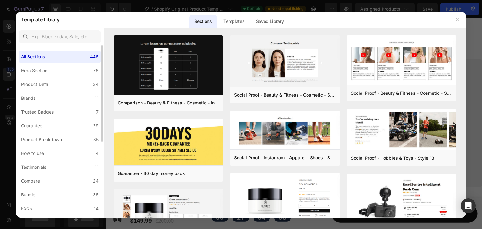
click at [55, 105] on div "All Sections 446 Hero Section 76 Product Detail 34 Brands 11 Trusted Badges 7 G…" at bounding box center [60, 198] width 88 height 307
click at [58, 102] on label "Brands 11" at bounding box center [60, 98] width 83 height 13
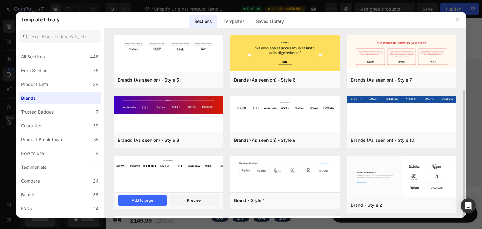
scroll to position [31, 0]
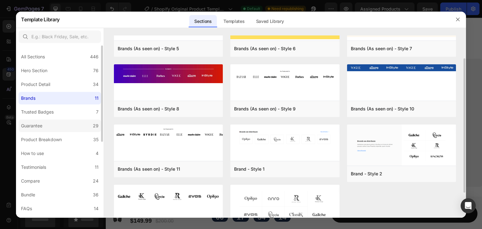
click at [53, 120] on label "Guarantee 29" at bounding box center [60, 126] width 83 height 13
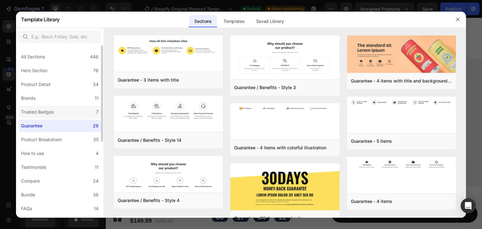
click at [56, 111] on div "Trusted Badges" at bounding box center [38, 112] width 35 height 8
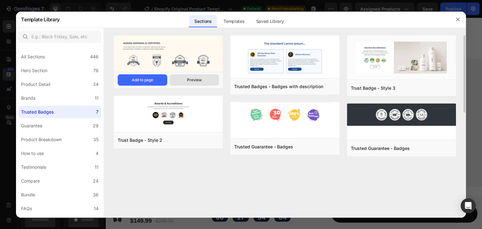
click at [204, 80] on button "Preview" at bounding box center [195, 79] width 50 height 11
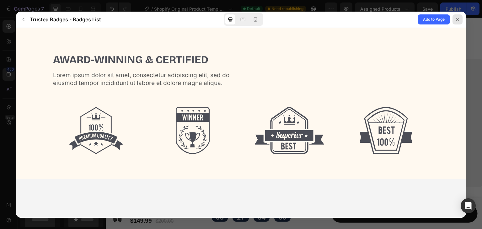
click at [455, 19] on icon at bounding box center [457, 19] width 5 height 5
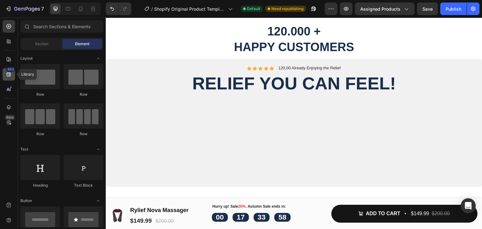
click at [7, 73] on icon at bounding box center [9, 74] width 6 height 6
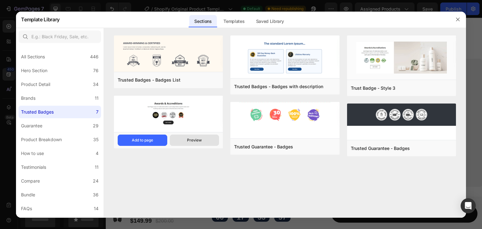
click at [182, 141] on button "Preview" at bounding box center [195, 140] width 50 height 11
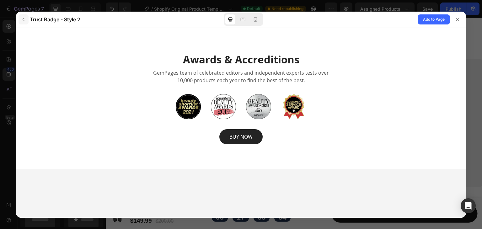
click at [22, 19] on icon "button" at bounding box center [23, 19] width 5 height 5
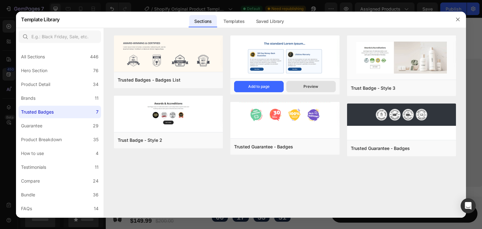
click at [295, 84] on button "Preview" at bounding box center [311, 86] width 50 height 11
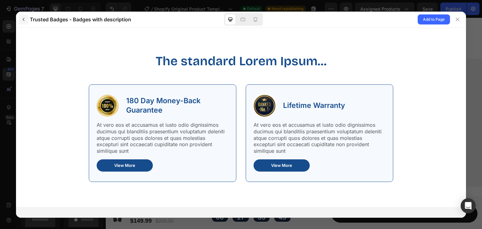
click at [22, 21] on icon "button" at bounding box center [23, 19] width 5 height 5
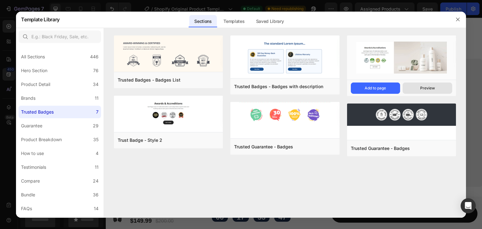
click at [420, 86] on div "Preview" at bounding box center [427, 88] width 15 height 6
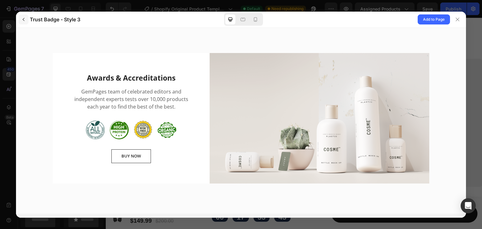
click at [20, 19] on button "button" at bounding box center [24, 19] width 10 height 10
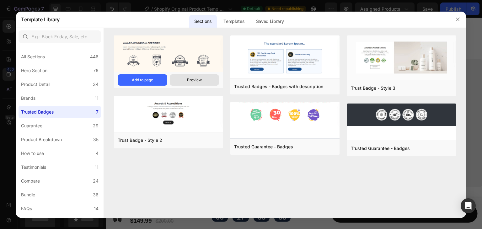
click at [193, 79] on div "Preview" at bounding box center [194, 80] width 15 height 6
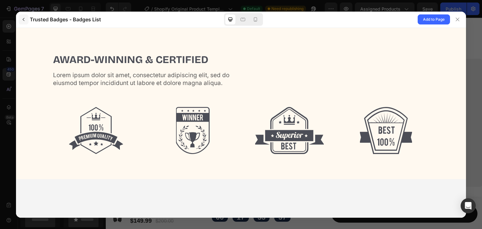
click at [22, 19] on icon "button" at bounding box center [23, 19] width 5 height 5
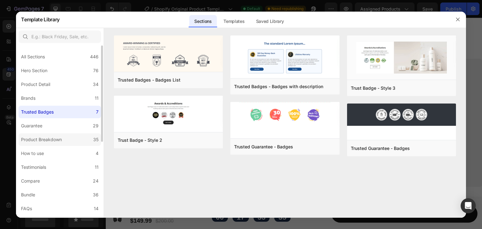
click at [60, 134] on label "Product Breakdown 35" at bounding box center [60, 139] width 83 height 13
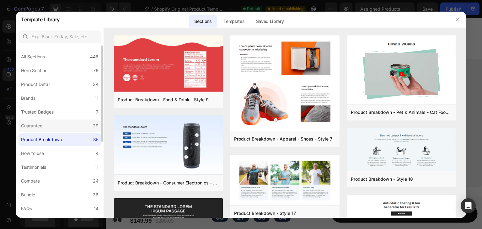
click at [62, 127] on label "Guarantee 29" at bounding box center [60, 126] width 83 height 13
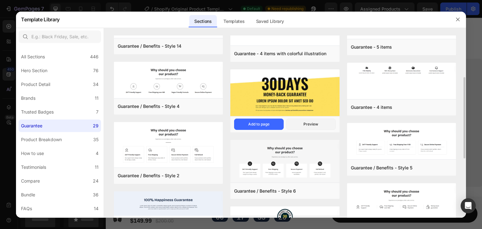
scroll to position [188, 0]
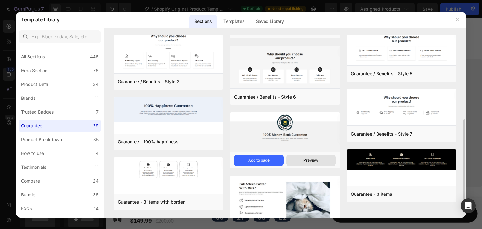
click at [299, 160] on button "Preview" at bounding box center [311, 160] width 50 height 11
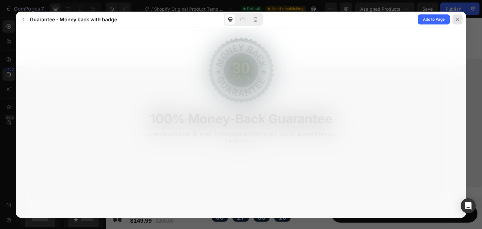
scroll to position [0, 0]
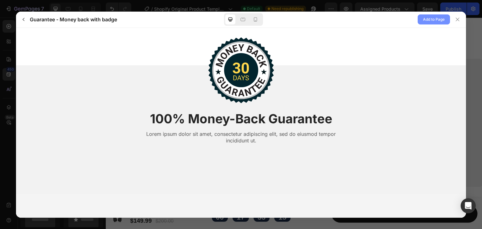
click at [422, 19] on button "Add to Page" at bounding box center [434, 19] width 32 height 10
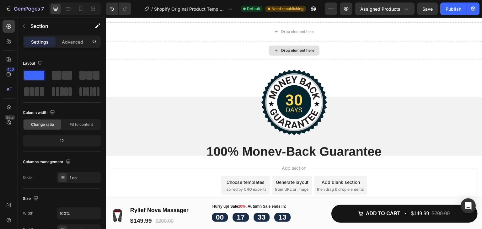
scroll to position [2256, 0]
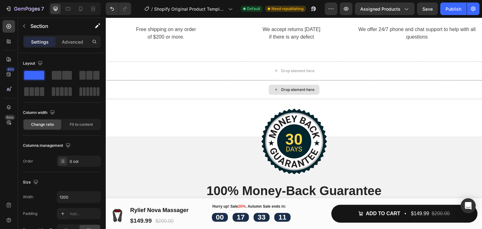
click at [159, 88] on div "Drop element here" at bounding box center [294, 89] width 376 height 19
click at [159, 109] on div "Image 100% Money-Back Guarantee Heading Lorem ipsum dolor sit amet, consectetur…" at bounding box center [294, 180] width 376 height 162
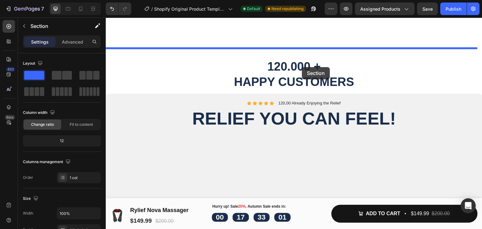
scroll to position [421, 0]
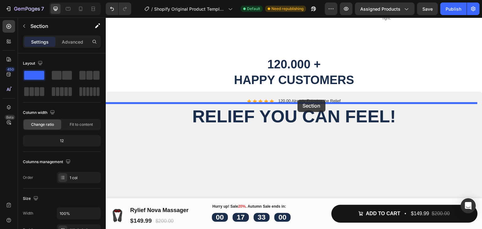
drag, startPoint x: 360, startPoint y: 93, endPoint x: 298, endPoint y: 100, distance: 63.1
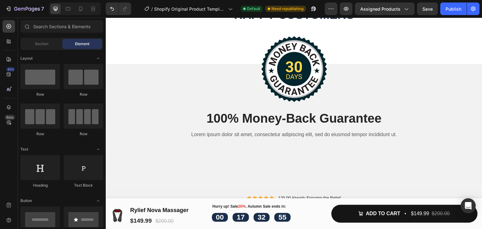
scroll to position [504, 0]
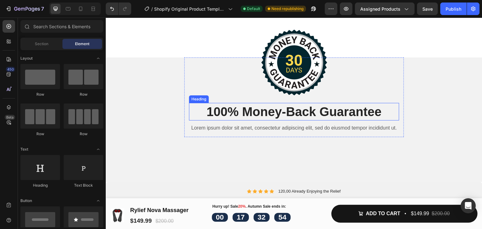
click at [338, 115] on h2 "100% Money-Back Guarantee" at bounding box center [294, 112] width 210 height 18
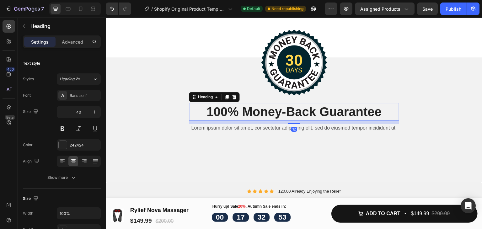
click at [339, 100] on div "Image 100% Money-Back Guarantee Heading 12 Lorem ipsum dolor sit amet, consecte…" at bounding box center [294, 97] width 210 height 80
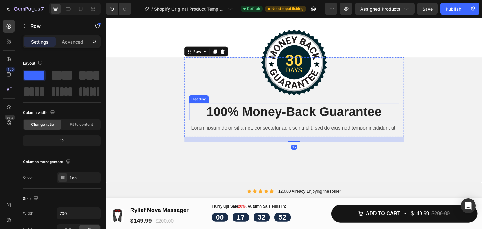
click at [338, 107] on h2 "100% Money-Back Guarantee" at bounding box center [294, 112] width 210 height 18
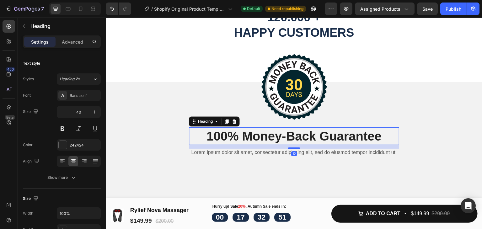
scroll to position [473, 0]
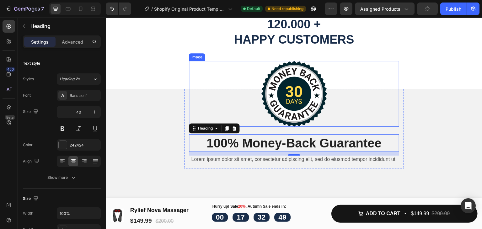
click at [302, 103] on img at bounding box center [294, 94] width 66 height 66
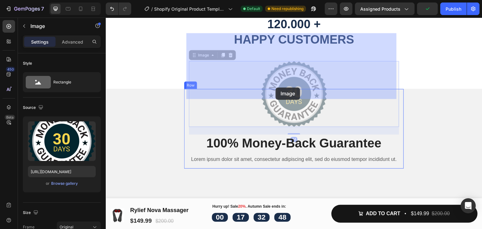
drag, startPoint x: 294, startPoint y: 84, endPoint x: 290, endPoint y: 85, distance: 4.2
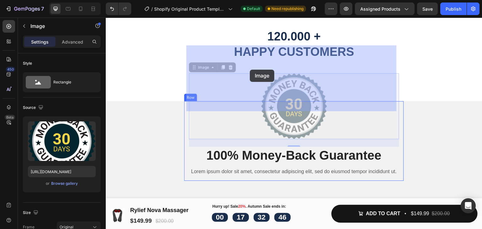
scroll to position [458, 0]
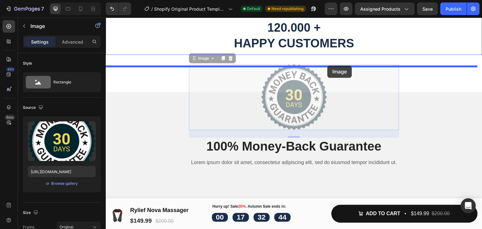
drag, startPoint x: 204, startPoint y: 58, endPoint x: 327, endPoint y: 66, distance: 123.5
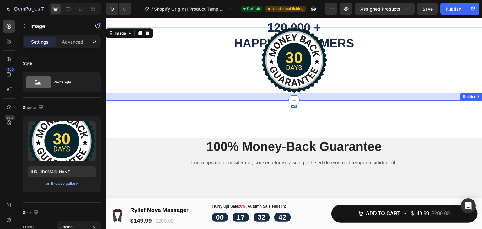
click at [214, 121] on div "100% Money-Back Guarantee Heading Lorem ipsum dolor sit amet, consectetur adipi…" at bounding box center [294, 158] width 376 height 116
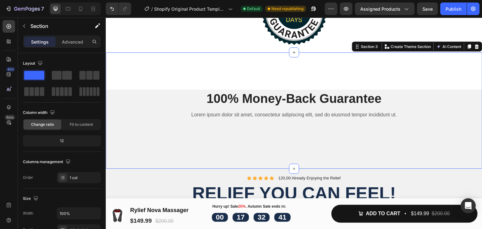
scroll to position [520, 0]
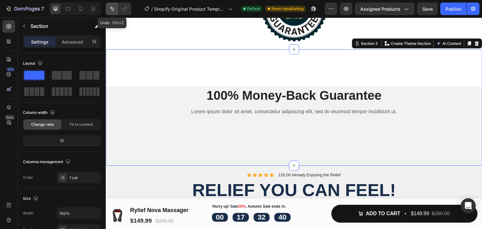
click at [113, 11] on icon "Undo/Redo" at bounding box center [112, 9] width 6 height 6
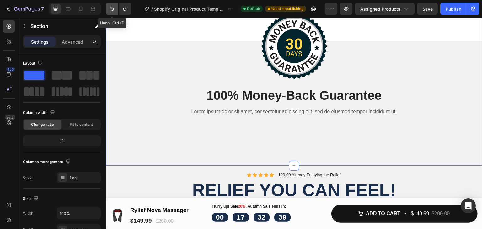
click at [113, 11] on icon "Undo/Redo" at bounding box center [112, 9] width 6 height 6
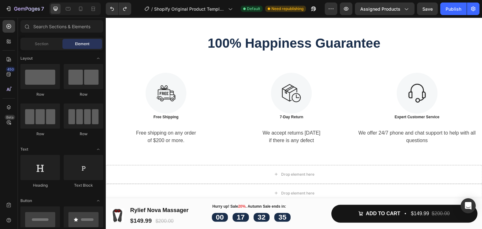
scroll to position [2278, 0]
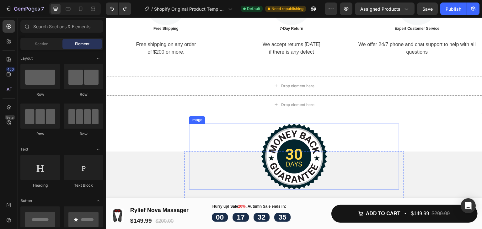
click at [293, 138] on img at bounding box center [294, 157] width 66 height 66
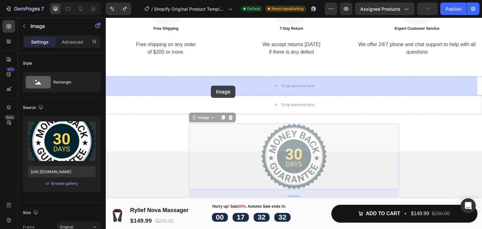
drag, startPoint x: 197, startPoint y: 118, endPoint x: 212, endPoint y: 86, distance: 35.5
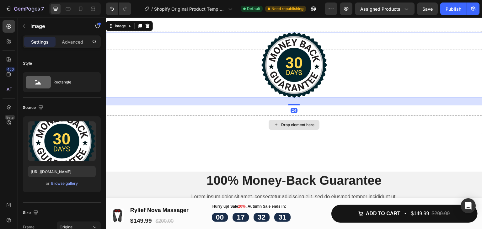
scroll to position [2373, 0]
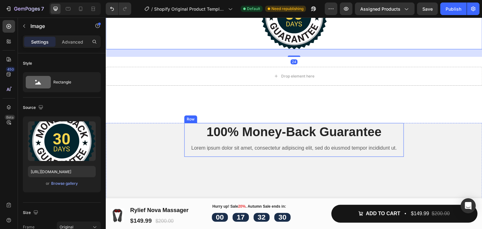
click at [155, 132] on div "100% Money-Back Guarantee Heading Lorem ipsum dolor sit amet, consectetur adipi…" at bounding box center [294, 142] width 376 height 39
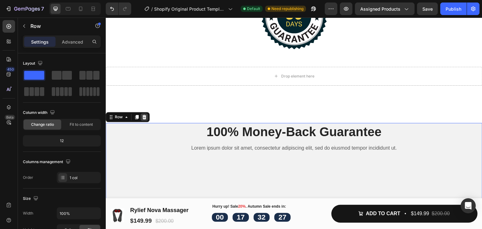
click at [145, 115] on icon at bounding box center [144, 117] width 4 height 4
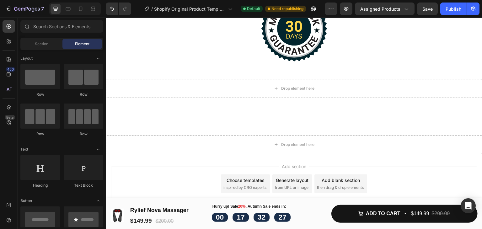
scroll to position [2360, 0]
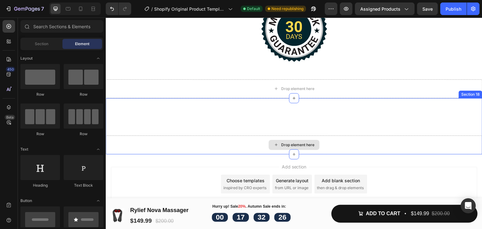
click at [235, 145] on div "Drop element here" at bounding box center [294, 145] width 376 height 19
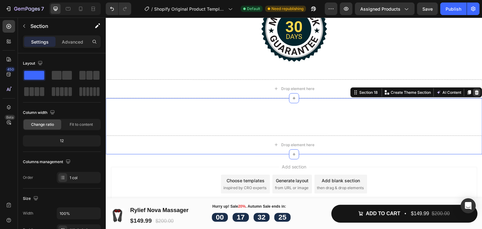
click at [474, 91] on icon at bounding box center [476, 92] width 5 height 5
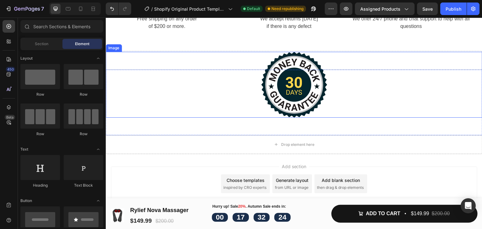
scroll to position [2304, 0]
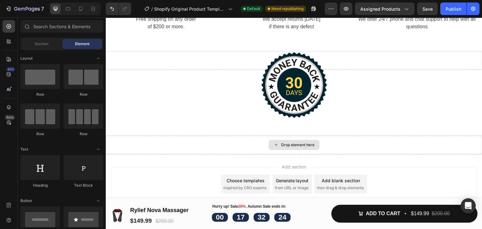
click at [366, 142] on div "Drop element here" at bounding box center [294, 145] width 376 height 19
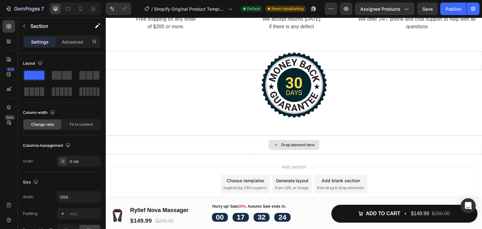
click at [376, 126] on div "Image Section 15" at bounding box center [294, 103] width 376 height 66
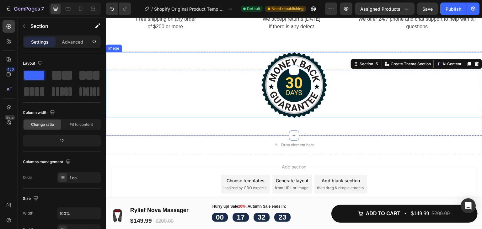
click at [302, 60] on img at bounding box center [294, 85] width 66 height 66
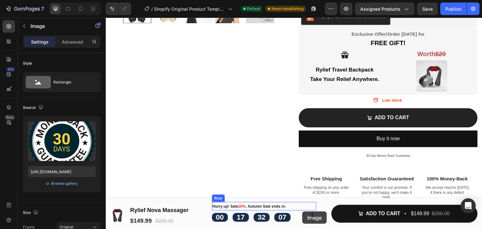
scroll to position [252, 0]
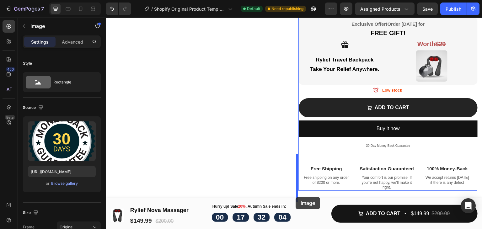
drag, startPoint x: 116, startPoint y: 49, endPoint x: 296, endPoint y: 197, distance: 233.4
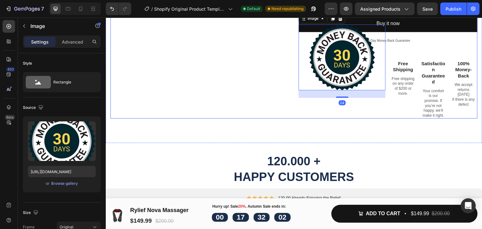
scroll to position [346, 0]
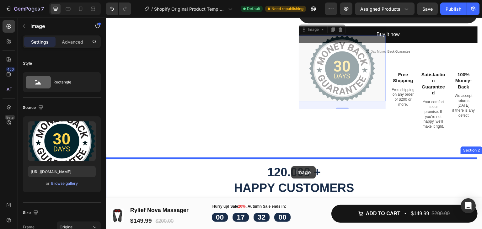
drag, startPoint x: 309, startPoint y: 27, endPoint x: 292, endPoint y: 162, distance: 136.3
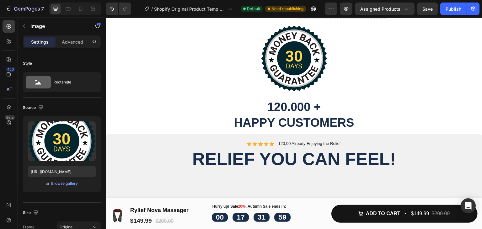
scroll to position [315, 0]
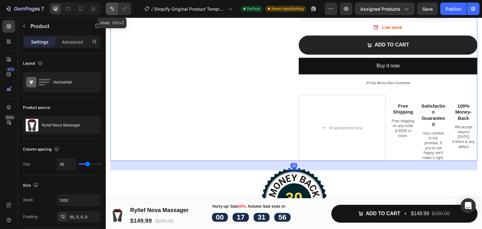
click at [112, 10] on icon "Undo/Redo" at bounding box center [112, 9] width 6 height 6
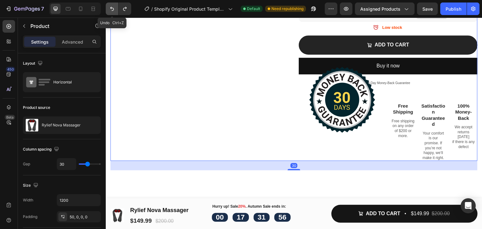
click at [112, 10] on icon "Undo/Redo" at bounding box center [112, 9] width 6 height 6
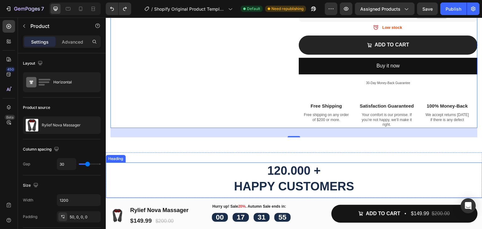
scroll to position [440, 0]
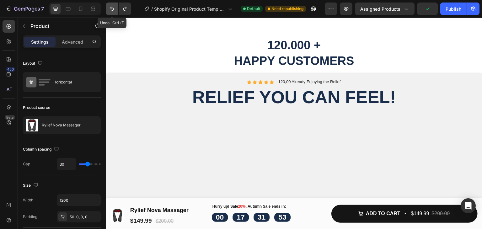
click at [112, 8] on icon "Undo/Redo" at bounding box center [112, 9] width 6 height 6
click at [126, 10] on icon "Undo/Redo" at bounding box center [125, 9] width 6 height 6
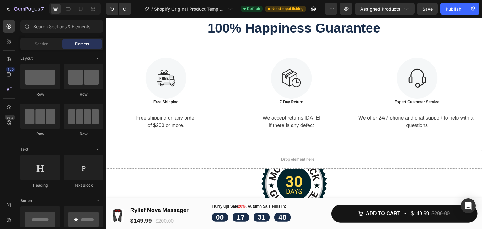
scroll to position [2265, 0]
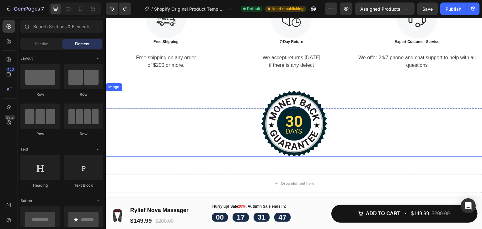
click at [214, 110] on div at bounding box center [294, 124] width 376 height 66
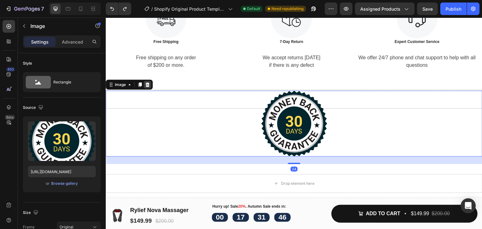
click at [147, 85] on icon at bounding box center [148, 84] width 4 height 4
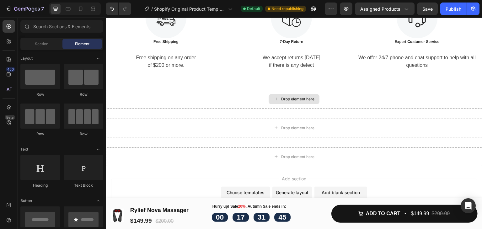
click at [362, 132] on div "Drop element here" at bounding box center [294, 128] width 376 height 19
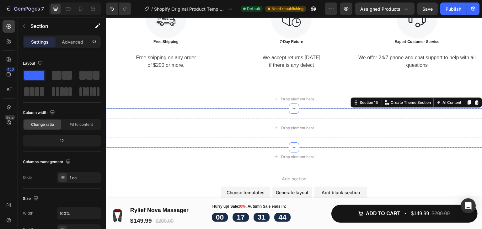
click at [474, 104] on icon at bounding box center [476, 102] width 5 height 5
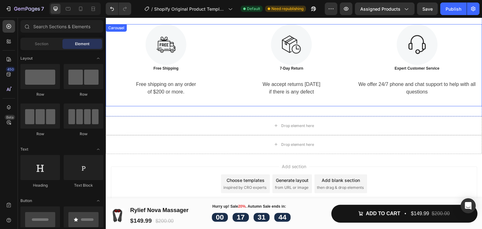
scroll to position [2238, 0]
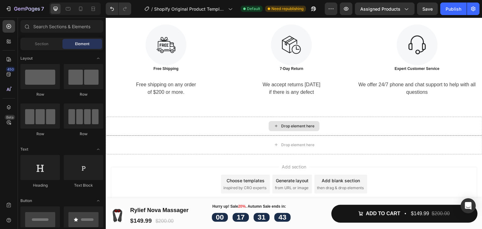
click at [372, 129] on div "Drop element here" at bounding box center [294, 126] width 376 height 19
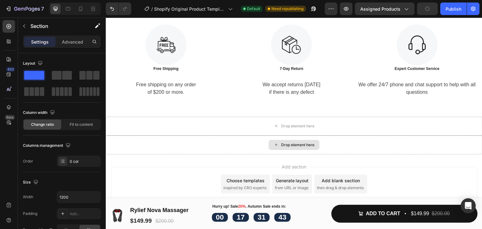
click at [384, 145] on div "Drop element here" at bounding box center [294, 145] width 376 height 19
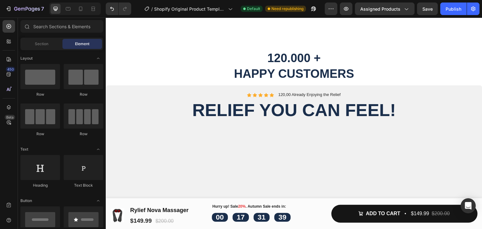
scroll to position [430, 0]
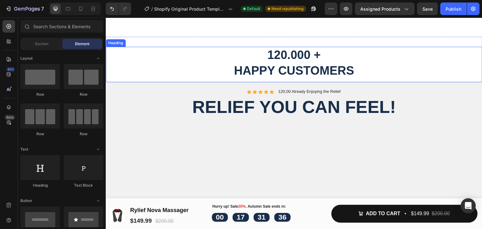
click at [308, 72] on h2 "120.000 + Happy Customers" at bounding box center [294, 63] width 376 height 32
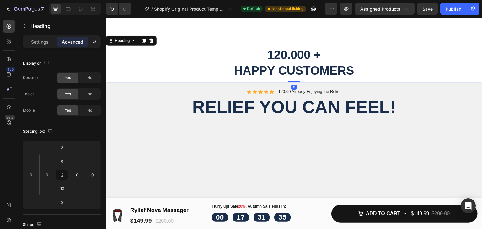
click at [307, 69] on h2 "120.000 + Happy Customers" at bounding box center [294, 63] width 376 height 32
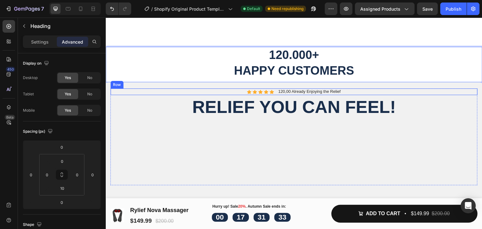
click at [376, 95] on div "Icon Icon Icon Icon Icon Icon List 120,00 Already Enjoying the Relief Text Bloc…" at bounding box center [293, 91] width 367 height 7
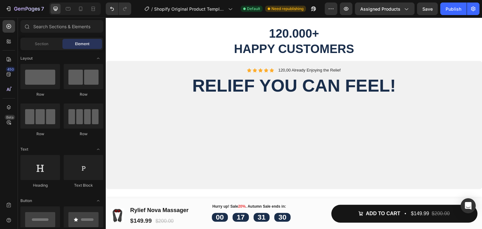
scroll to position [457, 0]
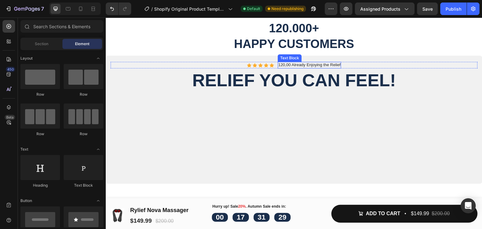
click at [281, 68] on p "120,00 Already Enjoying the Relief" at bounding box center [309, 64] width 62 height 5
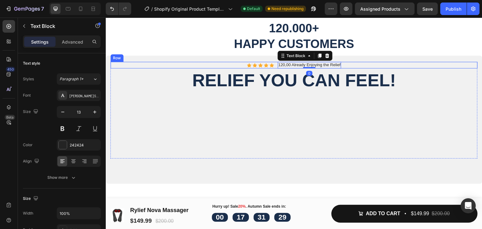
click at [278, 68] on div "Icon Icon Icon Icon Icon Icon List 120,00 Already Enjoying the Relief Text Bloc…" at bounding box center [293, 65] width 367 height 7
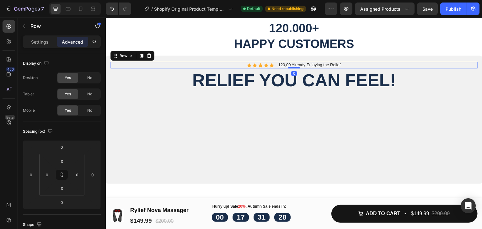
click at [278, 68] on div "Icon Icon Icon Icon Icon Icon List 120,00 Already Enjoying the Relief Text Bloc…" at bounding box center [293, 65] width 367 height 7
click at [274, 67] on div "Icon" at bounding box center [272, 65] width 4 height 4
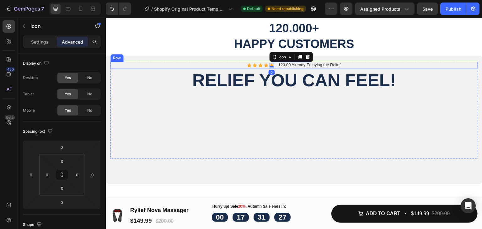
click at [281, 68] on p "120,00 Already Enjoying the Relief" at bounding box center [309, 64] width 62 height 5
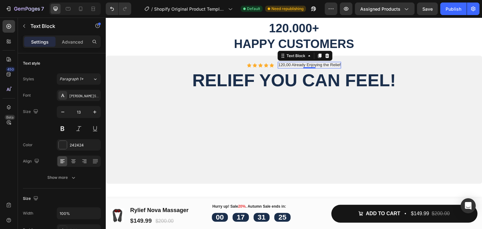
click at [291, 68] on p "120,00 Already Enjoying the Relief" at bounding box center [309, 64] width 62 height 5
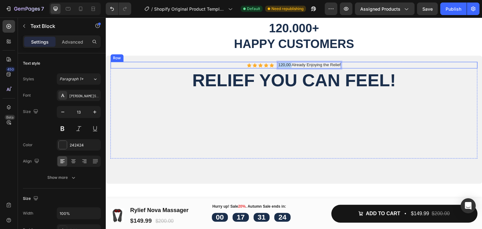
drag, startPoint x: 291, startPoint y: 78, endPoint x: 277, endPoint y: 79, distance: 13.5
click at [277, 68] on div "Icon Icon Icon Icon Icon Icon List 120,00 Already Enjoying the Relief Text Bloc…" at bounding box center [293, 65] width 367 height 7
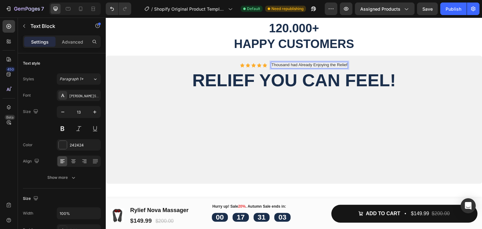
click at [299, 68] on p "Thousand had Already Enjoying the Relief" at bounding box center [309, 64] width 76 height 5
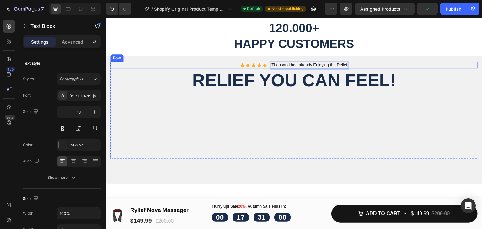
click at [385, 68] on div "Icon Icon Icon Icon Icon Icon List Thousand had already Enjoying the Relief Tex…" at bounding box center [293, 65] width 367 height 7
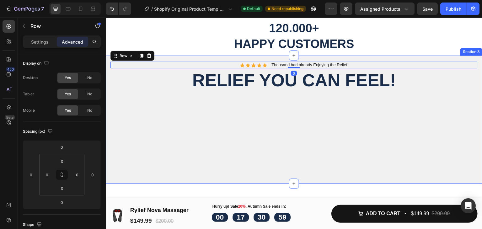
click at [370, 50] on p "120.000+ Happy Customers" at bounding box center [293, 36] width 375 height 31
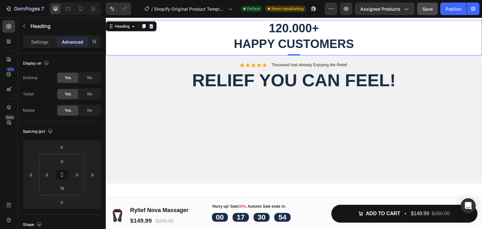
click at [428, 12] on div "Save" at bounding box center [427, 9] width 10 height 7
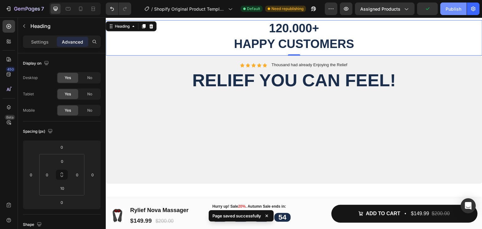
click at [450, 8] on div "Publish" at bounding box center [454, 9] width 16 height 7
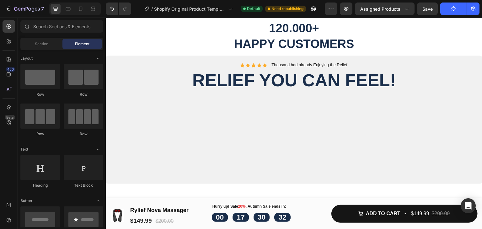
scroll to position [410, 0]
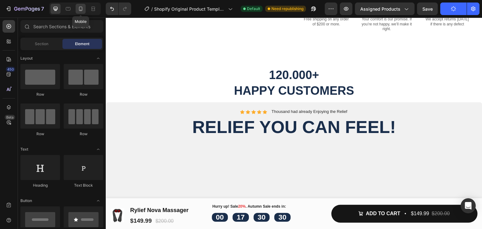
click at [76, 8] on div at bounding box center [81, 9] width 10 height 10
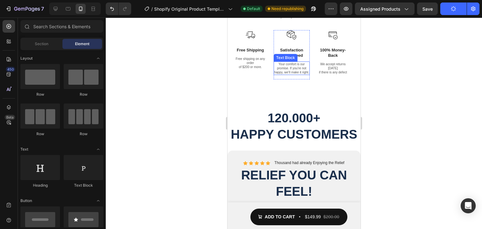
scroll to position [504, 0]
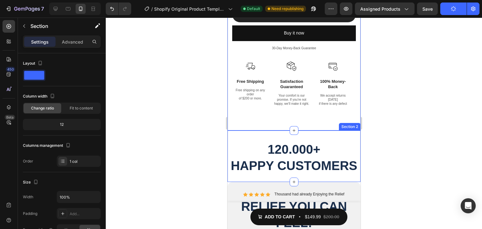
click at [320, 131] on div "120.000+ Happy Customers Heading Section 2" at bounding box center [293, 156] width 133 height 51
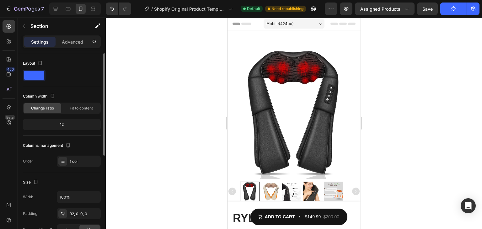
scroll to position [504, 0]
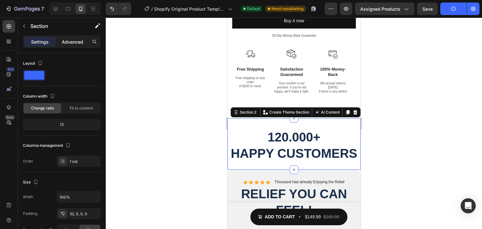
click at [79, 41] on p "Advanced" at bounding box center [72, 42] width 21 height 7
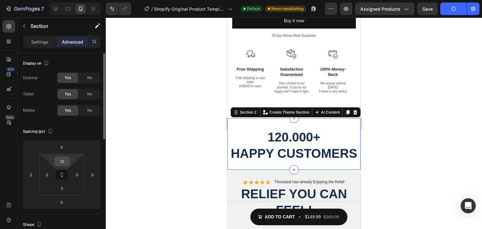
click at [66, 166] on div "32" at bounding box center [62, 161] width 16 height 10
click at [64, 164] on input "32" at bounding box center [62, 161] width 13 height 9
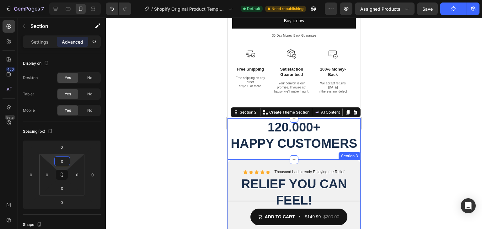
click at [445, 126] on div at bounding box center [294, 123] width 376 height 211
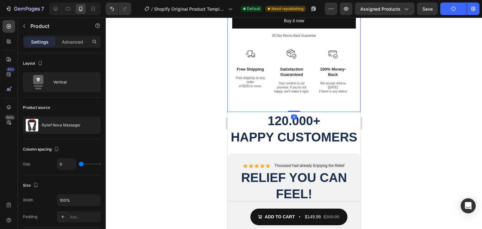
drag, startPoint x: 293, startPoint y: 104, endPoint x: 293, endPoint y: 88, distance: 16.3
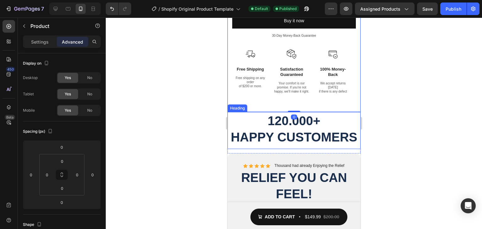
click at [294, 116] on h2 "120.000+ Happy Customers" at bounding box center [293, 129] width 133 height 34
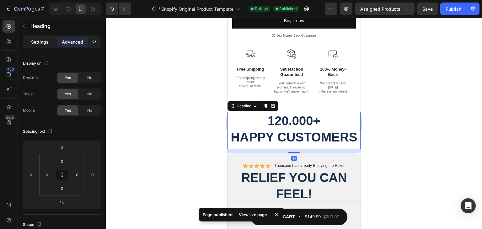
click at [44, 39] on p "Settings" at bounding box center [40, 42] width 18 height 7
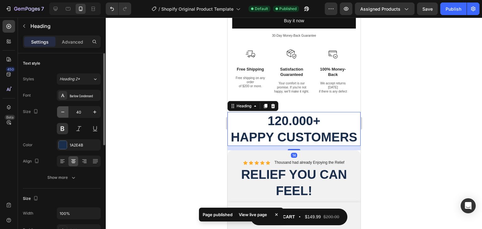
click at [64, 112] on icon "button" at bounding box center [62, 112] width 3 height 1
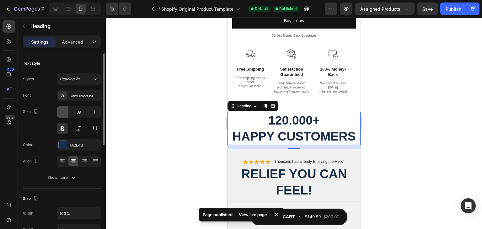
click at [64, 112] on icon "button" at bounding box center [62, 112] width 3 height 1
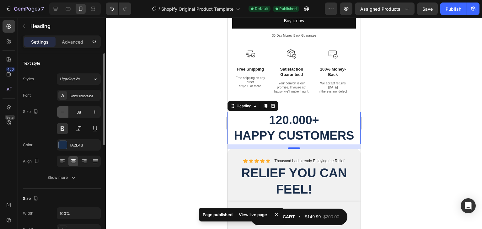
click at [64, 112] on icon "button" at bounding box center [62, 112] width 3 height 1
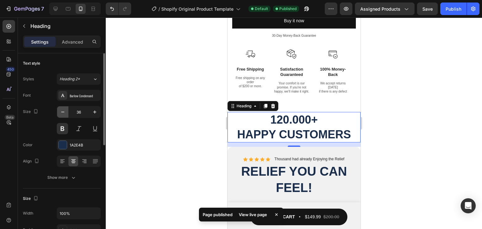
click at [64, 112] on icon "button" at bounding box center [62, 112] width 3 height 1
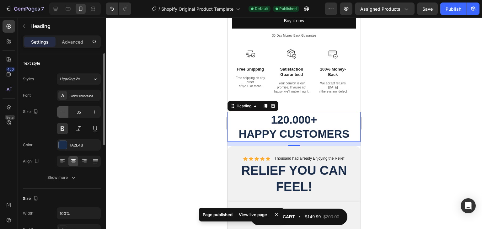
click at [64, 112] on icon "button" at bounding box center [62, 112] width 3 height 1
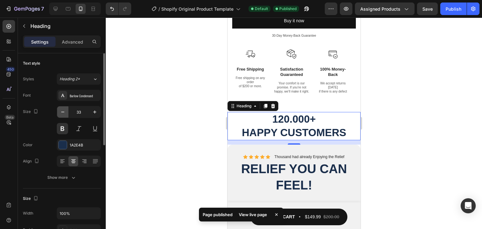
click at [64, 112] on icon "button" at bounding box center [62, 112] width 3 height 1
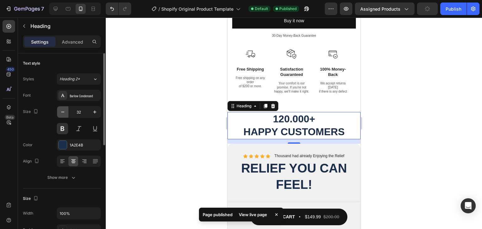
click at [64, 112] on icon "button" at bounding box center [62, 112] width 3 height 1
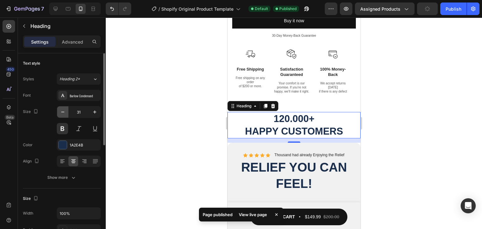
click at [64, 112] on icon "button" at bounding box center [62, 112] width 3 height 1
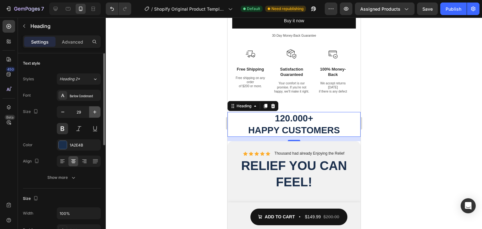
click at [91, 110] on button "button" at bounding box center [94, 111] width 11 height 11
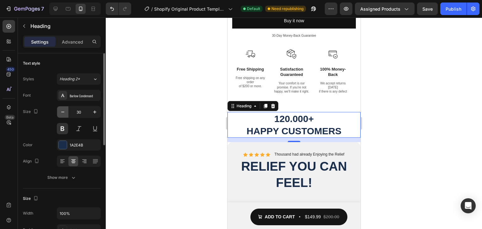
click at [66, 112] on icon "button" at bounding box center [63, 112] width 6 height 6
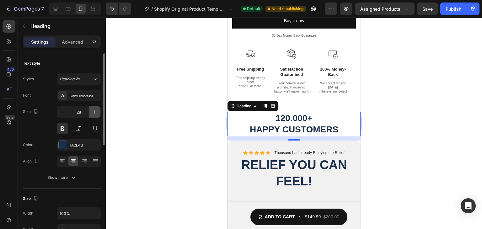
click at [89, 109] on button "button" at bounding box center [94, 111] width 11 height 11
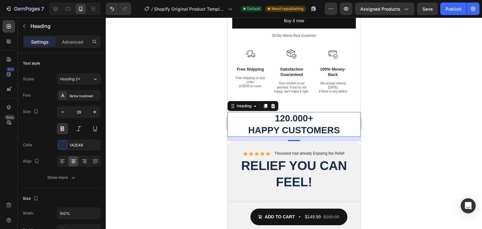
type input "30"
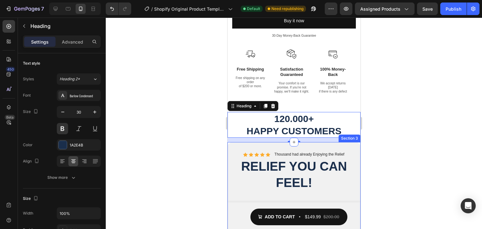
click at [287, 142] on div "Icon Icon Icon Icon Icon Icon List Thousand had already Enjoying the Relief Tex…" at bounding box center [293, 188] width 133 height 92
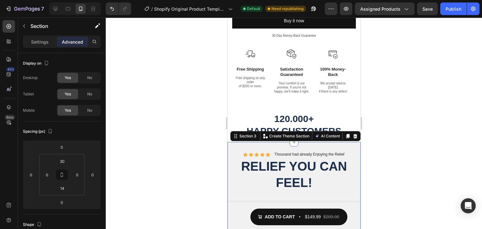
click at [283, 152] on p "Thousand had already Enjoying the Relief" at bounding box center [309, 154] width 70 height 5
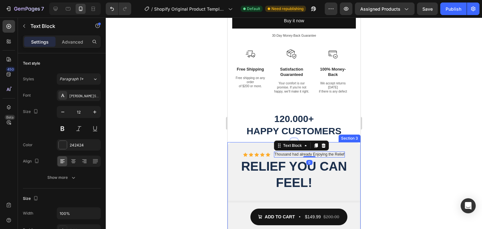
click at [263, 142] on div "Icon Icon Icon Icon Icon Icon List Thousand had already Enjoying the Relief Tex…" at bounding box center [293, 188] width 133 height 92
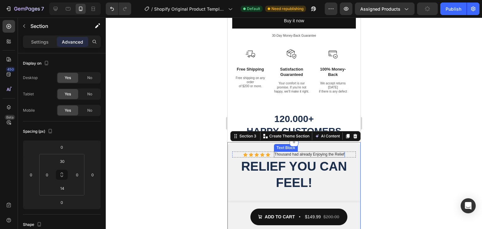
click at [291, 152] on p "Thousand had already Enjoying the Relief" at bounding box center [309, 154] width 70 height 5
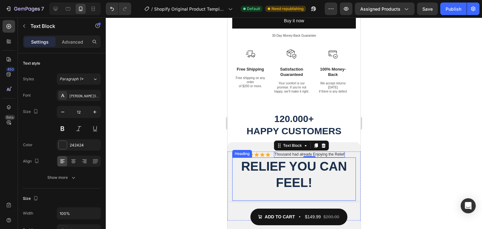
click at [263, 157] on h2 "Relief You Can Feel!" at bounding box center [294, 174] width 124 height 34
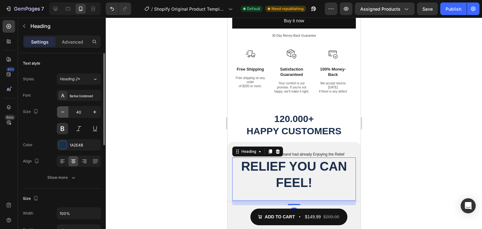
click at [60, 111] on icon "button" at bounding box center [63, 112] width 6 height 6
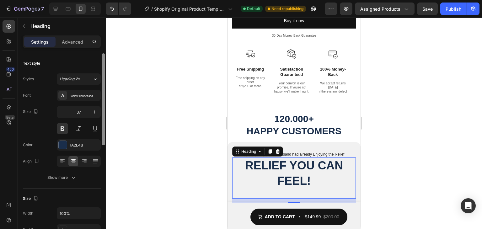
click at [104, 112] on div at bounding box center [103, 99] width 3 height 92
click at [94, 112] on icon "button" at bounding box center [95, 111] width 6 height 6
type input "38"
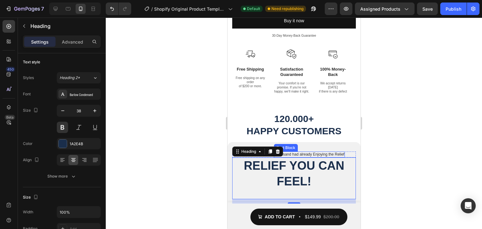
click at [333, 152] on p "Thousand had already Enjoying the Relief" at bounding box center [309, 154] width 70 height 5
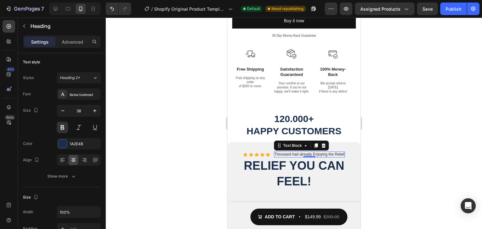
scroll to position [0, 0]
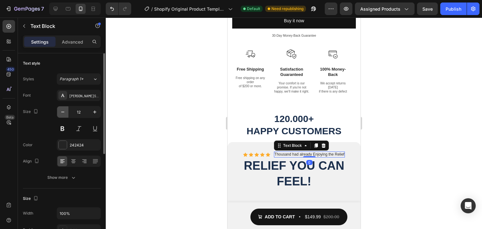
click at [64, 111] on icon "button" at bounding box center [63, 112] width 6 height 6
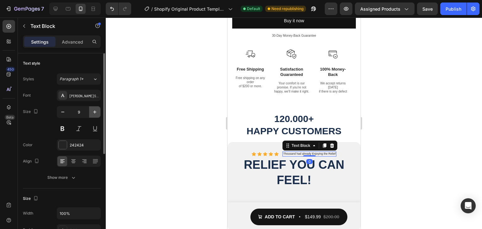
click at [95, 112] on icon "button" at bounding box center [94, 111] width 3 height 3
type input "10"
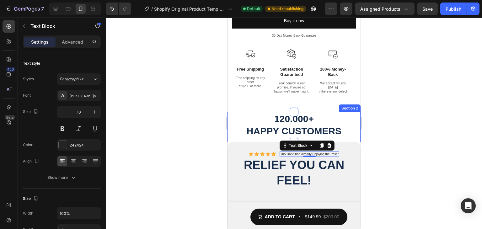
click at [405, 140] on div at bounding box center [294, 123] width 376 height 211
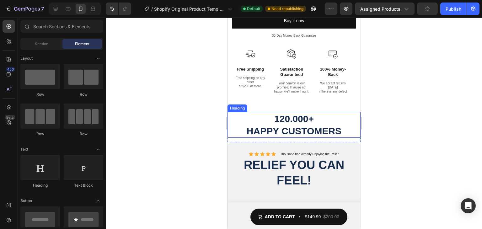
click at [314, 124] on h2 "120.000+ Happy Customers" at bounding box center [293, 125] width 133 height 26
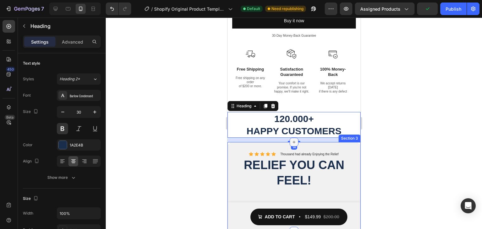
click at [291, 140] on icon at bounding box center [293, 142] width 5 height 5
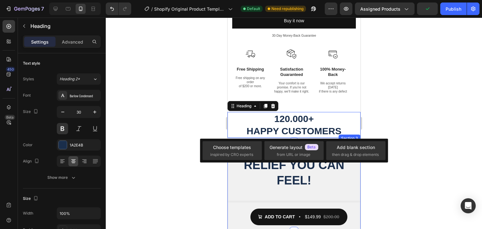
click at [308, 138] on div "14" at bounding box center [293, 140] width 133 height 4
drag, startPoint x: 294, startPoint y: 128, endPoint x: 298, endPoint y: 120, distance: 9.4
click at [298, 120] on div "120.000+ Happy Customers Heading 14" at bounding box center [293, 125] width 133 height 26
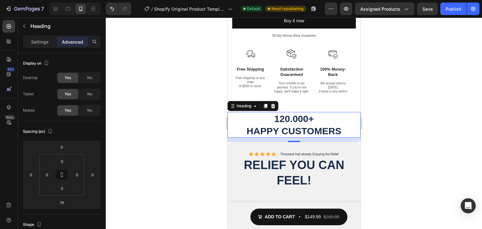
drag, startPoint x: 288, startPoint y: 128, endPoint x: 289, endPoint y: 119, distance: 9.5
click at [289, 119] on div "120.000+ Happy Customers Heading 14" at bounding box center [293, 125] width 133 height 26
type input "0"
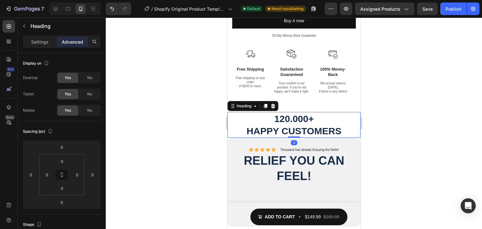
click at [424, 134] on div at bounding box center [294, 123] width 376 height 211
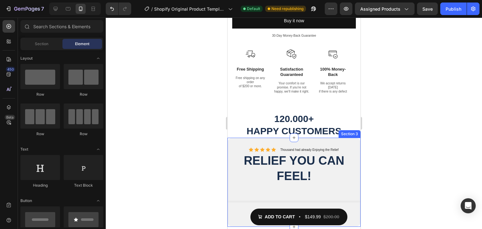
click at [304, 138] on div "Icon Icon Icon Icon Icon Icon List Thousand had already Enjoying the Relief Tex…" at bounding box center [293, 182] width 133 height 89
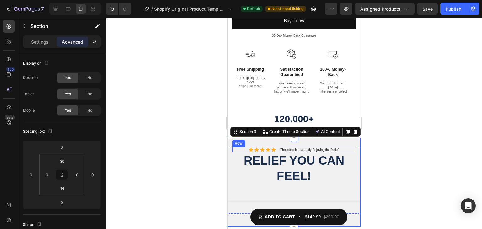
click at [280, 147] on div "Icon Icon Icon Icon Icon Icon List Thousand had already Enjoying the Relief Tex…" at bounding box center [294, 149] width 124 height 5
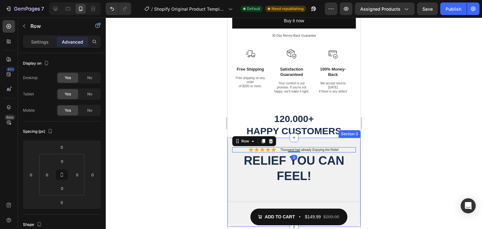
click at [308, 138] on div "Icon Icon Icon Icon Icon Icon List Thousand had already Enjoying the Relief Tex…" at bounding box center [293, 182] width 133 height 89
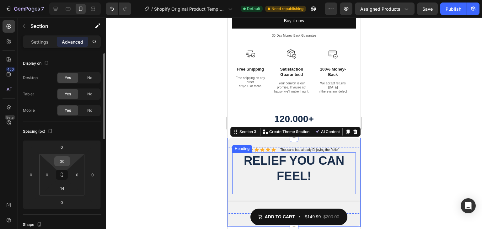
click at [71, 0] on html "7 / Shopify Original Product Template Default Need republishing Preview Assigne…" at bounding box center [241, 0] width 482 height 0
click at [66, 160] on input "30" at bounding box center [62, 161] width 13 height 9
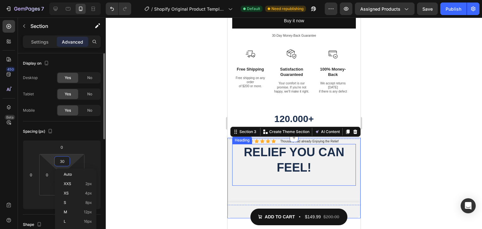
type input "3"
type input "10"
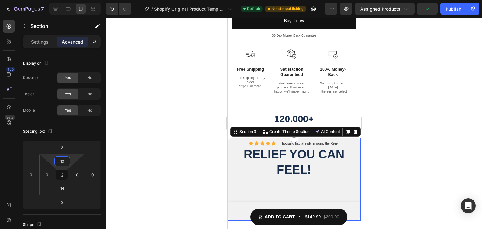
click at [406, 88] on div at bounding box center [294, 123] width 376 height 211
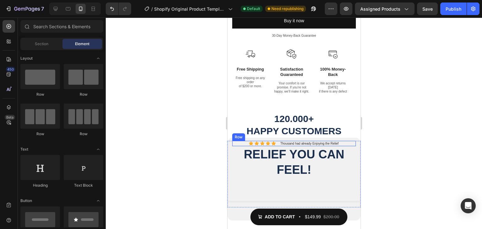
click at [279, 141] on div "Icon Icon Icon Icon Icon Icon List Thousand had already Enjoying the Relief Tex…" at bounding box center [294, 143] width 124 height 5
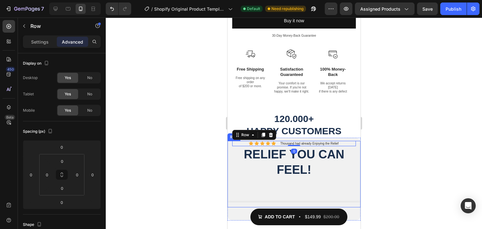
click at [231, 141] on div "Icon Icon Icon Icon Icon Icon List Thousand had already Enjoying the Relief Tex…" at bounding box center [293, 174] width 133 height 67
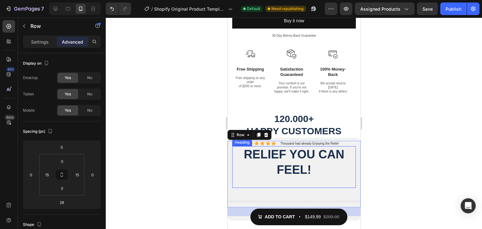
click at [346, 146] on h2 "Relief You Can Feel!" at bounding box center [294, 162] width 124 height 32
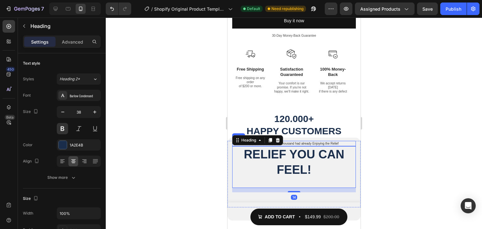
click at [345, 141] on div "Icon Icon Icon Icon Icon Icon List Thousand had already Enjoying the Relief Tex…" at bounding box center [294, 143] width 124 height 5
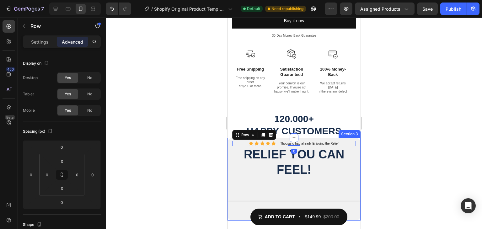
click at [343, 138] on div "Icon Icon Icon Icon Icon Icon List Thousand had already Enjoying the Relief Tex…" at bounding box center [293, 179] width 133 height 83
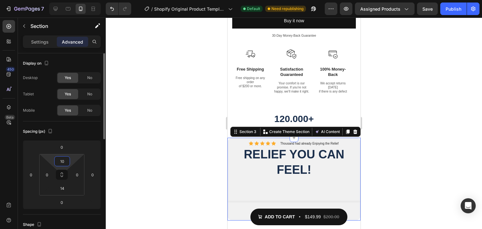
click at [63, 161] on input "10" at bounding box center [62, 161] width 13 height 9
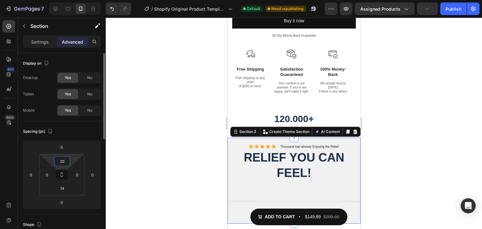
type input "2"
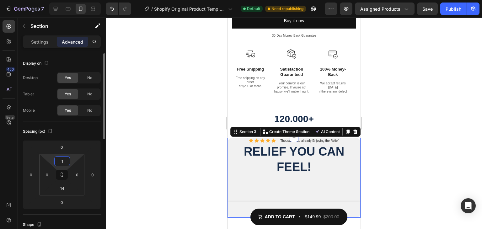
type input "16"
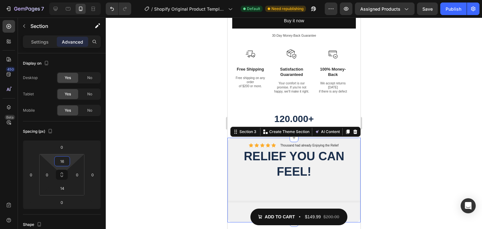
click at [420, 108] on div at bounding box center [294, 123] width 376 height 211
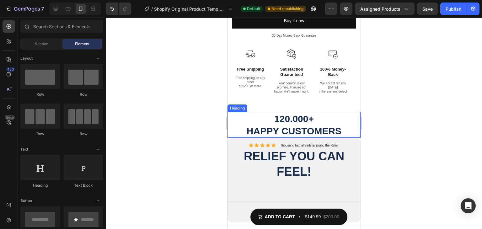
click at [332, 117] on h2 "120.000+ Happy Customers" at bounding box center [293, 125] width 133 height 26
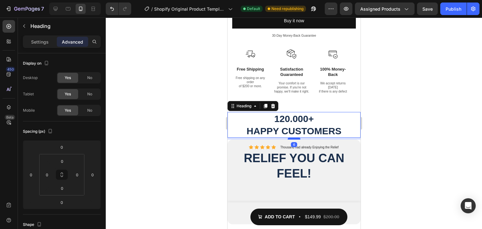
drag, startPoint x: 297, startPoint y: 123, endPoint x: 667, endPoint y: 140, distance: 370.9
click at [296, 138] on div at bounding box center [293, 139] width 13 height 2
type input "6"
click at [447, 122] on div at bounding box center [294, 123] width 376 height 211
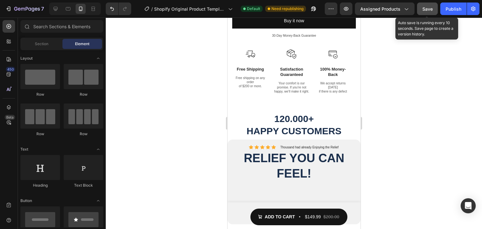
click at [431, 13] on button "Save" at bounding box center [427, 9] width 21 height 13
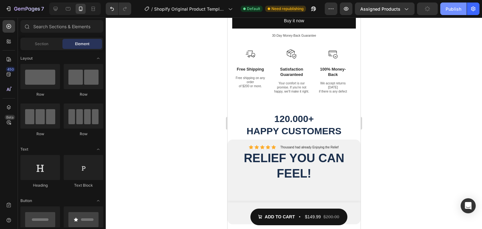
click at [446, 11] on div "Publish" at bounding box center [454, 9] width 16 height 7
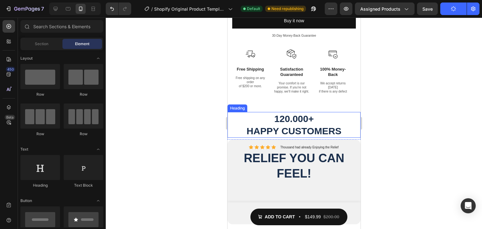
click at [283, 112] on h2 "120.000+ Happy Customers" at bounding box center [293, 125] width 133 height 26
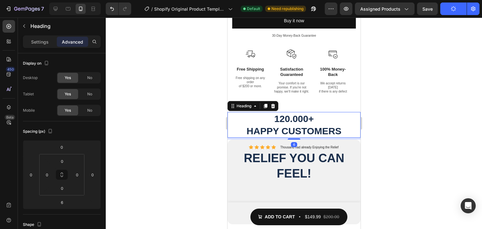
click at [283, 112] on h2 "120.000+ Happy Customers" at bounding box center [293, 125] width 133 height 26
click at [435, 108] on div at bounding box center [294, 123] width 376 height 211
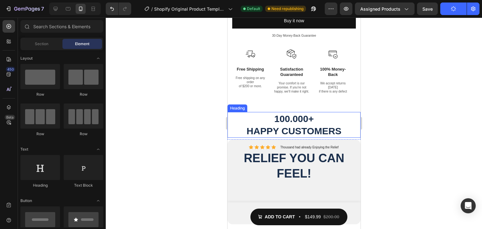
click at [282, 113] on p "100.000+ Happy Customers" at bounding box center [294, 125] width 132 height 24
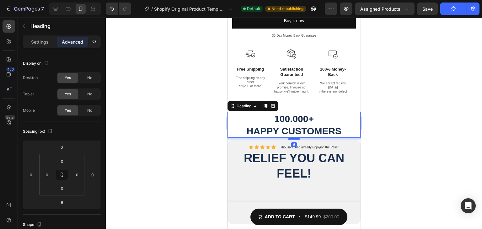
click at [446, 117] on div at bounding box center [294, 123] width 376 height 211
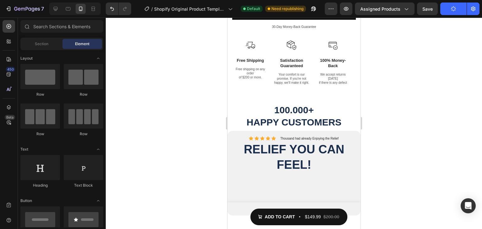
scroll to position [526, 0]
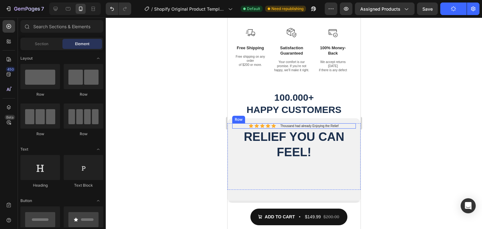
click at [280, 123] on div "Icon Icon Icon Icon Icon Icon List Thousand had already Enjoying the Relief Tex…" at bounding box center [294, 125] width 124 height 5
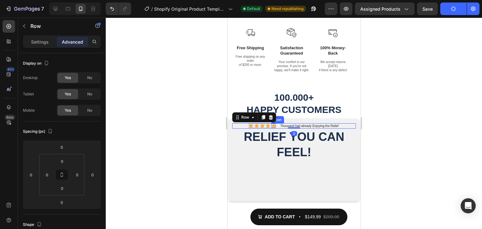
click at [275, 124] on icon at bounding box center [273, 126] width 4 height 4
click at [279, 123] on div "Icon Icon Icon Icon Icon 0 Icon List Thousand had already Enjoying the Relief T…" at bounding box center [294, 125] width 124 height 5
click at [29, 42] on div "Settings" at bounding box center [39, 42] width 31 height 10
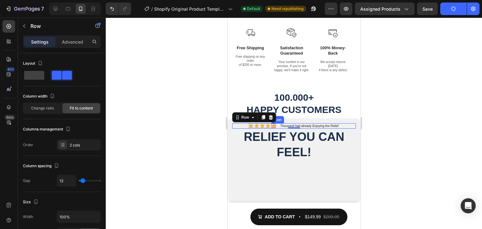
click at [275, 124] on icon at bounding box center [273, 126] width 4 height 4
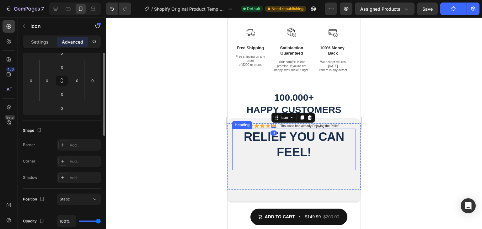
scroll to position [63, 0]
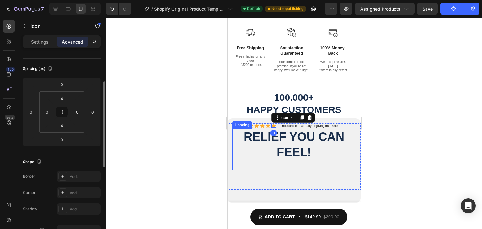
click at [43, 45] on p "Settings" at bounding box center [40, 42] width 18 height 7
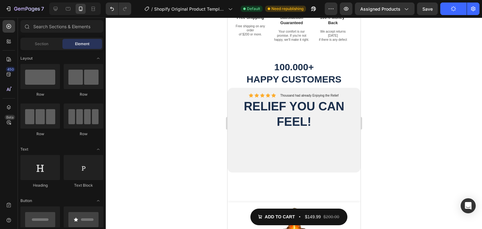
scroll to position [559, 0]
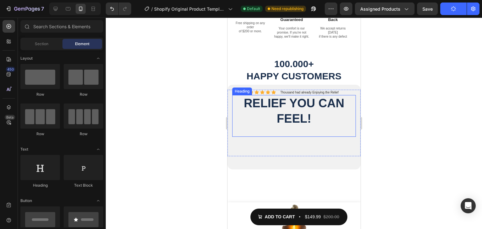
click at [316, 95] on h2 "Relief You Can Feel!" at bounding box center [294, 111] width 124 height 32
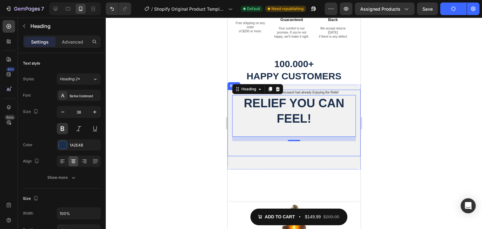
click at [436, 67] on div at bounding box center [294, 123] width 376 height 211
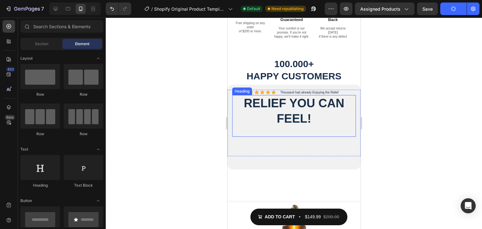
click at [325, 95] on h2 "Relief You Can Feel!" at bounding box center [294, 111] width 124 height 32
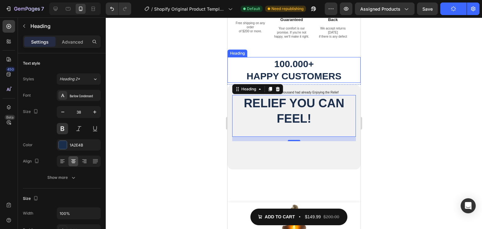
click at [289, 58] on p "100.000+ Happy Customers" at bounding box center [294, 70] width 132 height 24
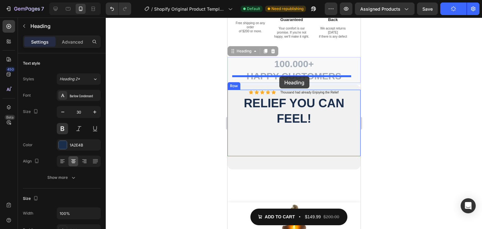
drag, startPoint x: 245, startPoint y: 38, endPoint x: 279, endPoint y: 76, distance: 51.3
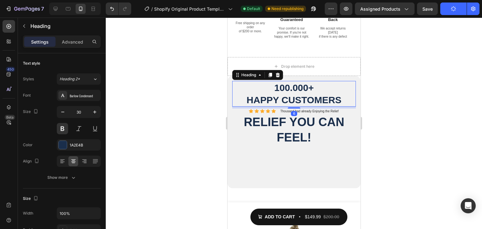
click at [413, 101] on div at bounding box center [294, 123] width 376 height 211
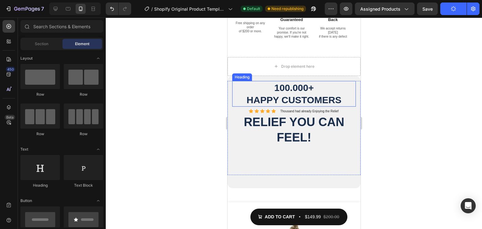
click at [278, 91] on h2 "100.000+ Happy Customers" at bounding box center [294, 94] width 124 height 26
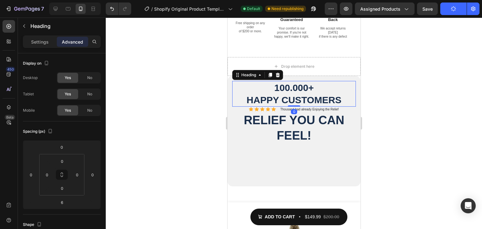
drag, startPoint x: 290, startPoint y: 94, endPoint x: 300, endPoint y: 83, distance: 14.9
click at [293, 84] on div "100.000+ Happy Customers Heading 0" at bounding box center [294, 94] width 124 height 26
type input "0"
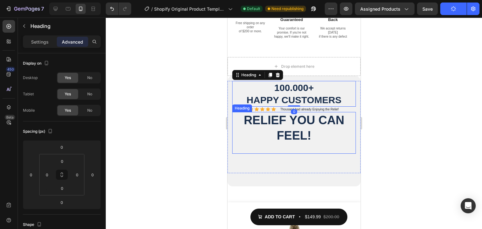
click at [330, 112] on h2 "Relief You Can Feel!" at bounding box center [294, 128] width 124 height 32
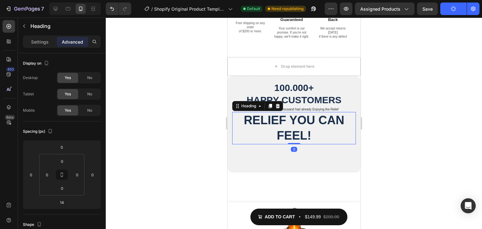
drag, startPoint x: 288, startPoint y: 128, endPoint x: 302, endPoint y: 111, distance: 21.6
click at [291, 117] on div "100.000+ Happy Customers Heading Icon Icon Icon Icon Icon Icon List Thousand ha…" at bounding box center [294, 120] width 124 height 78
click at [290, 145] on div at bounding box center [293, 146] width 13 height 2
click at [291, 146] on div at bounding box center [293, 147] width 13 height 2
type input "10"
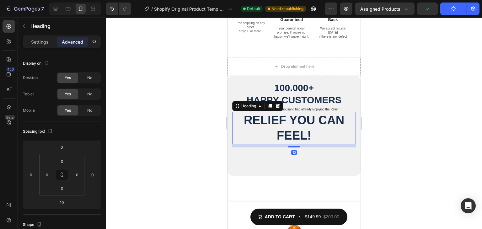
click at [341, 112] on h2 "Relief You Can Feel!" at bounding box center [294, 128] width 124 height 32
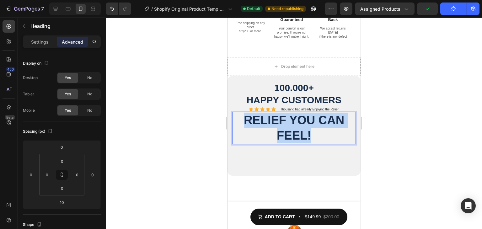
drag, startPoint x: 342, startPoint y: 110, endPoint x: 451, endPoint y: 126, distance: 110.6
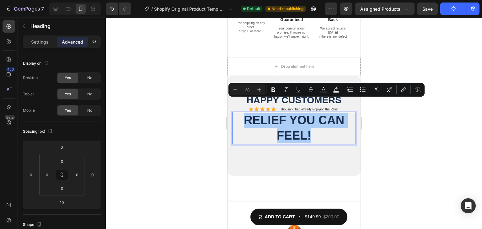
drag, startPoint x: 202, startPoint y: 90, endPoint x: 0, endPoint y: 72, distance: 202.8
click at [202, 90] on div at bounding box center [294, 123] width 376 height 211
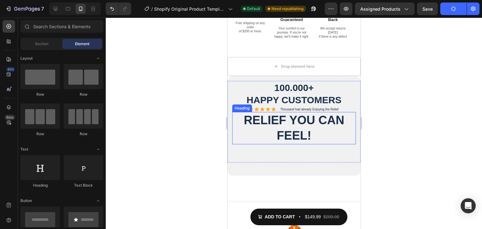
click at [255, 113] on p "Relief You Can Feel!" at bounding box center [293, 128] width 122 height 31
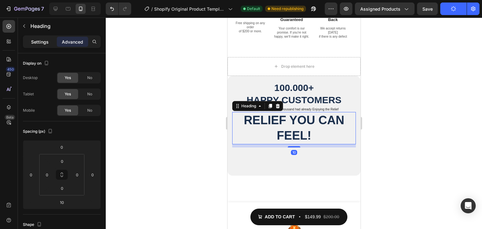
click at [28, 43] on div "Settings" at bounding box center [39, 42] width 31 height 10
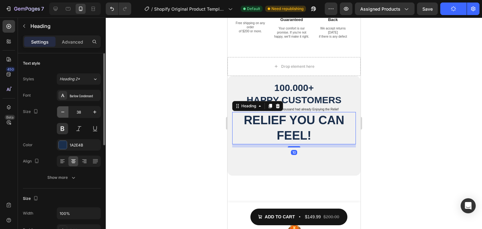
click at [62, 116] on button "button" at bounding box center [62, 111] width 11 height 11
click at [62, 111] on icon "button" at bounding box center [63, 112] width 6 height 6
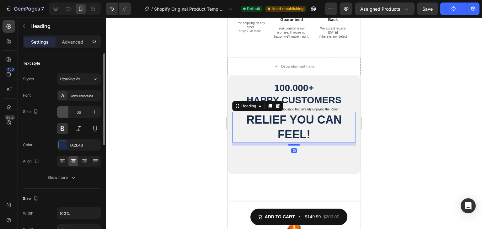
click at [62, 111] on icon "button" at bounding box center [63, 112] width 6 height 6
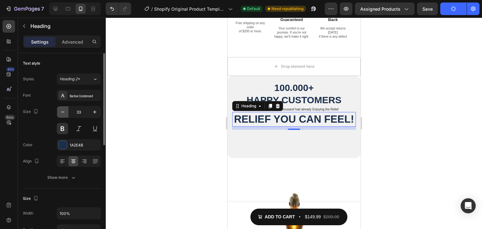
click at [62, 111] on icon "button" at bounding box center [63, 112] width 6 height 6
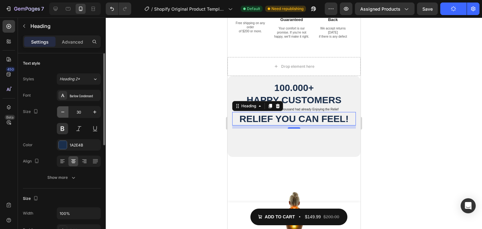
click at [62, 111] on icon "button" at bounding box center [63, 112] width 6 height 6
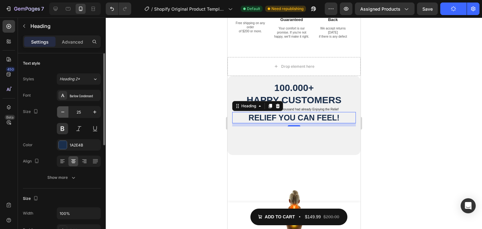
click at [62, 111] on icon "button" at bounding box center [63, 112] width 6 height 6
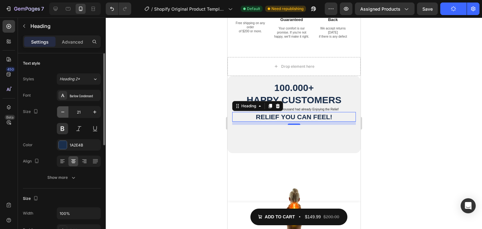
click at [62, 111] on icon "button" at bounding box center [63, 112] width 6 height 6
type input "20"
click at [380, 102] on div at bounding box center [294, 123] width 376 height 211
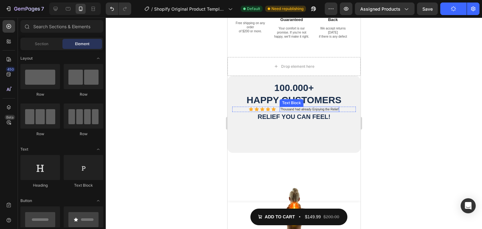
click at [316, 107] on p "Thousand had already Enjoying the Relief" at bounding box center [309, 109] width 58 height 4
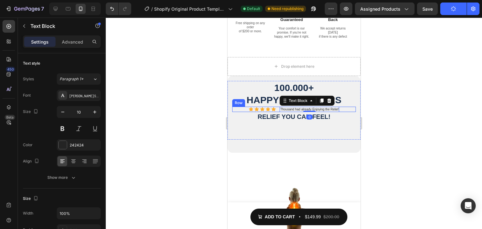
click at [342, 107] on div "Icon Icon Icon Icon Icon Icon List Thousand had already Enjoying the Relief Tex…" at bounding box center [294, 109] width 124 height 5
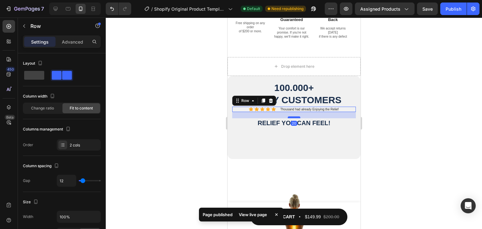
click at [292, 116] on div at bounding box center [293, 117] width 13 height 2
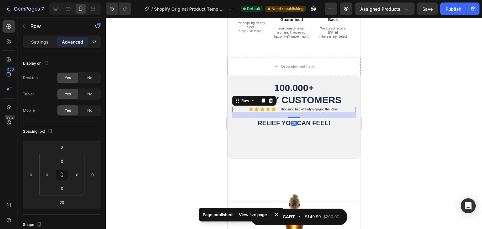
click at [446, 99] on div at bounding box center [294, 123] width 376 height 211
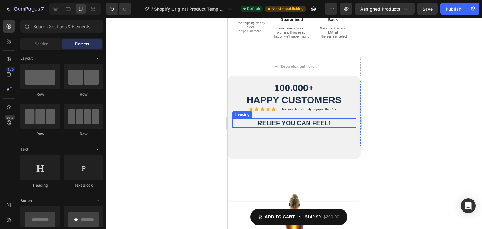
click at [264, 119] on p "Relief You Can Feel!" at bounding box center [293, 123] width 122 height 8
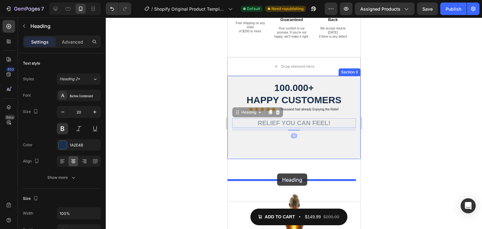
drag, startPoint x: 248, startPoint y: 99, endPoint x: 277, endPoint y: 173, distance: 80.5
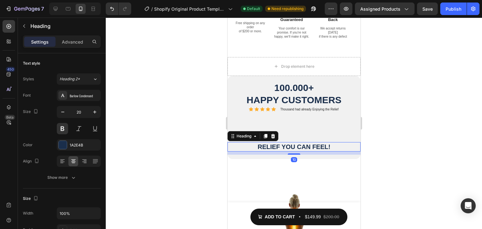
click at [449, 109] on div at bounding box center [294, 123] width 376 height 211
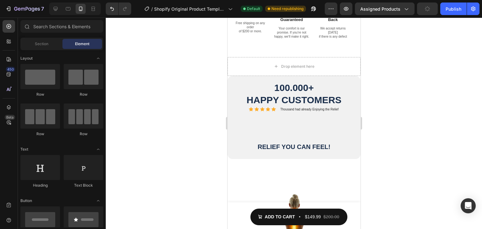
click at [419, 92] on div at bounding box center [294, 123] width 376 height 211
click at [449, 14] on button "Publish" at bounding box center [453, 9] width 26 height 13
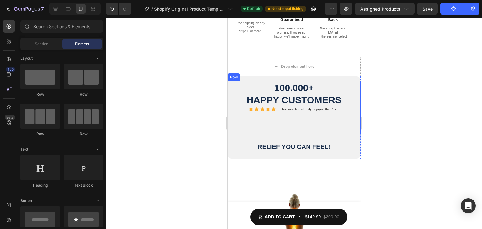
click at [323, 57] on div "Drop element here" at bounding box center [293, 66] width 133 height 19
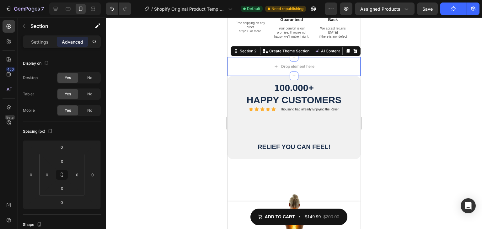
click at [353, 49] on icon at bounding box center [355, 51] width 4 height 4
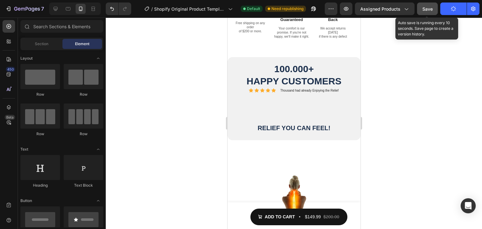
click at [422, 13] on button "Save" at bounding box center [427, 9] width 21 height 13
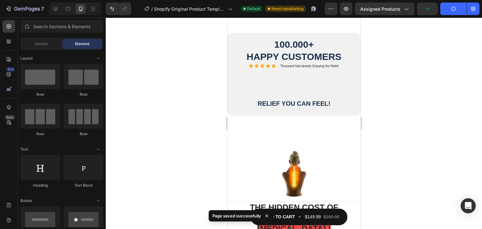
scroll to position [561, 0]
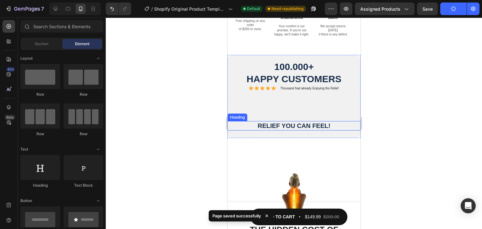
click at [270, 131] on h2 "Relief You Can Feel!" at bounding box center [293, 125] width 133 height 9
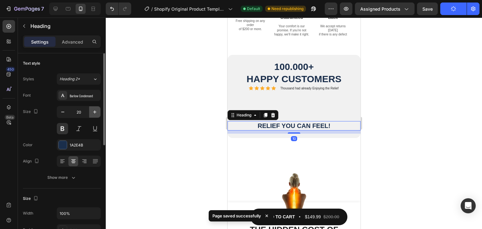
click at [93, 109] on icon "button" at bounding box center [95, 112] width 6 height 6
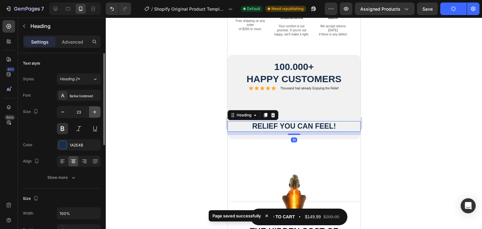
click at [93, 109] on icon "button" at bounding box center [95, 112] width 6 height 6
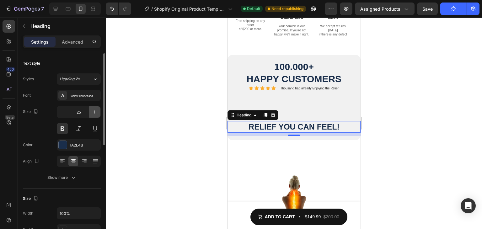
click at [93, 109] on icon "button" at bounding box center [95, 112] width 6 height 6
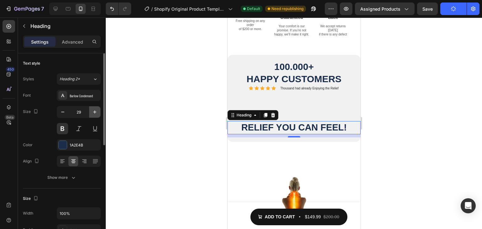
click at [93, 109] on icon "button" at bounding box center [95, 112] width 6 height 6
click at [60, 112] on icon "button" at bounding box center [63, 112] width 6 height 6
type input "28"
click at [428, 138] on div at bounding box center [294, 123] width 376 height 211
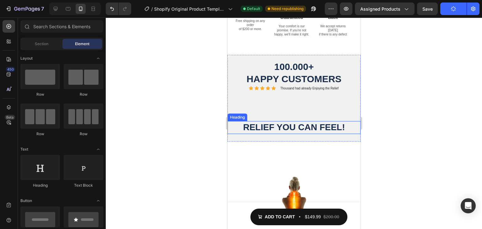
click at [297, 134] on h2 "Relief You Can Feel!" at bounding box center [293, 127] width 133 height 13
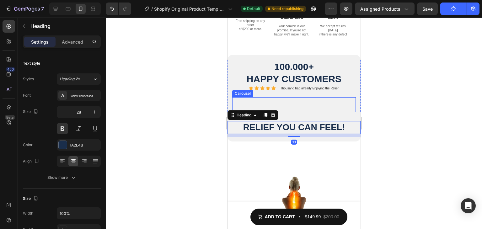
click at [431, 129] on div at bounding box center [294, 123] width 376 height 211
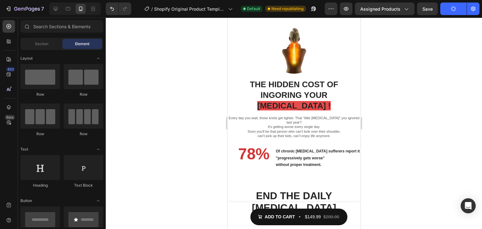
scroll to position [700, 0]
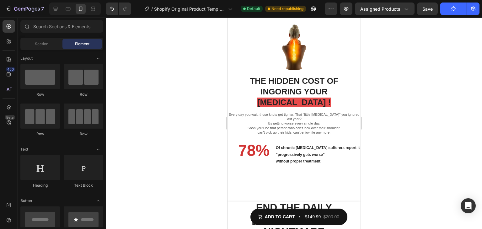
click at [309, 61] on div "Image Row" at bounding box center [293, 44] width 133 height 52
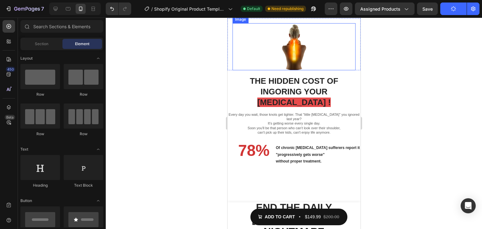
click at [306, 70] on img at bounding box center [293, 46] width 47 height 47
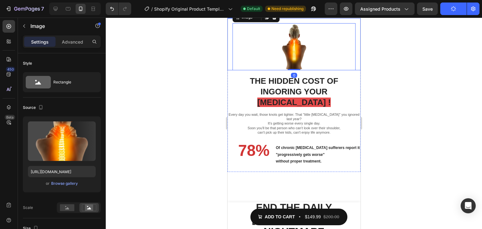
click at [302, 51] on div "Image 0 Row THE HIDDEN COST OF INGORING YOUR NECK PAIN ! Heading Every day you …" at bounding box center [293, 95] width 133 height 174
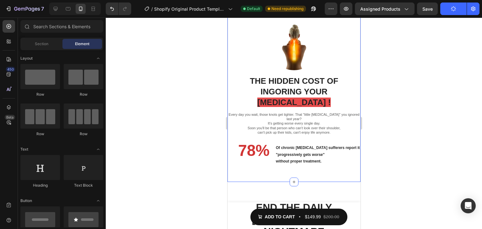
click at [320, 53] on div "Image Row THE HIDDEN COST OF INGORING YOUR [MEDICAL_DATA] ! Heading Every day y…" at bounding box center [293, 95] width 133 height 174
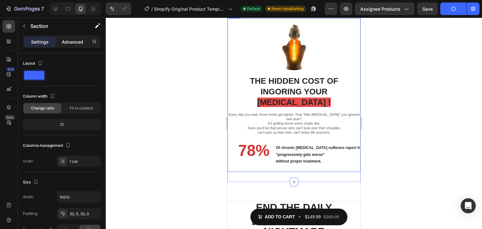
click at [73, 41] on p "Advanced" at bounding box center [72, 42] width 21 height 7
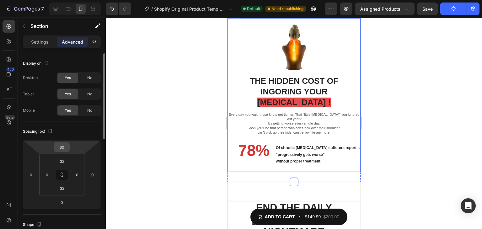
click at [66, 147] on input "60" at bounding box center [62, 146] width 13 height 9
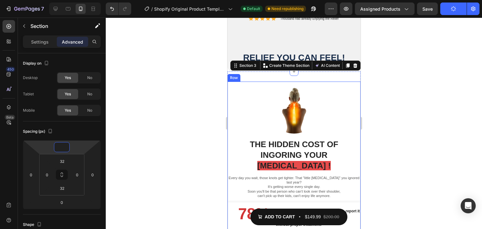
scroll to position [606, 0]
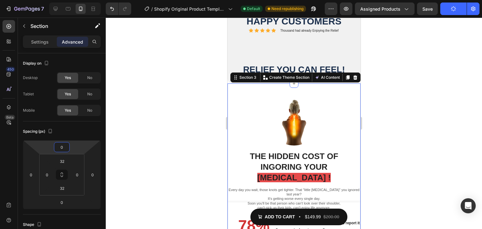
click at [389, 69] on div at bounding box center [294, 123] width 376 height 211
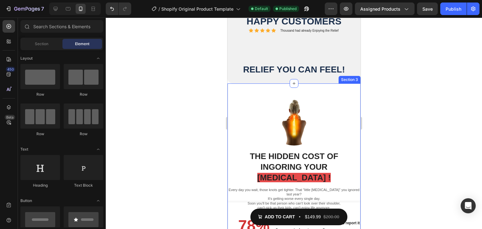
click at [310, 130] on div "Image Row THE HIDDEN COST OF INGORING YOUR [MEDICAL_DATA] ! Heading Every day y…" at bounding box center [293, 170] width 133 height 174
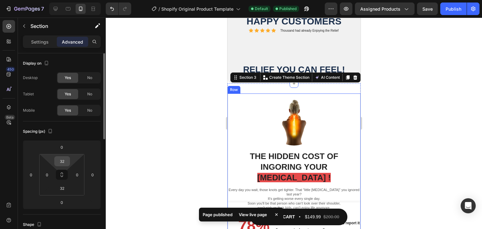
click at [64, 165] on input "32" at bounding box center [62, 161] width 13 height 9
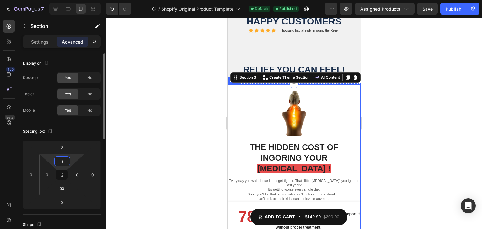
type input "38"
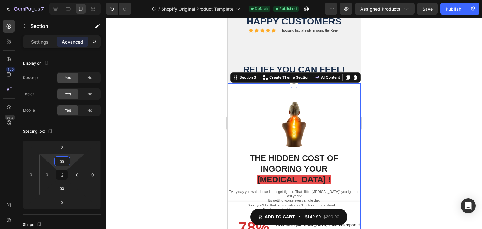
click at [453, 91] on div at bounding box center [294, 123] width 376 height 211
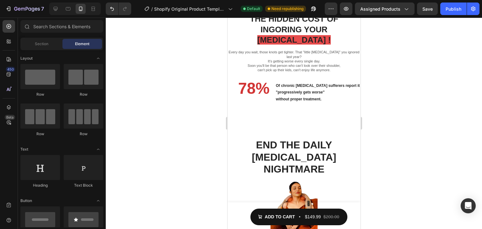
scroll to position [806, 0]
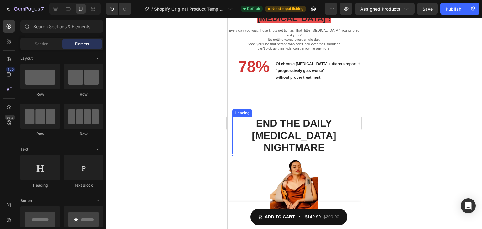
click at [334, 117] on h2 "END THE DAILY NECK PAIN NIGHTMARE" at bounding box center [294, 135] width 124 height 37
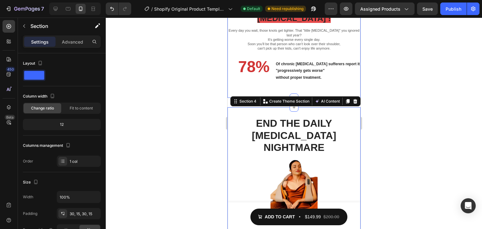
click at [322, 74] on div "Image Row THE HIDDEN COST OF INGORING YOUR [MEDICAL_DATA] ! Heading Every day y…" at bounding box center [293, 11] width 133 height 176
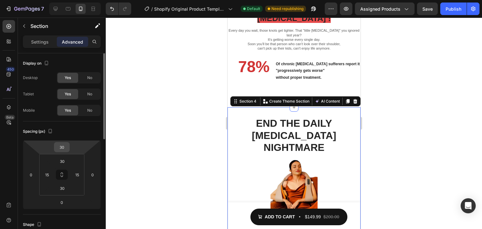
click at [65, 146] on input "30" at bounding box center [62, 146] width 13 height 9
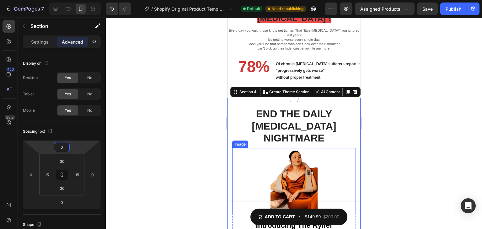
click at [376, 128] on div at bounding box center [294, 123] width 376 height 211
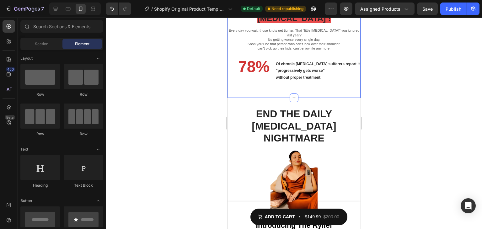
click at [328, 77] on div "Image Row THE HIDDEN COST OF INGORING YOUR [MEDICAL_DATA] ! Heading Every day y…" at bounding box center [293, 11] width 133 height 176
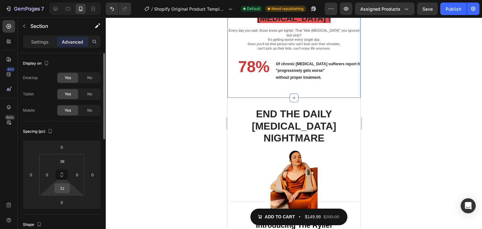
click at [61, 190] on input "32" at bounding box center [62, 188] width 13 height 9
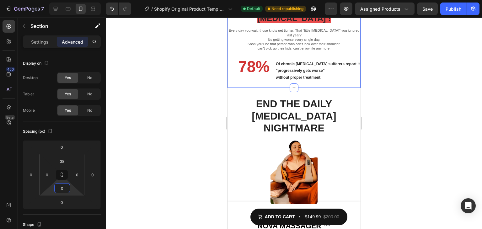
click at [411, 119] on div at bounding box center [294, 123] width 376 height 211
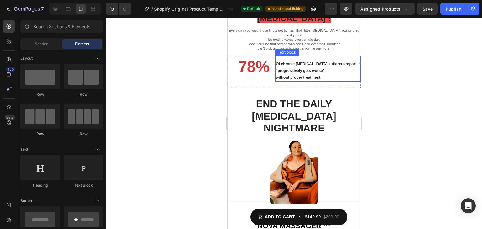
click at [327, 74] on p "without proper treatment." at bounding box center [317, 77] width 84 height 7
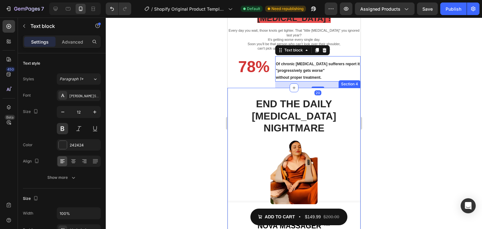
click at [257, 66] on div "78% Heading" at bounding box center [248, 72] width 43 height 32
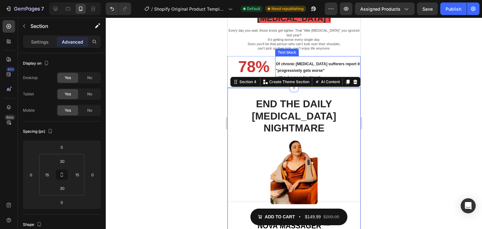
click at [332, 61] on p "Of chronic [MEDICAL_DATA] sufferers report it "progressively gets worse"" at bounding box center [317, 67] width 84 height 13
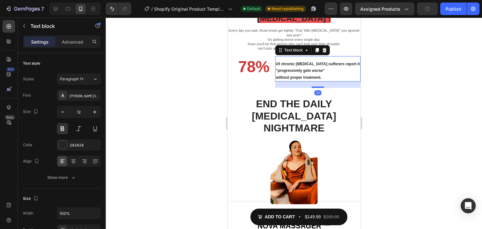
click at [272, 67] on div "78% Heading Of chronic neck pain sufferers report it "progressively gets worse"…" at bounding box center [293, 72] width 133 height 32
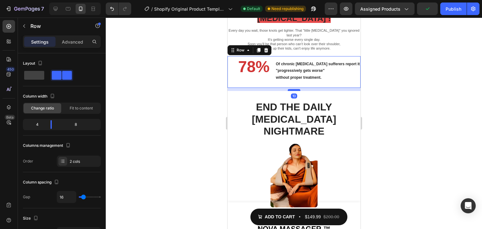
drag, startPoint x: 295, startPoint y: 72, endPoint x: 626, endPoint y: 106, distance: 332.8
click at [295, 89] on div at bounding box center [293, 90] width 13 height 2
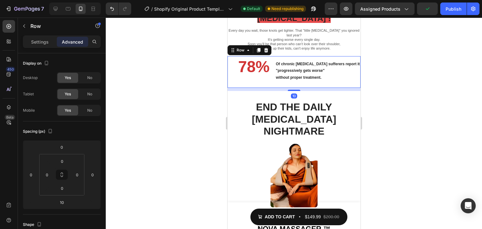
click at [399, 89] on div at bounding box center [294, 123] width 376 height 211
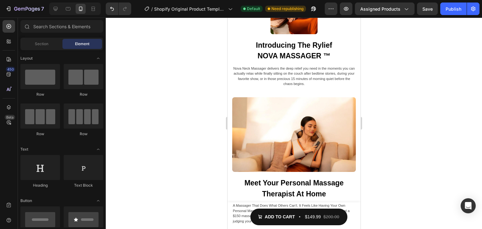
scroll to position [1089, 0]
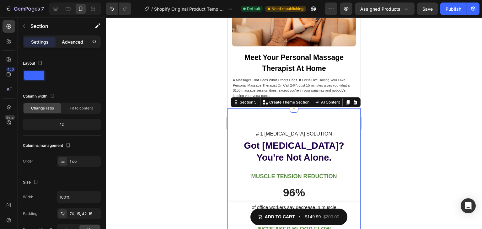
click at [76, 40] on p "Advanced" at bounding box center [72, 42] width 21 height 7
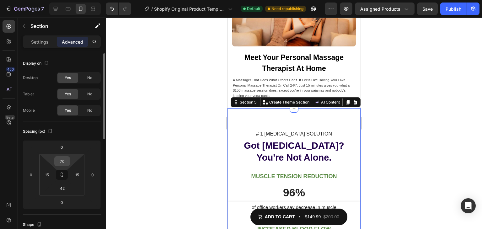
click at [66, 160] on input "70" at bounding box center [62, 161] width 13 height 9
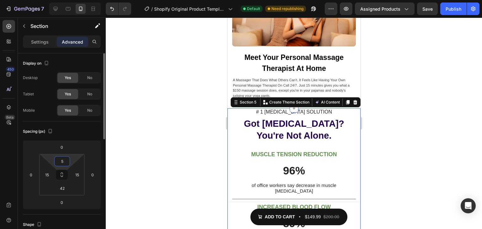
type input "50"
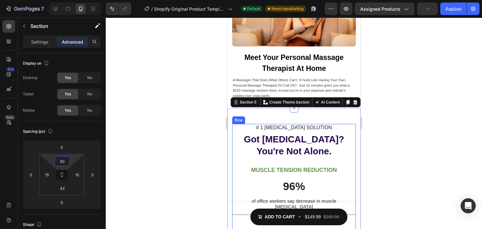
click at [447, 84] on div at bounding box center [294, 123] width 376 height 211
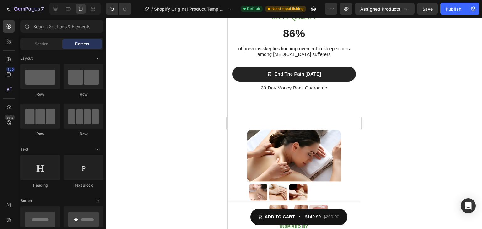
scroll to position [1332, 0]
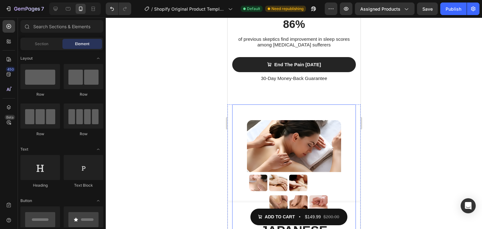
click at [318, 104] on div "Image INSPIRED BY Text block JAPANESE SHIATSU MASSAGE Heading Listening to rela…" at bounding box center [294, 216] width 124 height 224
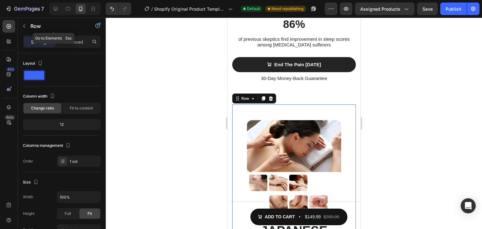
click at [75, 35] on div "Settings Advanced" at bounding box center [62, 41] width 78 height 13
click at [75, 39] on p "Advanced" at bounding box center [72, 42] width 21 height 7
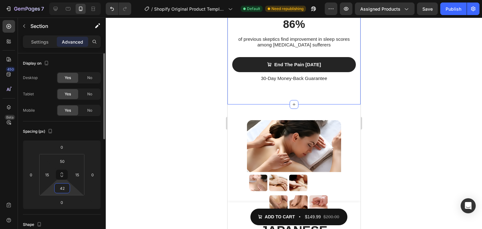
click at [67, 189] on input "42" at bounding box center [62, 188] width 13 height 9
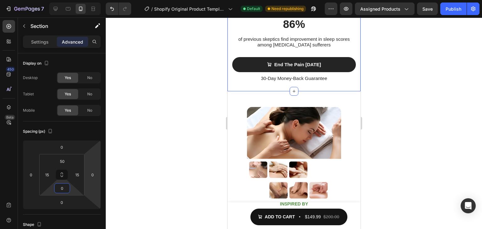
click at [408, 88] on div at bounding box center [294, 123] width 376 height 211
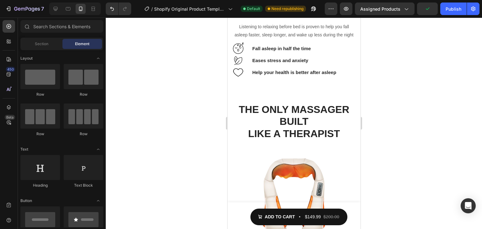
scroll to position [1542, 0]
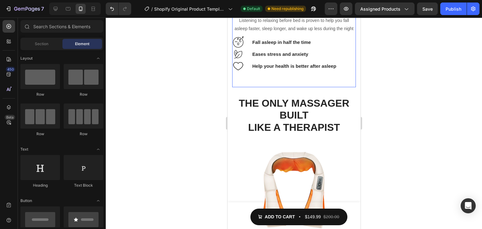
click at [335, 81] on div "INSPIRED BY Text block JAPANESE SHIATSU MASSAGE Heading Listening to relaxing b…" at bounding box center [294, 29] width 124 height 116
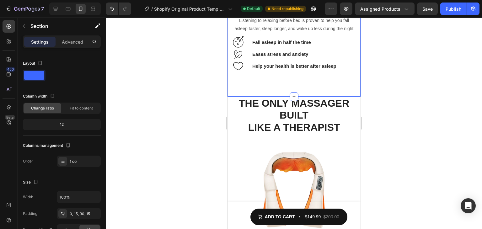
click at [72, 35] on div "Settings Advanced" at bounding box center [62, 41] width 78 height 13
click at [74, 38] on div "Advanced" at bounding box center [72, 42] width 31 height 10
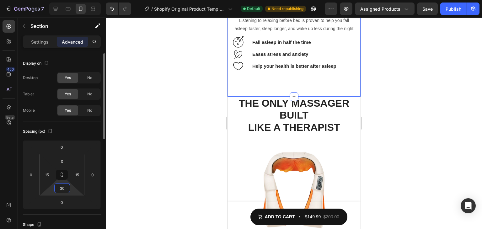
click at [64, 190] on input "30" at bounding box center [62, 188] width 13 height 9
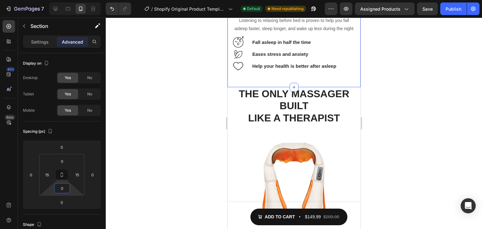
click at [449, 122] on div at bounding box center [294, 123] width 376 height 211
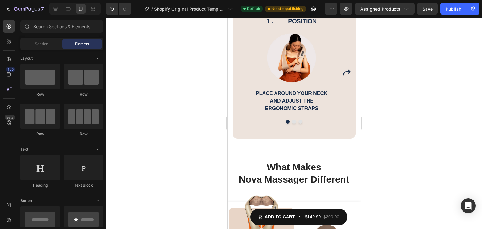
scroll to position [1928, 0]
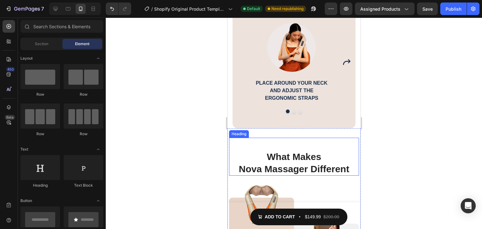
click at [316, 138] on h2 "What Makes Nova Massager Different" at bounding box center [294, 157] width 130 height 38
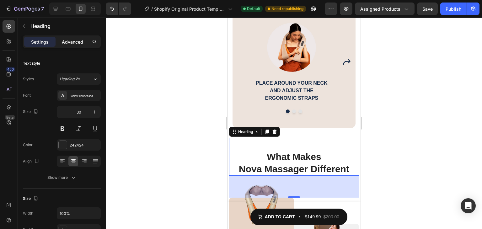
click at [73, 39] on p "Advanced" at bounding box center [72, 42] width 21 height 7
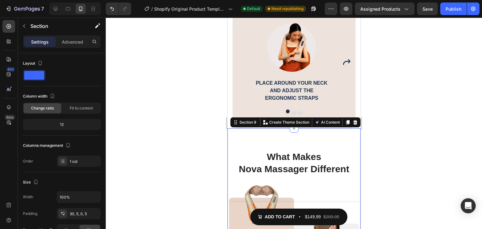
click at [74, 47] on div "Settings Advanced" at bounding box center [62, 41] width 78 height 13
click at [75, 41] on p "Advanced" at bounding box center [72, 42] width 21 height 7
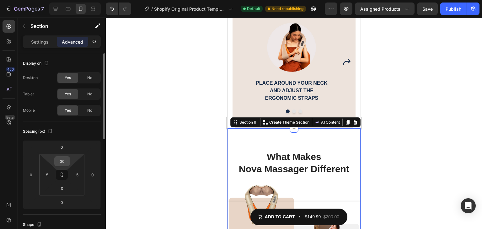
click at [66, 160] on input "30" at bounding box center [62, 161] width 13 height 9
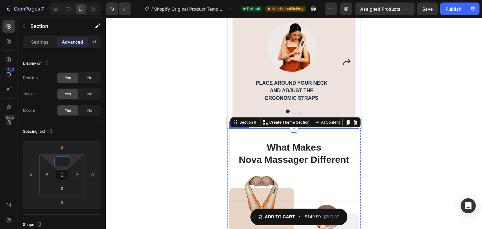
click at [313, 131] on h2 "What Makes Nova Massager Different" at bounding box center [294, 147] width 130 height 38
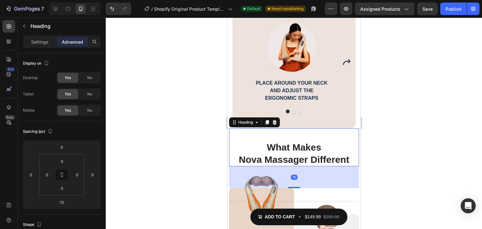
click at [270, 139] on h2 "What Makes Nova Massager Different" at bounding box center [294, 147] width 130 height 38
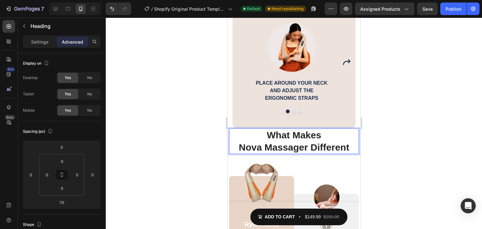
click at [414, 136] on div at bounding box center [294, 123] width 376 height 211
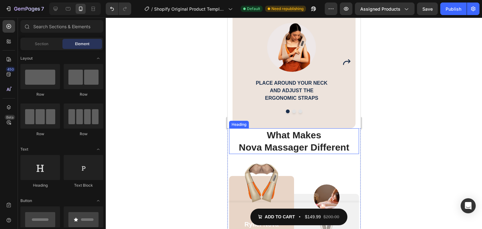
click at [338, 133] on p "What Makes Nova Massager Different" at bounding box center [293, 141] width 129 height 24
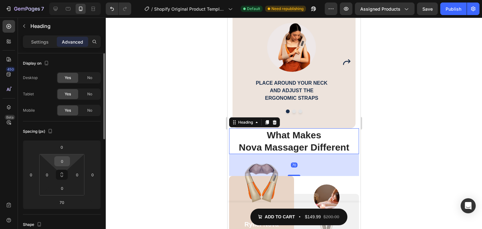
click at [64, 157] on input "0" at bounding box center [62, 161] width 13 height 9
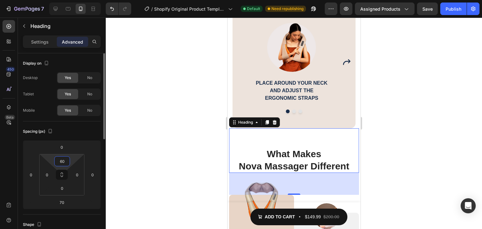
type input "6"
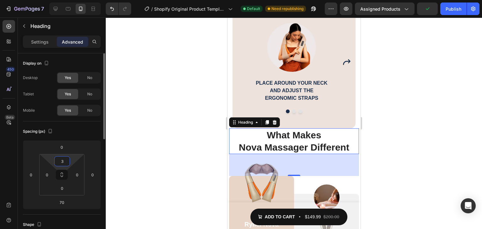
type input "30"
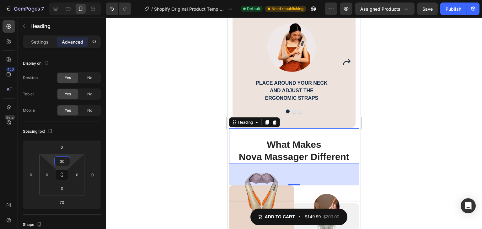
click at [380, 136] on div at bounding box center [294, 123] width 376 height 211
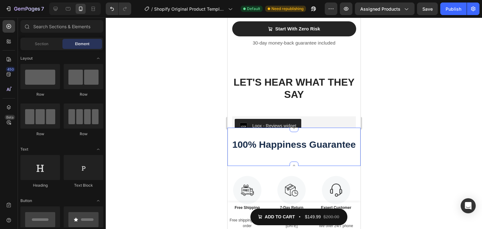
scroll to position [2274, 0]
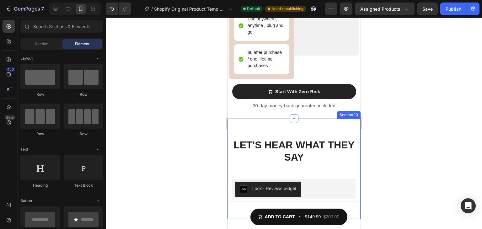
click at [300, 119] on div "Let's Hear What THEY Say Heading Row Loox - Reviews widget Loox Row Section 10" at bounding box center [293, 169] width 133 height 100
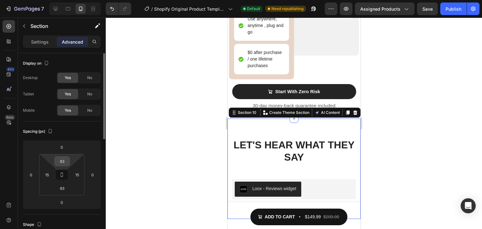
click at [64, 162] on input "63" at bounding box center [62, 161] width 13 height 9
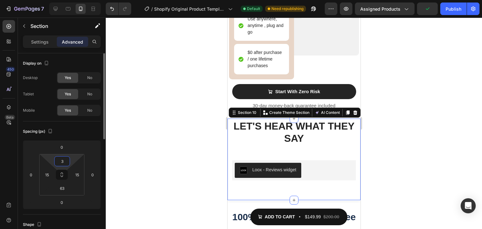
type input "30"
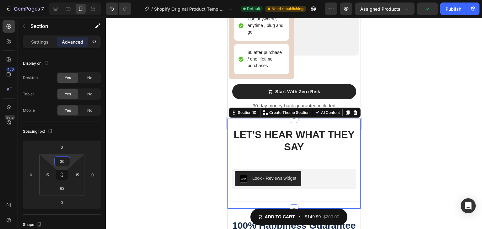
click at [440, 97] on div at bounding box center [294, 123] width 376 height 211
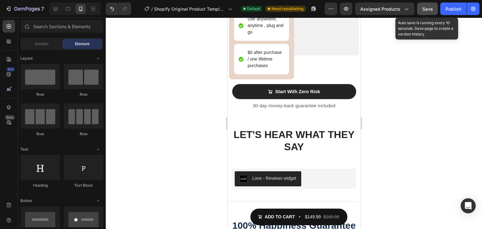
click at [429, 11] on div "Save" at bounding box center [427, 9] width 10 height 7
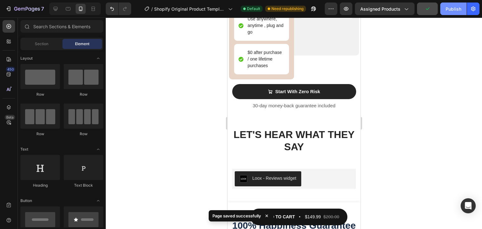
click at [461, 10] on div "Publish" at bounding box center [454, 9] width 16 height 7
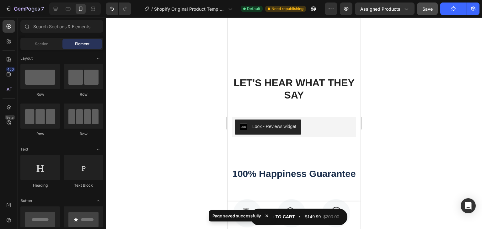
scroll to position [2362, 0]
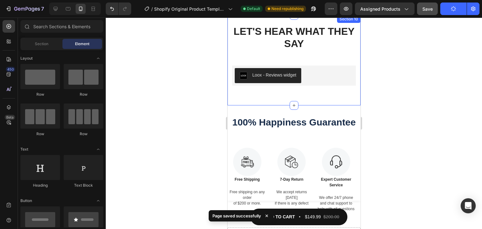
click at [331, 105] on div "100% Happiness Guarantee Heading Section 11" at bounding box center [293, 121] width 133 height 32
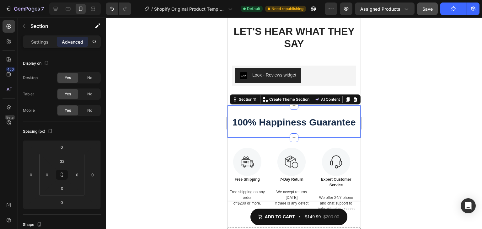
click at [290, 105] on div "100% Happiness Guarantee Heading Section 11 You can create reusable sections Cr…" at bounding box center [293, 121] width 133 height 32
click at [65, 161] on input "32" at bounding box center [62, 161] width 13 height 9
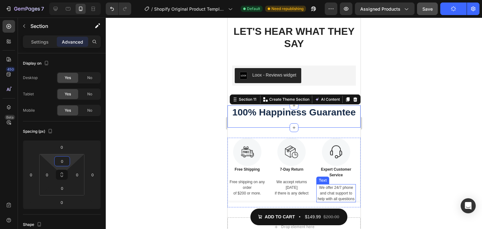
click at [442, 142] on div at bounding box center [294, 123] width 376 height 211
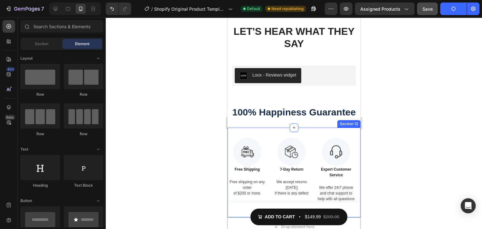
click at [326, 128] on div "Image Free Shipping Text Block Free shipping on any order of $200 or more. Text…" at bounding box center [293, 173] width 133 height 90
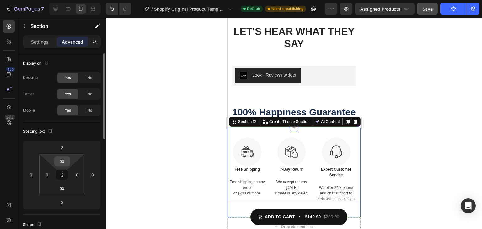
click at [63, 161] on input "32" at bounding box center [62, 161] width 13 height 9
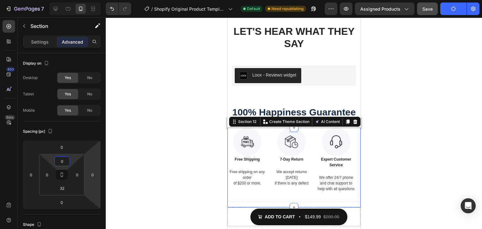
click at [416, 160] on div at bounding box center [294, 123] width 376 height 211
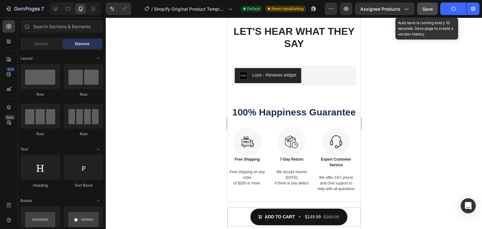
click at [435, 9] on button "Save" at bounding box center [427, 9] width 21 height 13
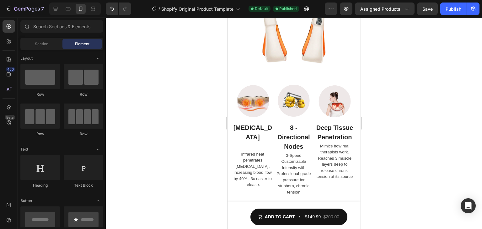
scroll to position [1752, 0]
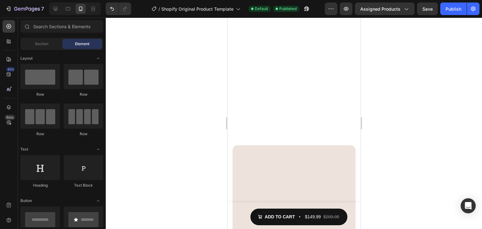
drag, startPoint x: 356, startPoint y: 206, endPoint x: 605, endPoint y: 44, distance: 296.6
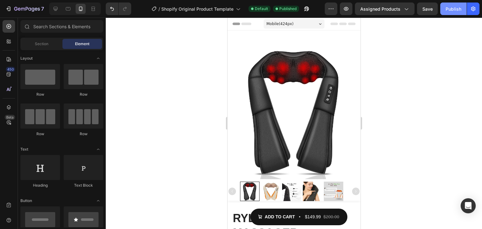
click at [453, 8] on div "Publish" at bounding box center [454, 9] width 16 height 7
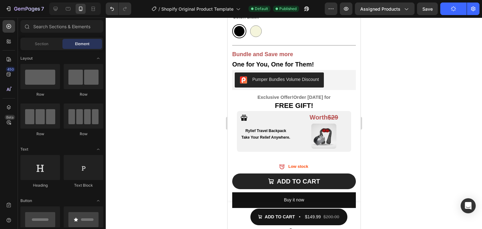
scroll to position [344, 0]
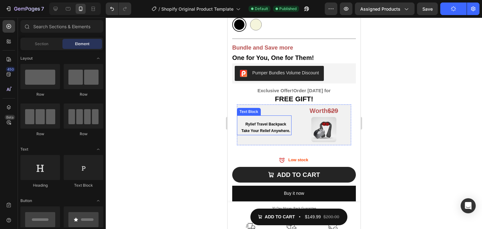
click at [282, 121] on p "Rylief Travel Backpack" at bounding box center [265, 124] width 50 height 7
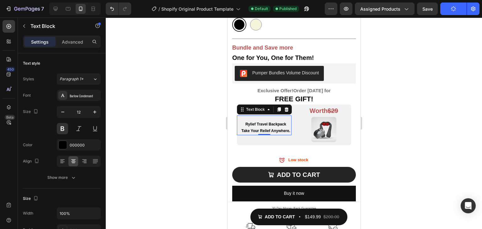
click at [281, 121] on p "Rylief Travel Backpack" at bounding box center [265, 124] width 50 height 7
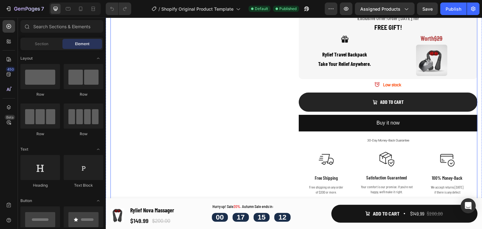
scroll to position [282, 0]
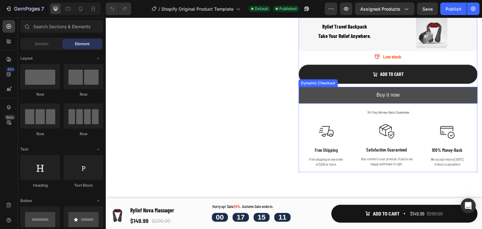
click at [344, 93] on button "Buy it now" at bounding box center [388, 95] width 179 height 17
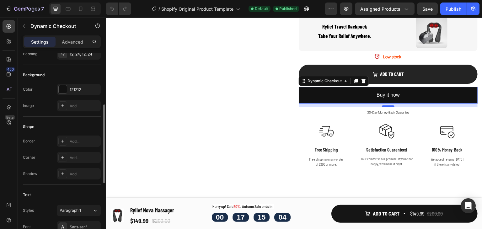
scroll to position [157, 0]
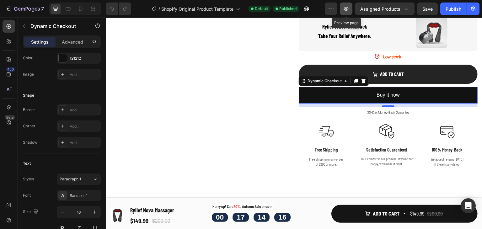
click at [346, 6] on icon "button" at bounding box center [346, 9] width 6 height 6
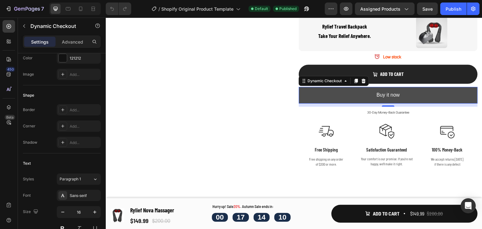
click at [357, 94] on button "Buy it now" at bounding box center [388, 95] width 179 height 17
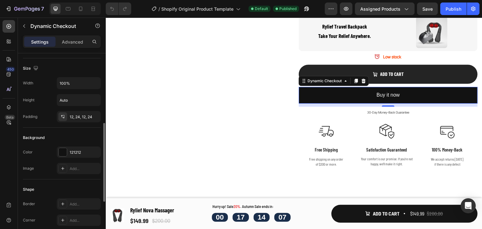
scroll to position [94, 0]
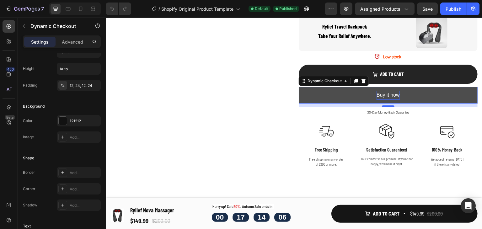
click at [394, 96] on div "Buy it now" at bounding box center [387, 95] width 23 height 9
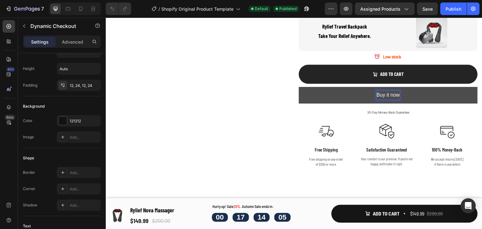
click at [410, 93] on button "Buy it now" at bounding box center [388, 95] width 179 height 17
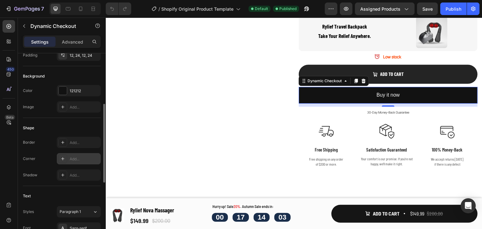
scroll to position [0, 0]
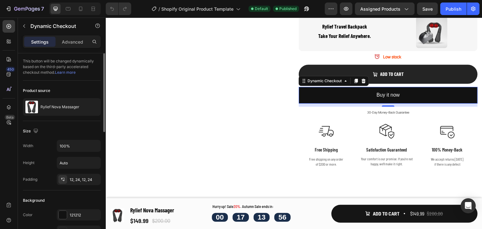
click at [64, 73] on link "Learn more" at bounding box center [65, 72] width 21 height 5
click at [312, 83] on div "Dynamic Checkout" at bounding box center [324, 81] width 49 height 8
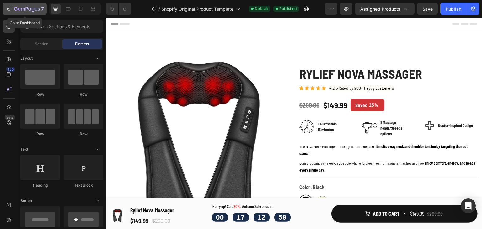
click at [6, 7] on icon "button" at bounding box center [8, 9] width 6 height 6
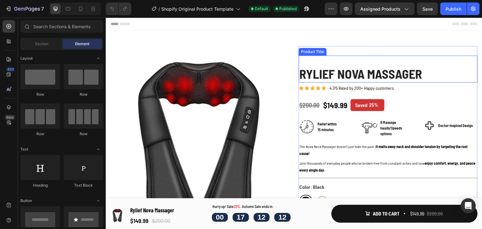
click at [430, 75] on h1 "Rylief Nova Massager" at bounding box center [388, 74] width 179 height 18
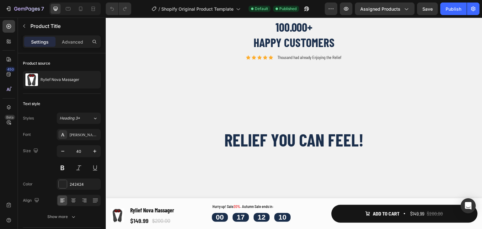
scroll to position [471, 0]
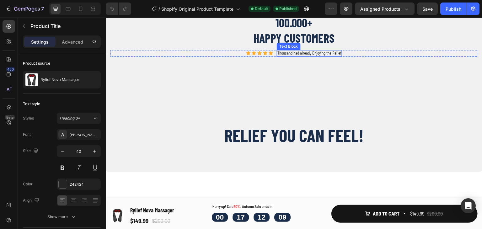
click at [340, 52] on div "Thousand had already Enjoying the Relief" at bounding box center [309, 53] width 65 height 7
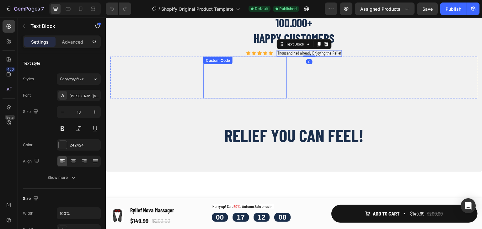
click at [288, 55] on p "Thousand had already Enjoying the Relief" at bounding box center [309, 53] width 64 height 5
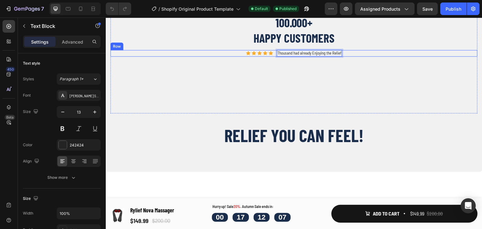
click at [270, 51] on div "Icon Icon Icon Icon Icon Icon List" at bounding box center [259, 53] width 27 height 7
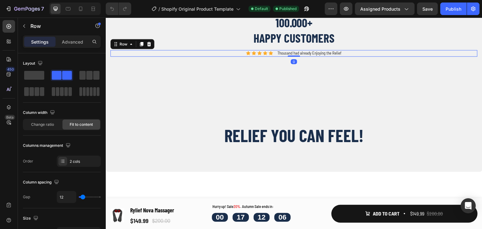
click at [373, 54] on div "Icon Icon Icon Icon Icon Icon List Thousand had already Enjoying the Relief Tex…" at bounding box center [293, 53] width 367 height 7
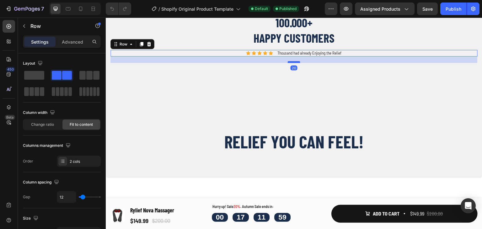
drag, startPoint x: 292, startPoint y: 56, endPoint x: 292, endPoint y: 62, distance: 6.3
click at [292, 62] on div at bounding box center [294, 62] width 13 height 2
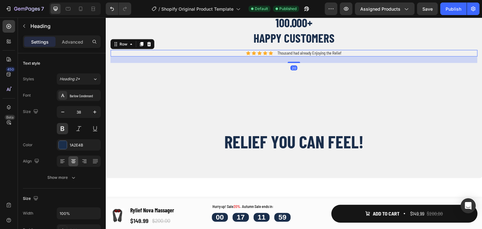
click at [392, 42] on h2 "100.000+ Happy Customers" at bounding box center [293, 30] width 367 height 32
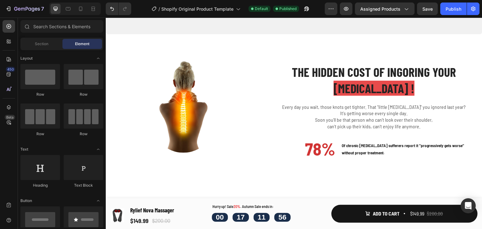
scroll to position [626, 0]
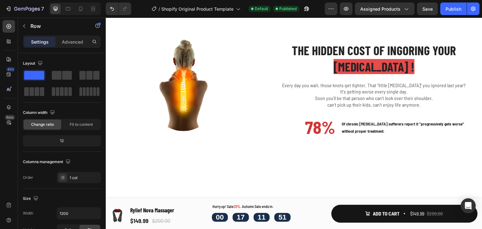
drag, startPoint x: 293, startPoint y: 79, endPoint x: 292, endPoint y: 55, distance: 23.9
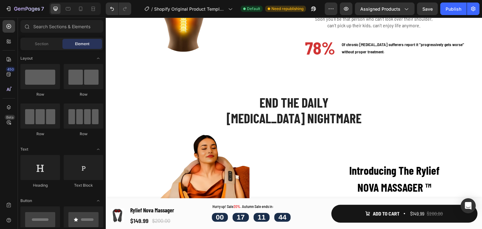
scroll to position [641, 0]
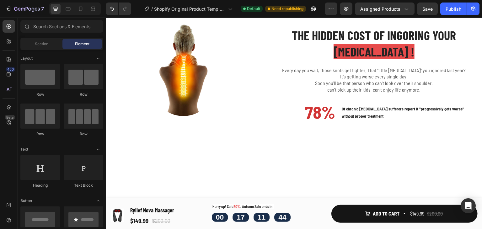
click at [376, 115] on div "Image Row THE HIDDEN COST OF INGORING YOUR [MEDICAL_DATA] ! Heading Every day y…" at bounding box center [294, 71] width 376 height 129
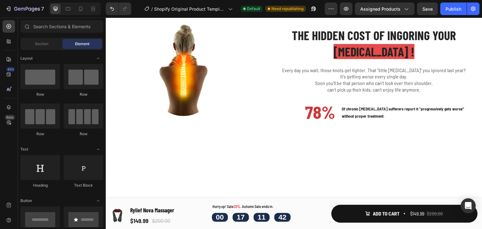
click at [315, 114] on div "Image Row THE HIDDEN COST OF INGORING YOUR [MEDICAL_DATA] ! Heading Every day y…" at bounding box center [294, 71] width 376 height 129
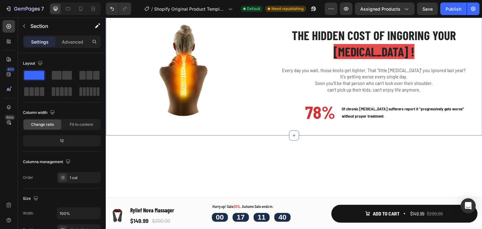
click at [223, 120] on div "Image Row THE HIDDEN COST OF INGORING YOUR [MEDICAL_DATA] ! Heading Every day y…" at bounding box center [294, 71] width 376 height 129
click at [64, 39] on p "Advanced" at bounding box center [72, 42] width 21 height 7
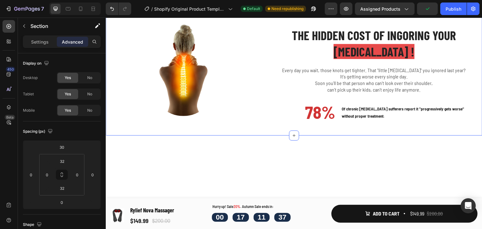
click at [239, 125] on div "Image Row" at bounding box center [183, 71] width 155 height 109
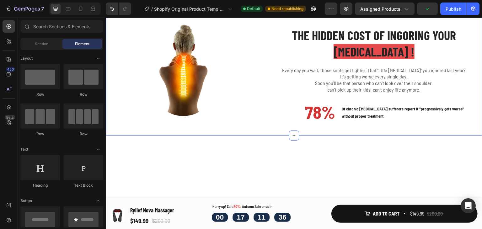
click at [243, 120] on div "Image Row THE HIDDEN COST OF INGORING YOUR [MEDICAL_DATA] ! Heading Every day y…" at bounding box center [294, 71] width 376 height 129
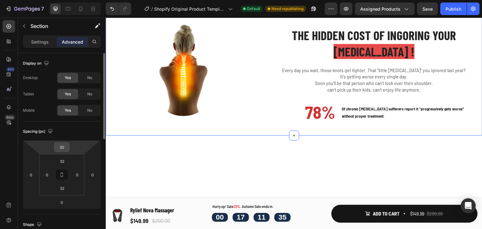
click at [65, 146] on input "30" at bounding box center [62, 146] width 13 height 9
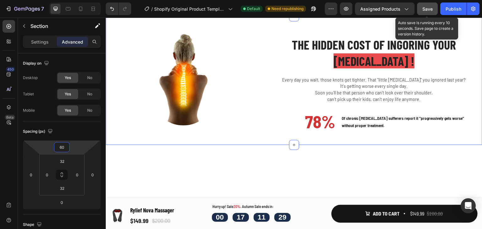
click at [428, 10] on span "Save" at bounding box center [427, 8] width 10 height 5
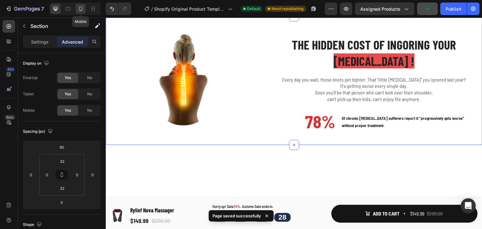
click at [82, 11] on icon at bounding box center [80, 9] width 3 height 4
type input "0"
type input "38"
type input "0"
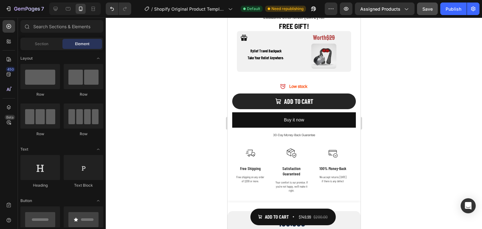
scroll to position [399, 0]
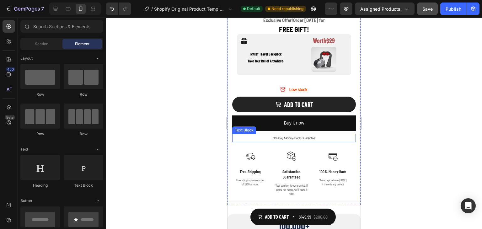
click at [317, 135] on p "30-Day Money-Back Guarantee" at bounding box center [293, 138] width 122 height 7
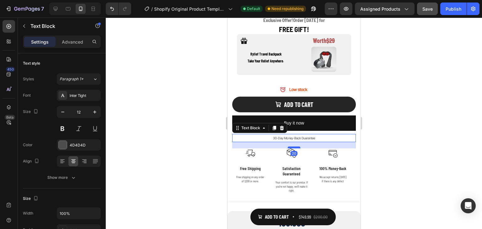
click at [294, 147] on div at bounding box center [293, 148] width 13 height 2
click at [378, 128] on div at bounding box center [294, 123] width 376 height 211
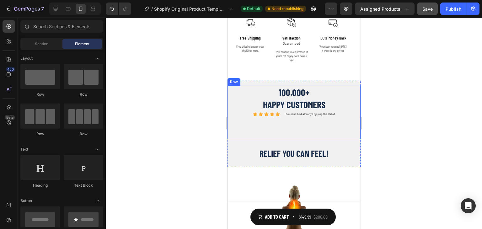
scroll to position [532, 0]
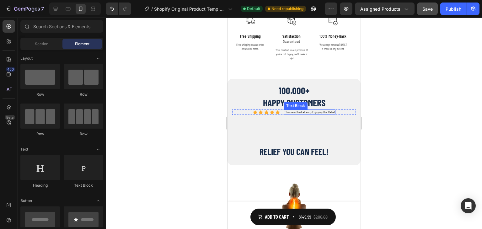
click at [307, 110] on p "Thousand had already Enjoying the Relief" at bounding box center [309, 112] width 51 height 4
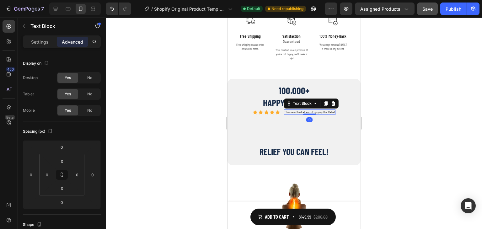
click at [309, 110] on p "Thousand had already Enjoying the Relief" at bounding box center [309, 112] width 51 height 4
click at [308, 110] on p "Thousand had already Enjoying the Relief" at bounding box center [309, 112] width 51 height 4
drag, startPoint x: 308, startPoint y: 101, endPoint x: 302, endPoint y: 102, distance: 6.6
click at [302, 110] on p "Thousand had already Enjoying the Relief" at bounding box center [309, 112] width 51 height 4
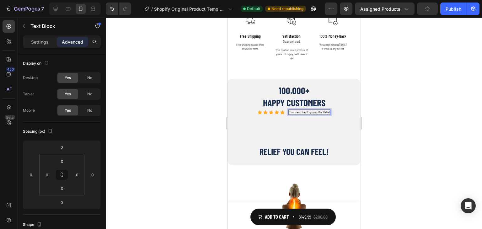
click at [313, 110] on p "Thousand had Enjoying the Relief" at bounding box center [309, 112] width 41 height 4
click at [314, 110] on p "Thousand had Enjoying the Relief" at bounding box center [309, 112] width 41 height 4
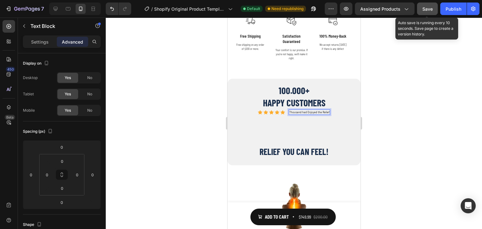
click at [429, 9] on span "Save" at bounding box center [427, 8] width 10 height 5
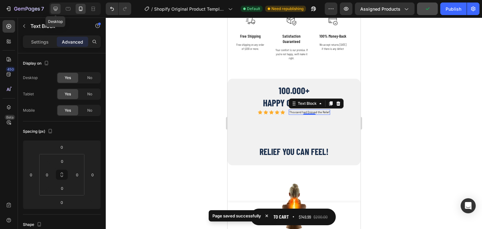
click at [58, 9] on icon at bounding box center [55, 9] width 6 height 6
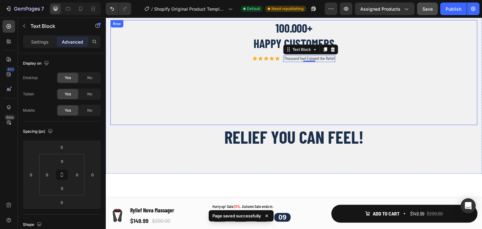
scroll to position [449, 0]
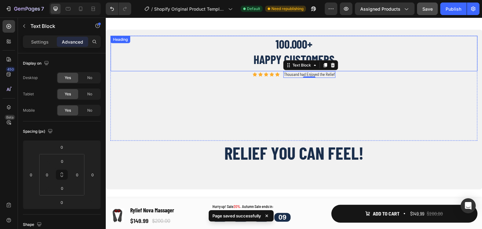
click at [396, 67] on h2 "100.000+ Happy Customers" at bounding box center [293, 52] width 367 height 32
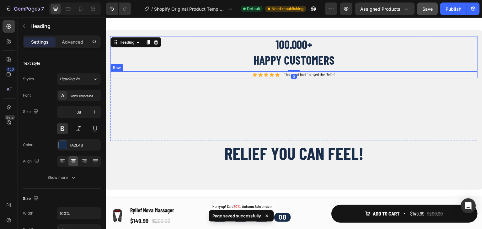
click at [343, 74] on div "Icon Icon Icon Icon Icon Icon List Thousand had Enjoyed the Relief Text Block R…" at bounding box center [293, 75] width 367 height 7
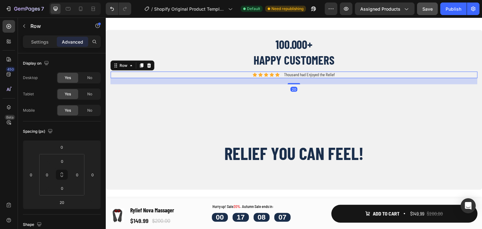
click at [33, 44] on p "Settings" at bounding box center [40, 42] width 18 height 7
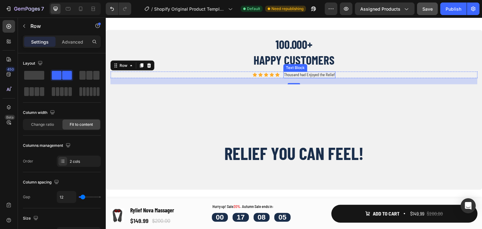
click at [296, 73] on p "Thousand had Enjoyed the Relief" at bounding box center [309, 74] width 51 height 5
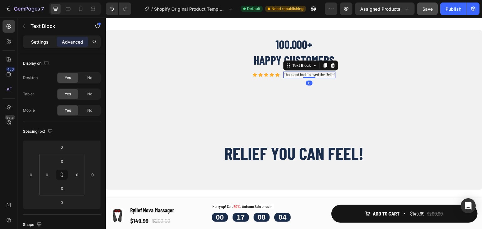
click at [38, 40] on p "Settings" at bounding box center [40, 42] width 18 height 7
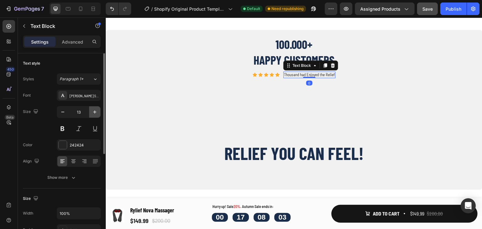
click at [92, 113] on icon "button" at bounding box center [95, 112] width 6 height 6
type input "15"
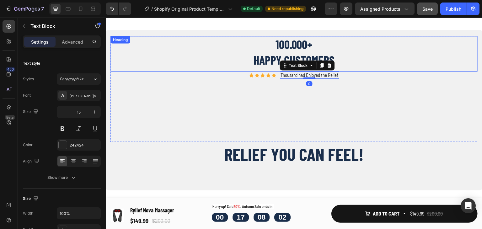
click at [391, 44] on h2 "100.000+ Happy Customers" at bounding box center [293, 52] width 367 height 32
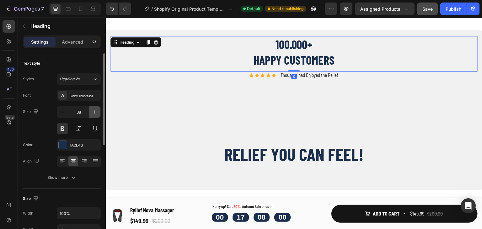
click at [95, 110] on icon "button" at bounding box center [95, 112] width 6 height 6
type input "39"
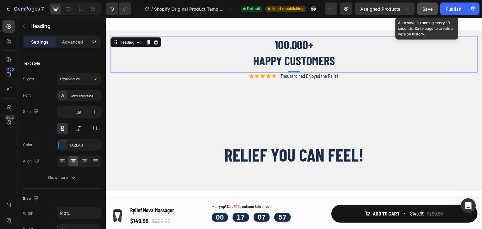
click at [427, 7] on span "Save" at bounding box center [427, 8] width 10 height 5
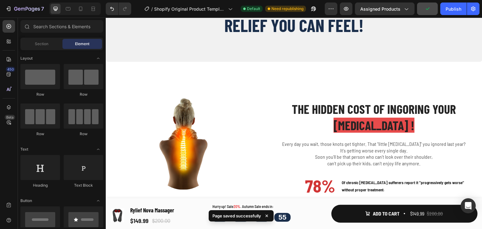
scroll to position [614, 0]
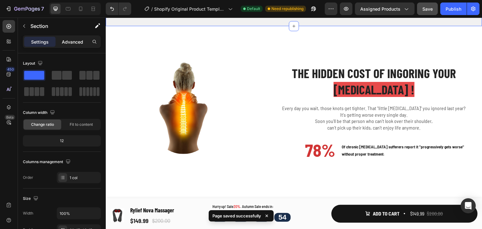
click at [78, 39] on p "Advanced" at bounding box center [72, 42] width 21 height 7
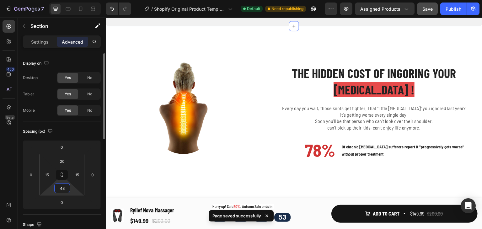
click at [66, 187] on input "48" at bounding box center [62, 188] width 13 height 9
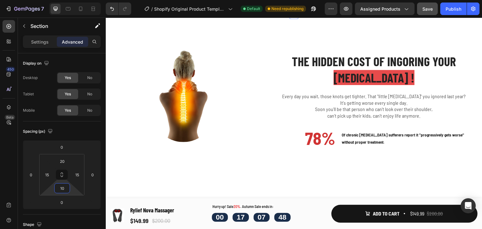
type input "10"
click at [430, 4] on button "Save" at bounding box center [427, 9] width 21 height 13
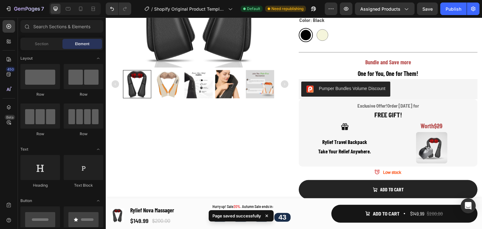
scroll to position [170, 0]
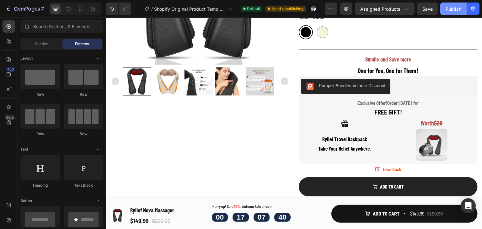
click at [446, 12] on div "Publish" at bounding box center [454, 9] width 16 height 7
click at [79, 6] on icon at bounding box center [80, 9] width 6 height 6
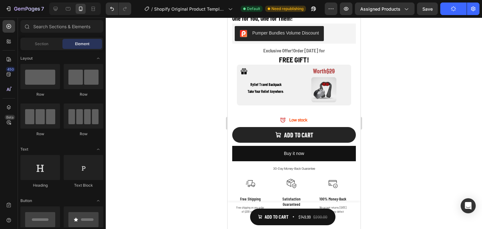
scroll to position [372, 0]
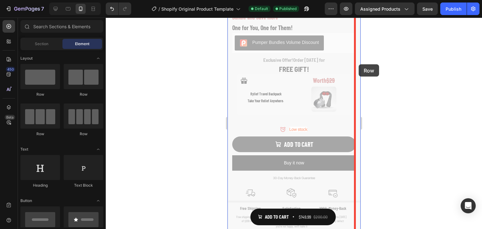
scroll to position [356, 0]
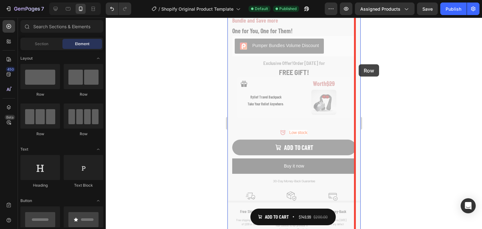
drag, startPoint x: 358, startPoint y: 64, endPoint x: 599, endPoint y: 88, distance: 241.8
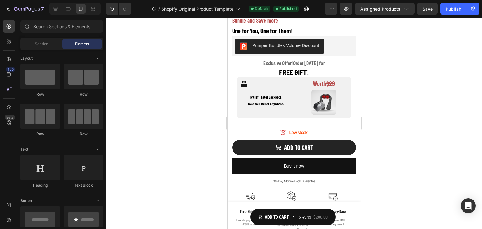
click at [377, 72] on div at bounding box center [294, 123] width 376 height 211
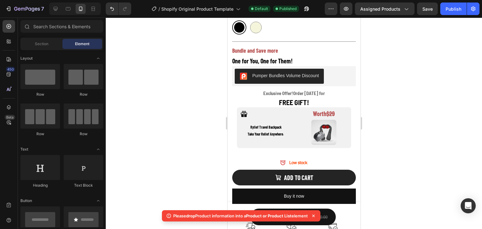
scroll to position [323, 0]
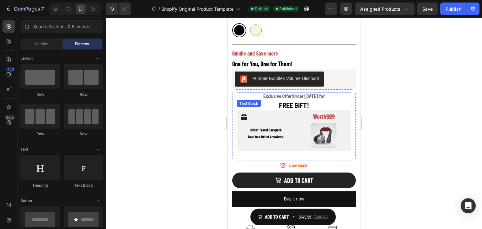
click at [254, 93] on p "Exclusive Offer! Order [DATE] for" at bounding box center [293, 96] width 113 height 6
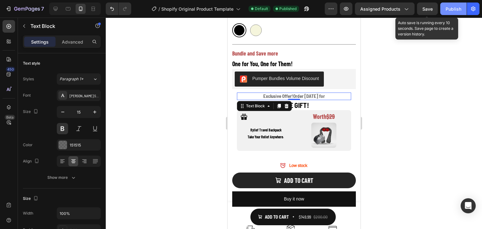
click at [453, 9] on div "Publish" at bounding box center [454, 9] width 16 height 7
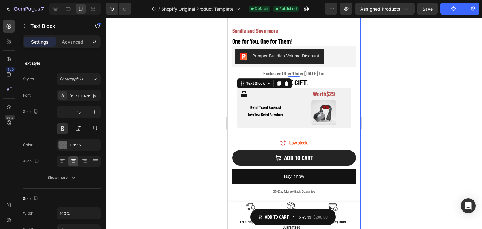
scroll to position [355, 0]
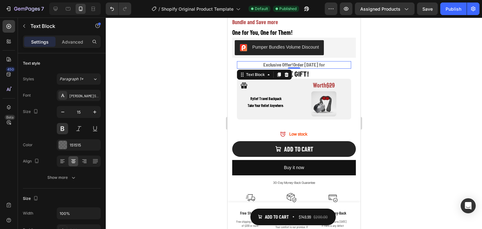
click at [329, 62] on p "Exclusive Offer! Order [DATE] for" at bounding box center [293, 65] width 113 height 6
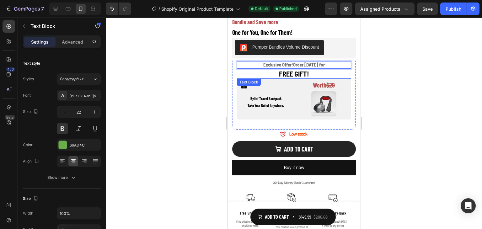
click at [328, 69] on p "FREE GIFT!" at bounding box center [293, 73] width 113 height 9
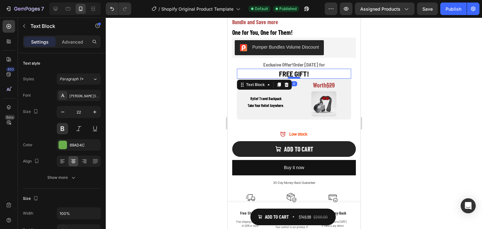
click at [291, 77] on div at bounding box center [293, 78] width 13 height 2
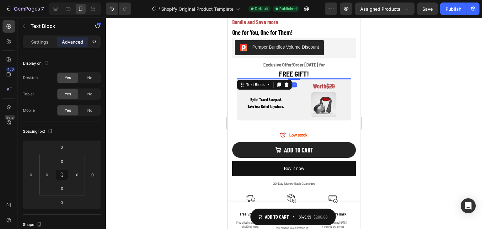
click at [291, 78] on div at bounding box center [293, 79] width 13 height 2
type input "3"
click at [298, 84] on p "Worth $29" at bounding box center [323, 85] width 53 height 11
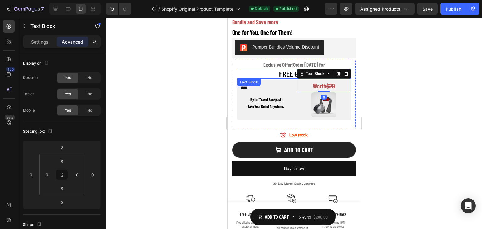
click at [290, 70] on span "FREE GIFT!" at bounding box center [294, 74] width 30 height 8
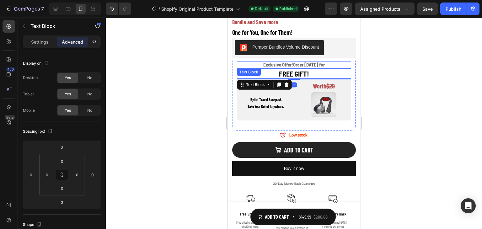
click at [324, 62] on p "Exclusive Offer! Order [DATE] for" at bounding box center [293, 65] width 113 height 6
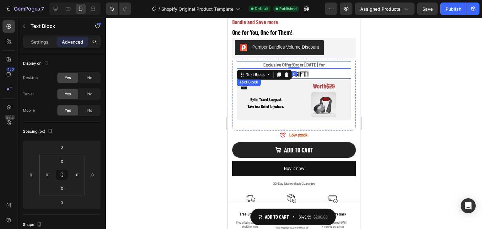
click at [294, 71] on span "FREE GIFT!" at bounding box center [294, 74] width 30 height 8
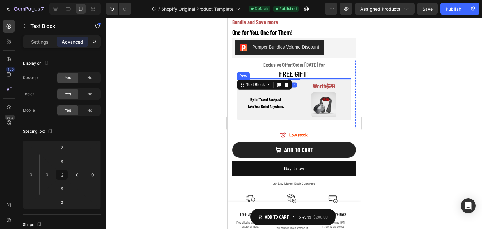
click at [290, 100] on div "Icon [PERSON_NAME] Travel Backpack Take Your Relief Anywhere. Text Block Worth …" at bounding box center [294, 100] width 114 height 41
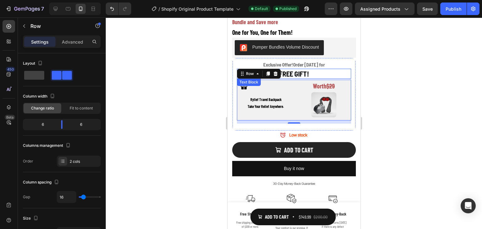
click at [291, 72] on span "FREE GIFT!" at bounding box center [294, 74] width 30 height 8
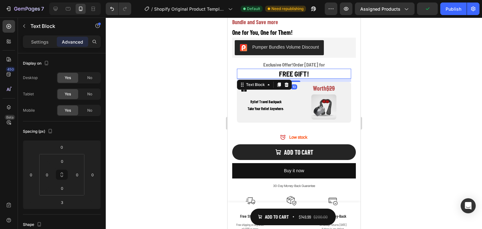
drag, startPoint x: 291, startPoint y: 73, endPoint x: 299, endPoint y: 76, distance: 7.5
click at [299, 79] on div "10" at bounding box center [294, 79] width 114 height 0
type input "10"
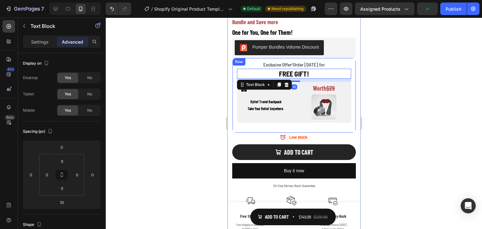
click at [436, 77] on div at bounding box center [294, 123] width 376 height 211
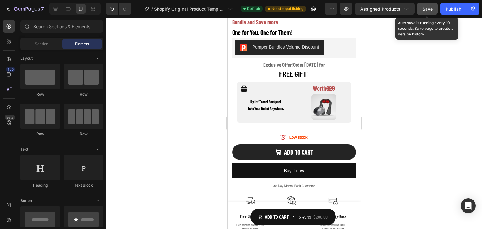
click at [434, 13] on button "Save" at bounding box center [427, 9] width 21 height 13
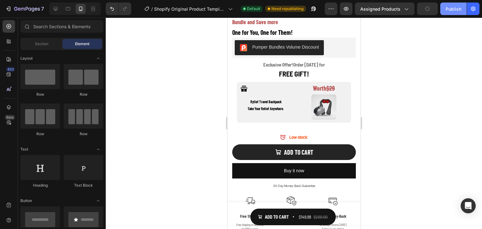
click at [450, 12] on button "Publish" at bounding box center [453, 9] width 26 height 13
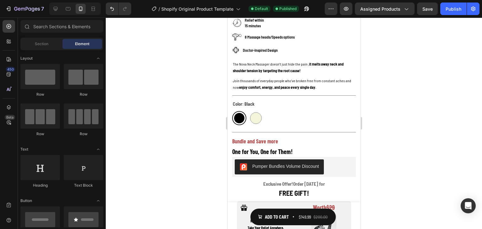
scroll to position [233, 0]
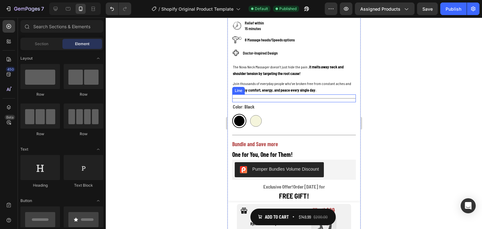
click at [281, 94] on div "Title Line" at bounding box center [294, 98] width 124 height 8
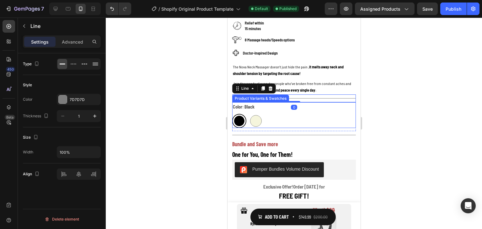
click at [278, 114] on div "Black Black Beige Beige" at bounding box center [294, 121] width 124 height 14
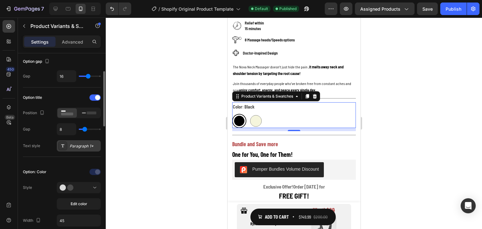
scroll to position [94, 0]
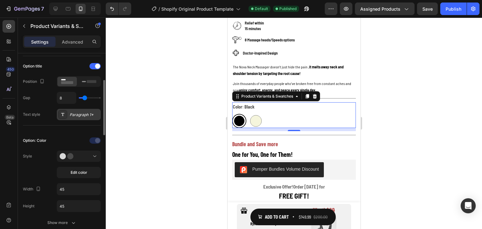
click at [75, 117] on div "Paragraph 1*" at bounding box center [79, 114] width 44 height 11
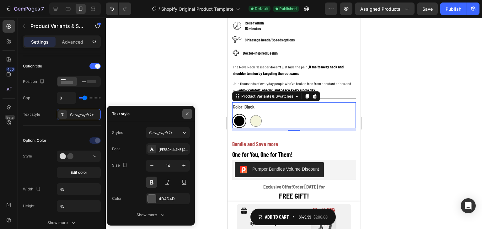
click at [187, 112] on icon "button" at bounding box center [187, 113] width 5 height 5
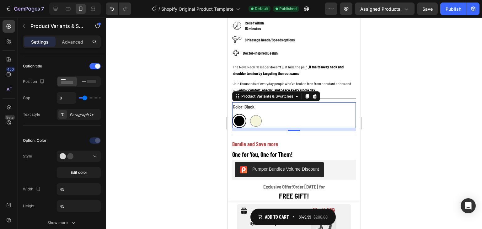
click at [239, 103] on legend "Color: Black" at bounding box center [243, 106] width 23 height 9
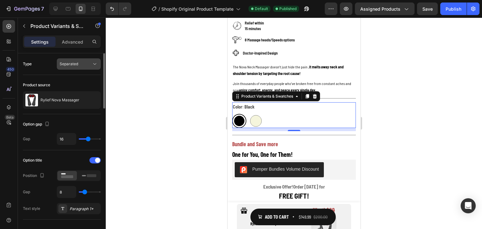
click at [74, 64] on span "Separated" at bounding box center [69, 63] width 19 height 5
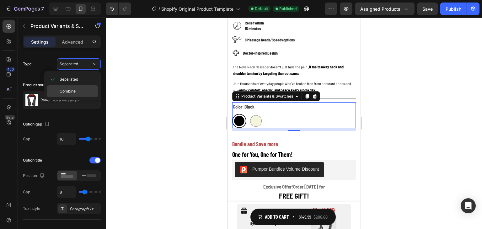
click at [72, 86] on div "Combine" at bounding box center [72, 91] width 51 height 12
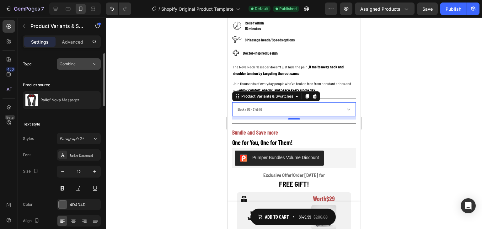
click at [77, 68] on button "Combine" at bounding box center [79, 63] width 44 height 11
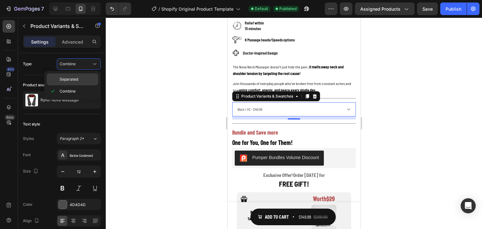
click at [76, 78] on span "Separated" at bounding box center [69, 80] width 19 height 6
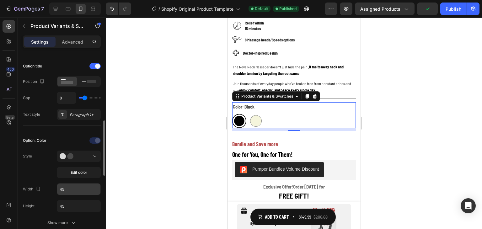
scroll to position [125, 0]
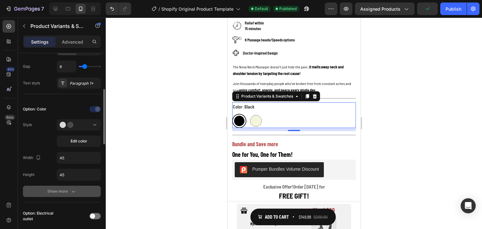
click at [63, 189] on div "Show more" at bounding box center [61, 191] width 29 height 6
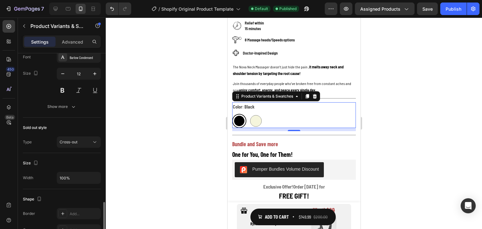
scroll to position [471, 0]
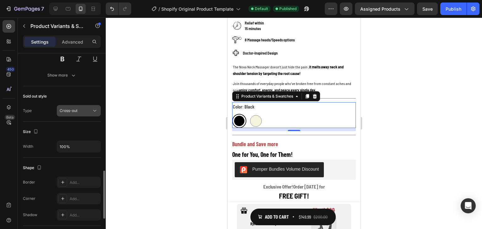
click at [78, 110] on div "Cross-out" at bounding box center [76, 111] width 32 height 6
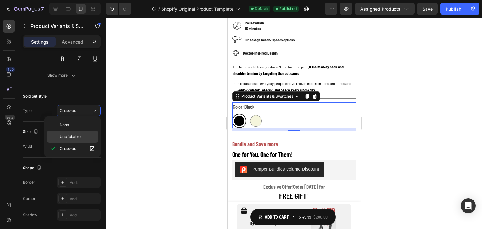
click at [77, 134] on span "Unclickable" at bounding box center [70, 137] width 21 height 6
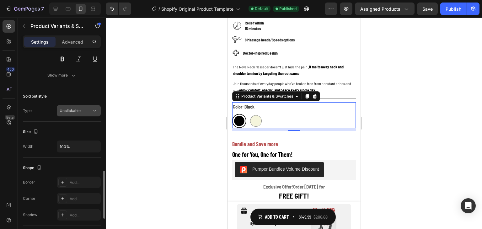
click at [78, 108] on span "Unclickable" at bounding box center [70, 110] width 21 height 5
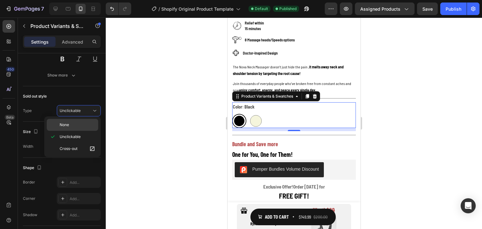
click at [77, 126] on p "None" at bounding box center [78, 125] width 36 height 6
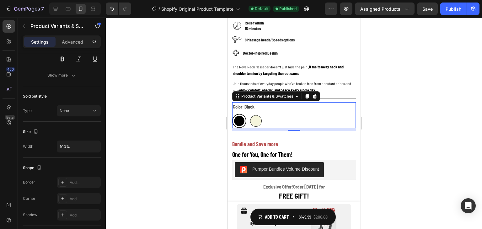
click at [253, 117] on div at bounding box center [256, 121] width 12 height 12
click at [248, 114] on input "Beige Beige" at bounding box center [248, 114] width 0 height 0
radio input "true"
click at [241, 118] on div at bounding box center [239, 121] width 12 height 12
click at [232, 114] on input "Black Black" at bounding box center [232, 114] width 0 height 0
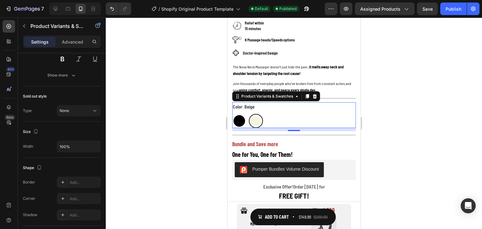
radio input "true"
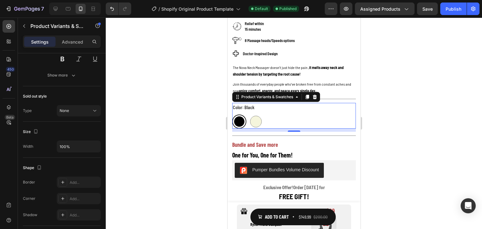
scroll to position [233, 0]
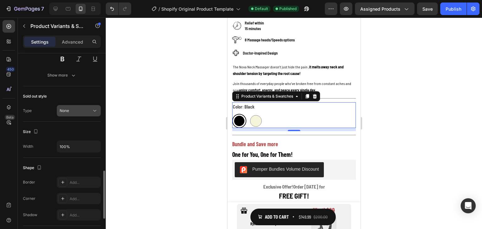
click at [80, 105] on button "None" at bounding box center [79, 110] width 44 height 11
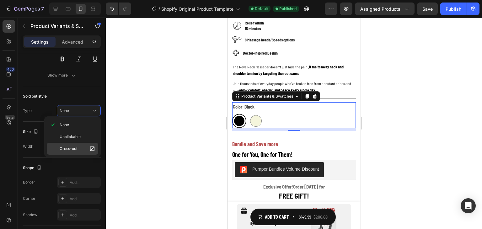
click at [77, 146] on span "Cross-out" at bounding box center [69, 149] width 18 height 6
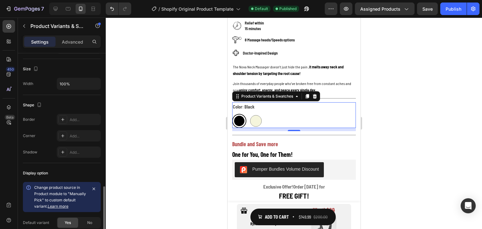
scroll to position [583, 0]
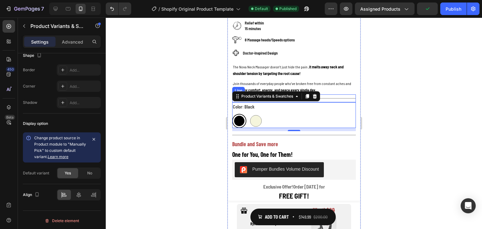
click at [339, 94] on div "Title Line" at bounding box center [294, 98] width 124 height 8
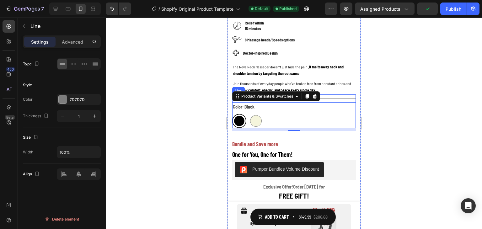
scroll to position [0, 0]
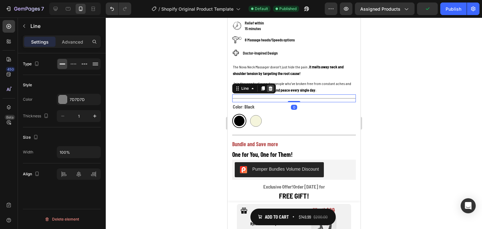
click at [270, 86] on icon at bounding box center [270, 88] width 4 height 4
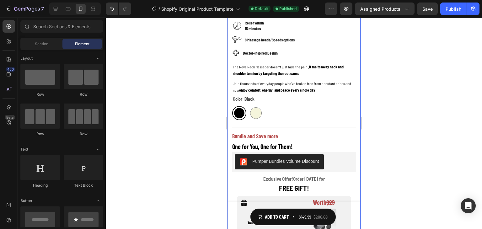
click at [429, 98] on div at bounding box center [294, 123] width 376 height 211
click at [334, 88] on p "Join thousands of everyday people who’ve broken free from constant aches and no…" at bounding box center [293, 86] width 122 height 13
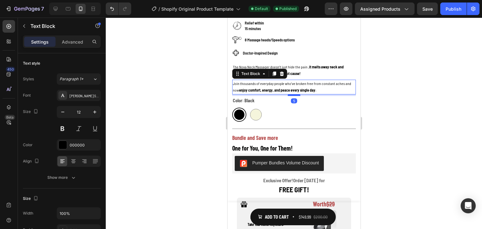
drag, startPoint x: 295, startPoint y: 88, endPoint x: 611, endPoint y: 110, distance: 316.1
click at [295, 94] on div at bounding box center [293, 95] width 13 height 2
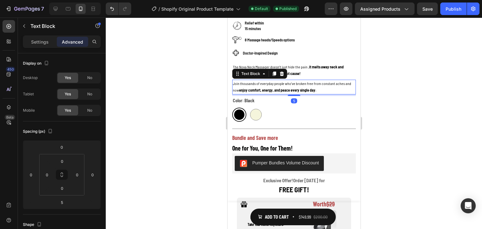
click at [433, 97] on div at bounding box center [294, 123] width 376 height 211
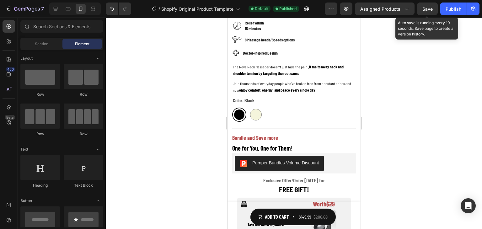
click at [424, 6] on span "Save" at bounding box center [427, 8] width 10 height 5
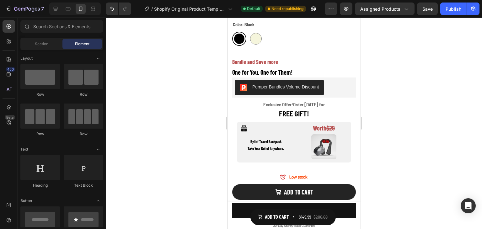
scroll to position [16, 0]
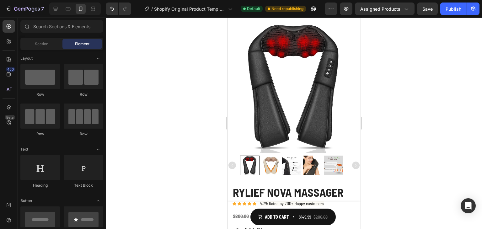
drag, startPoint x: 357, startPoint y: 56, endPoint x: 617, endPoint y: 48, distance: 259.9
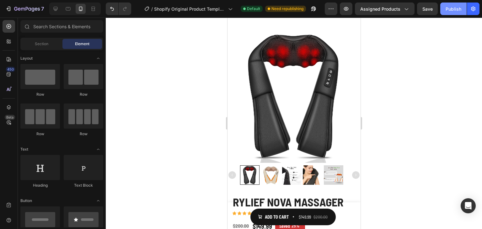
click at [451, 12] on button "Publish" at bounding box center [453, 9] width 26 height 13
click at [54, 7] on icon at bounding box center [56, 9] width 4 height 4
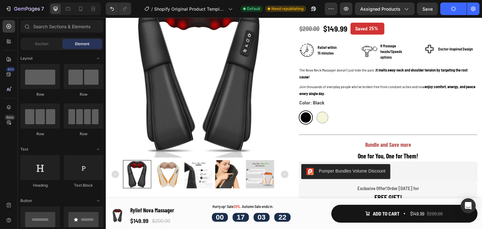
scroll to position [85, 0]
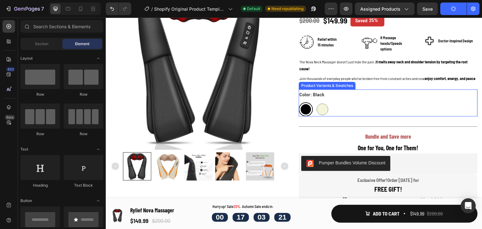
click at [327, 91] on div "Beige" at bounding box center [322, 95] width 15 height 8
click at [315, 102] on input "Beige Beige" at bounding box center [315, 102] width 0 height 0
radio input "true"
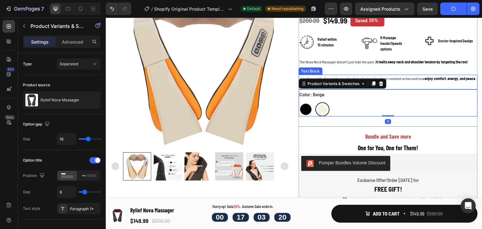
click at [403, 86] on p "Join thousands of everyday people who’ve broken free from constant aches and no…" at bounding box center [388, 81] width 178 height 13
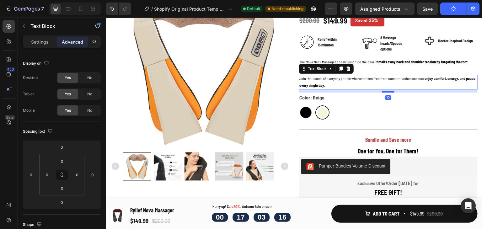
drag, startPoint x: 389, startPoint y: 89, endPoint x: 388, endPoint y: 92, distance: 3.2
click at [388, 92] on div at bounding box center [388, 92] width 13 height 2
type input "10"
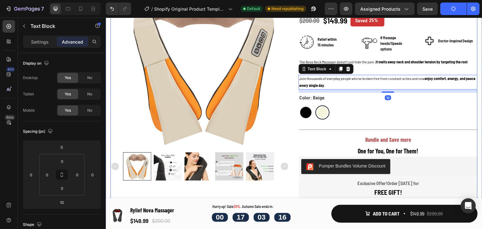
click at [260, 96] on img at bounding box center [202, 60] width 179 height 179
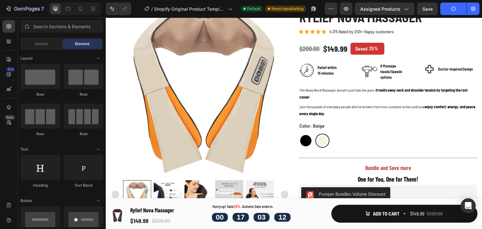
scroll to position [48, 0]
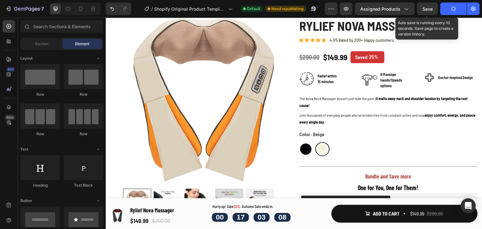
click at [424, 9] on span "Save" at bounding box center [427, 8] width 10 height 5
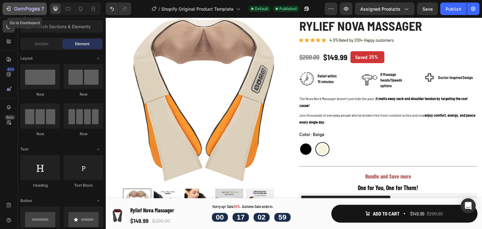
click at [12, 6] on div "7" at bounding box center [24, 9] width 39 height 8
